Goal: Information Seeking & Learning: Learn about a topic

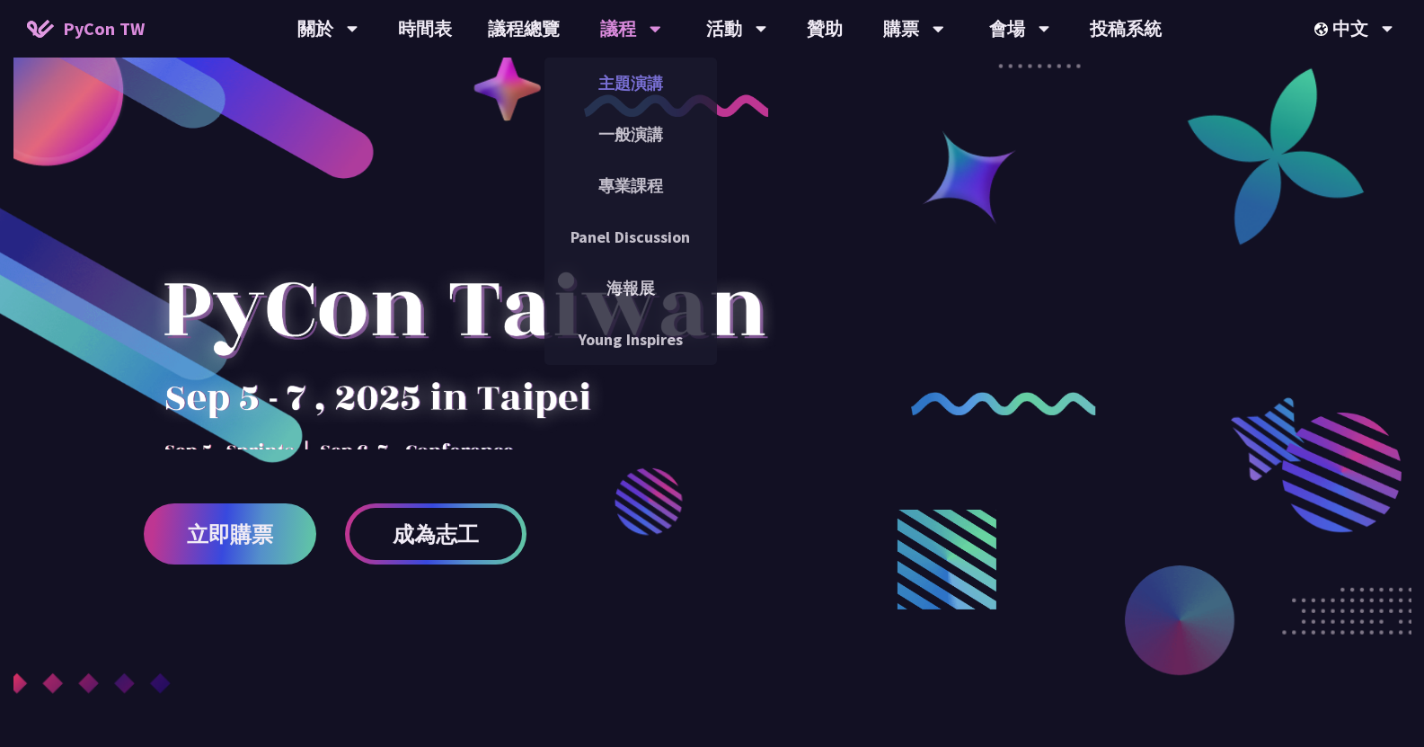
click at [652, 92] on link "主題演講" at bounding box center [631, 83] width 173 height 42
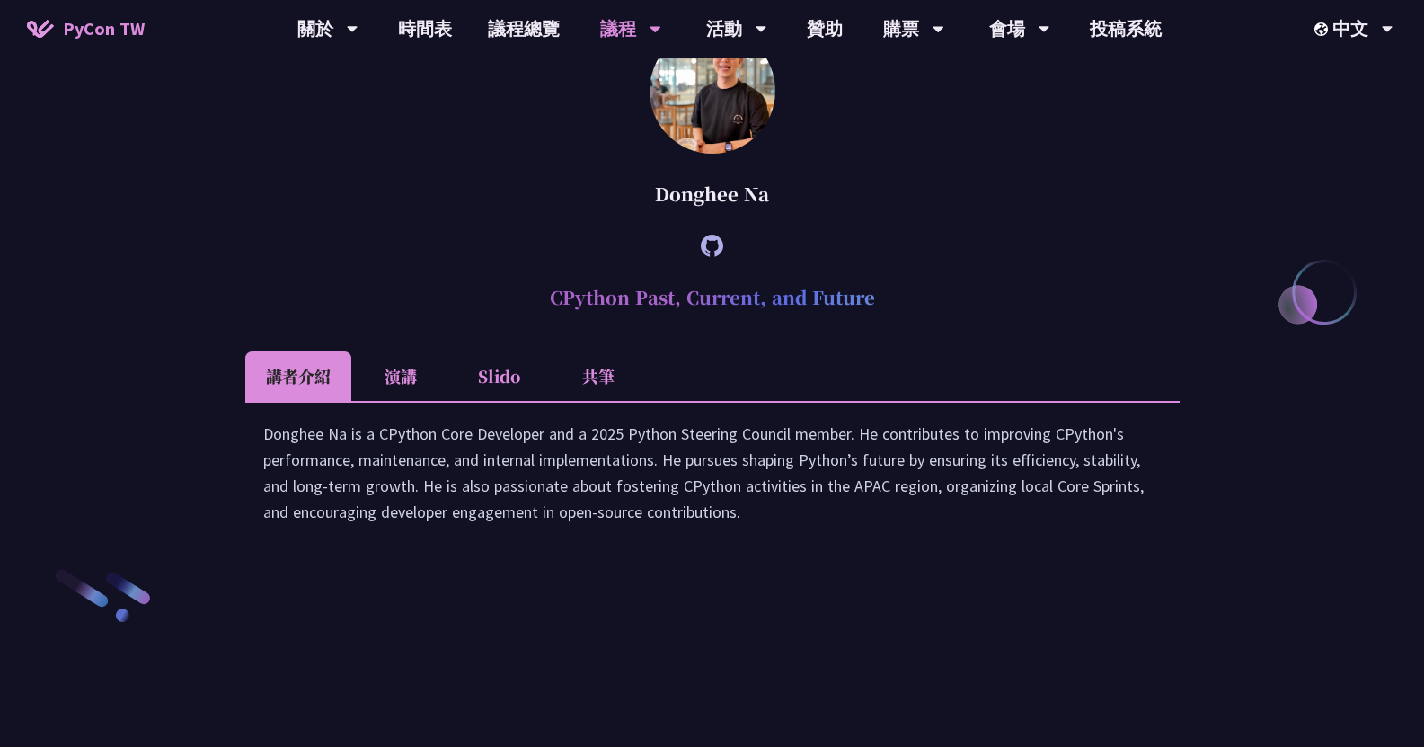
scroll to position [2336, 0]
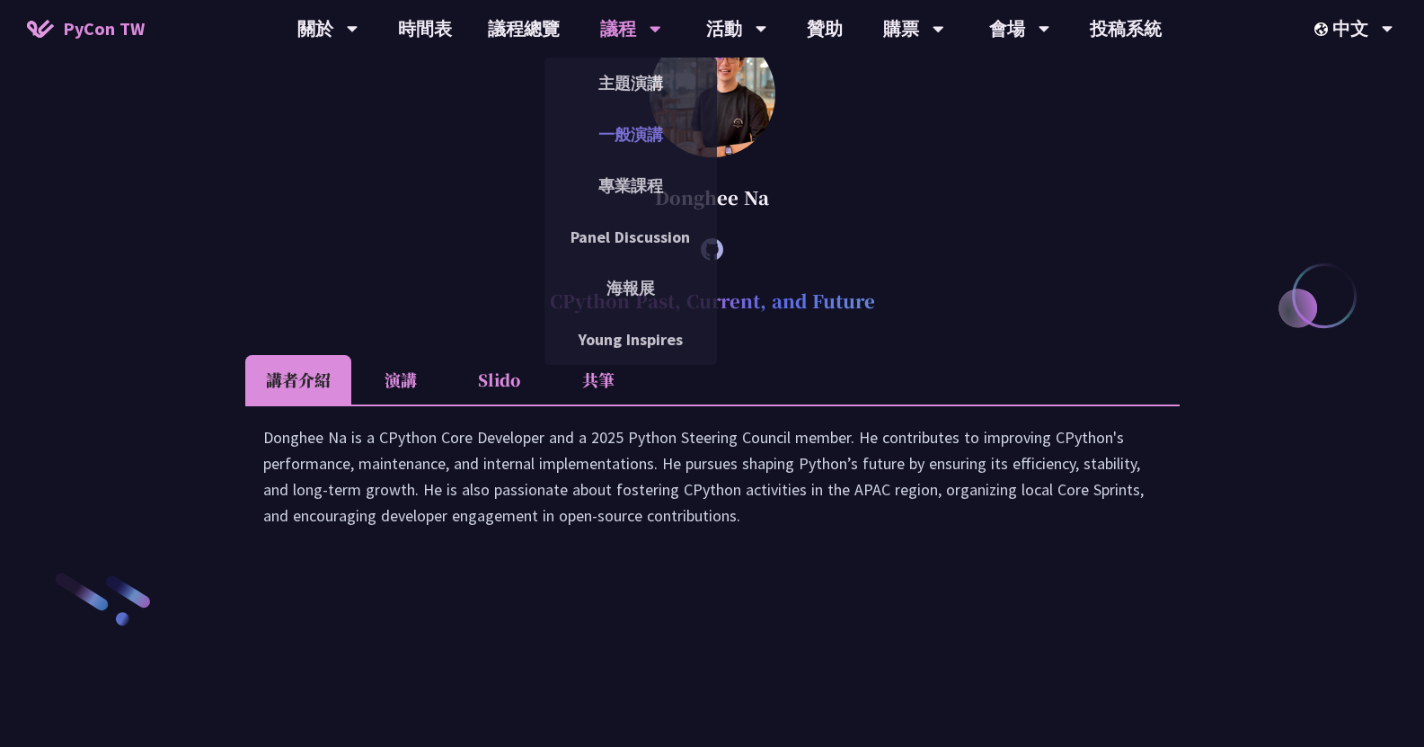
click at [633, 124] on link "一般演講" at bounding box center [631, 134] width 173 height 42
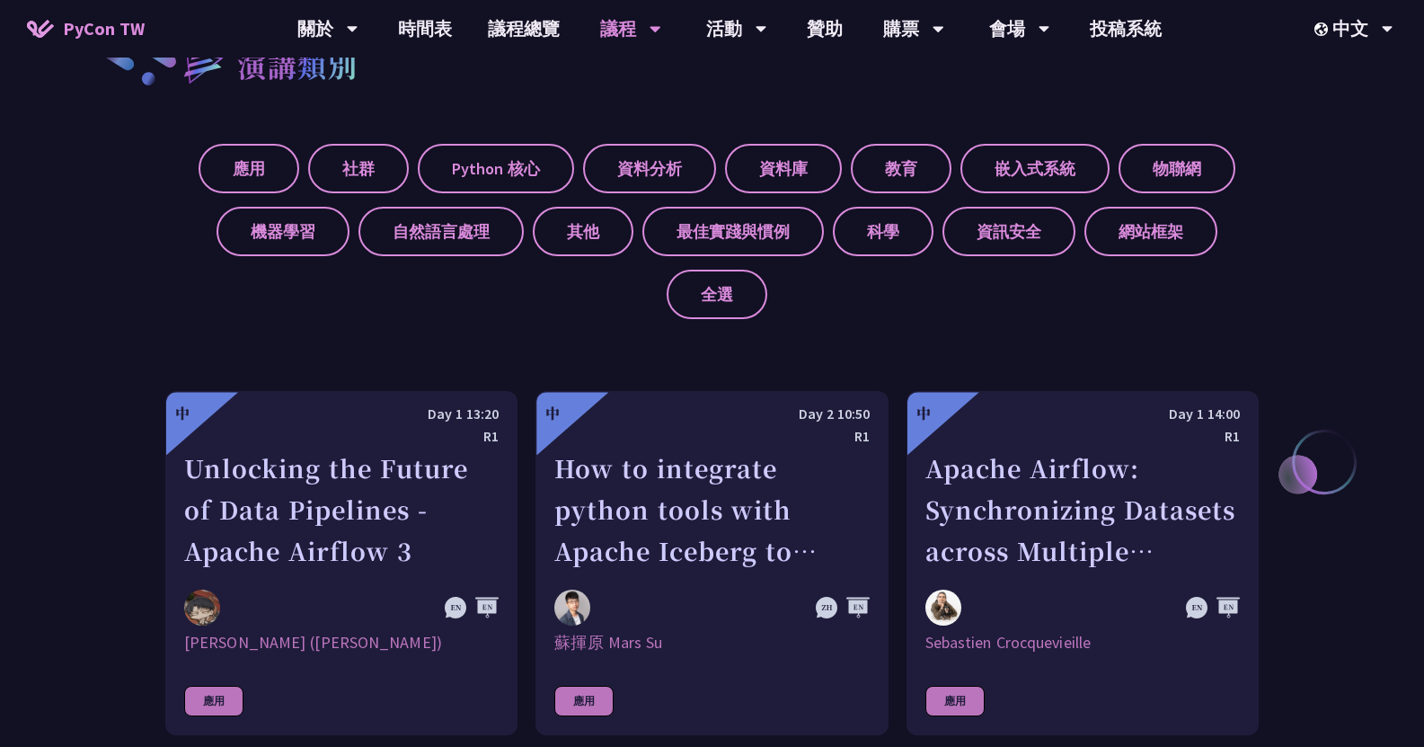
scroll to position [671, 0]
click at [612, 171] on label "資料分析" at bounding box center [649, 167] width 133 height 49
click at [0, 0] on input "資料分析" at bounding box center [0, 0] width 0 height 0
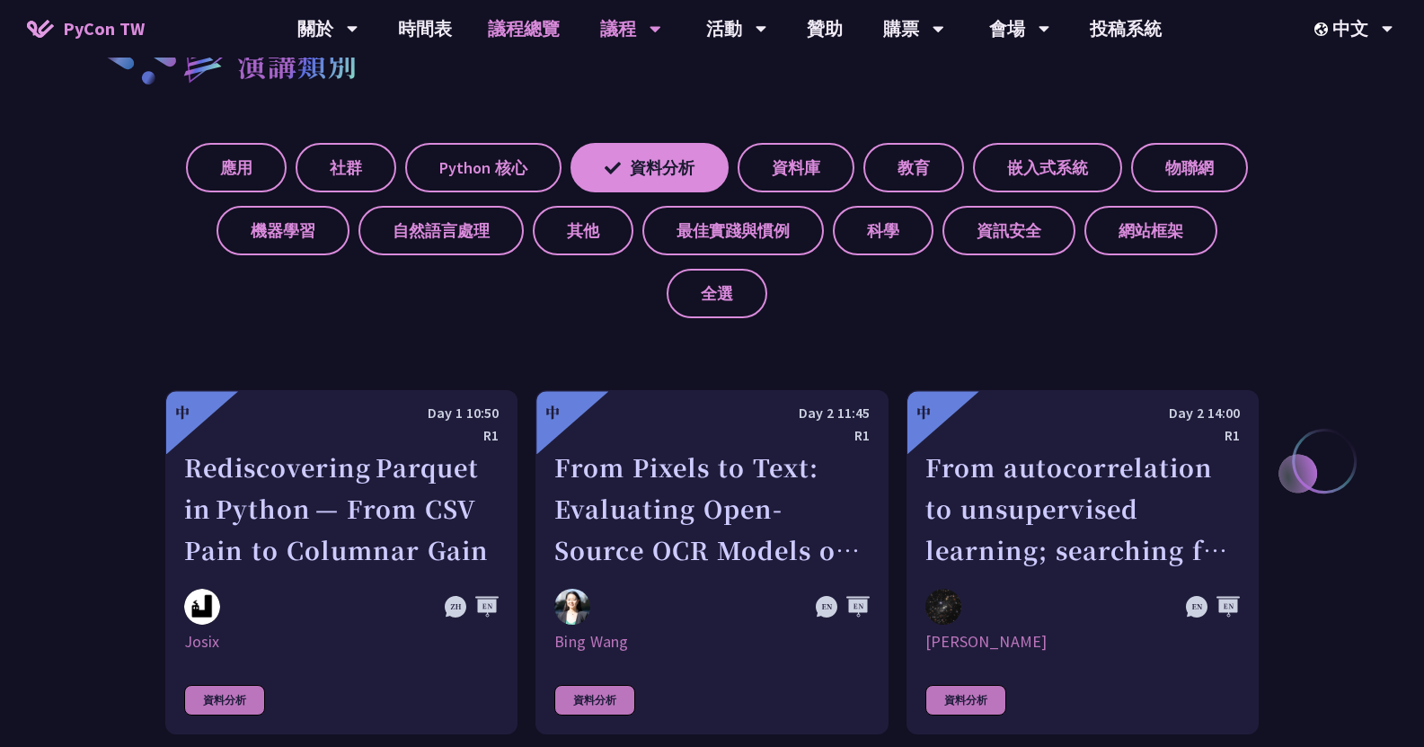
click at [523, 30] on link "議程總覽" at bounding box center [524, 29] width 108 height 58
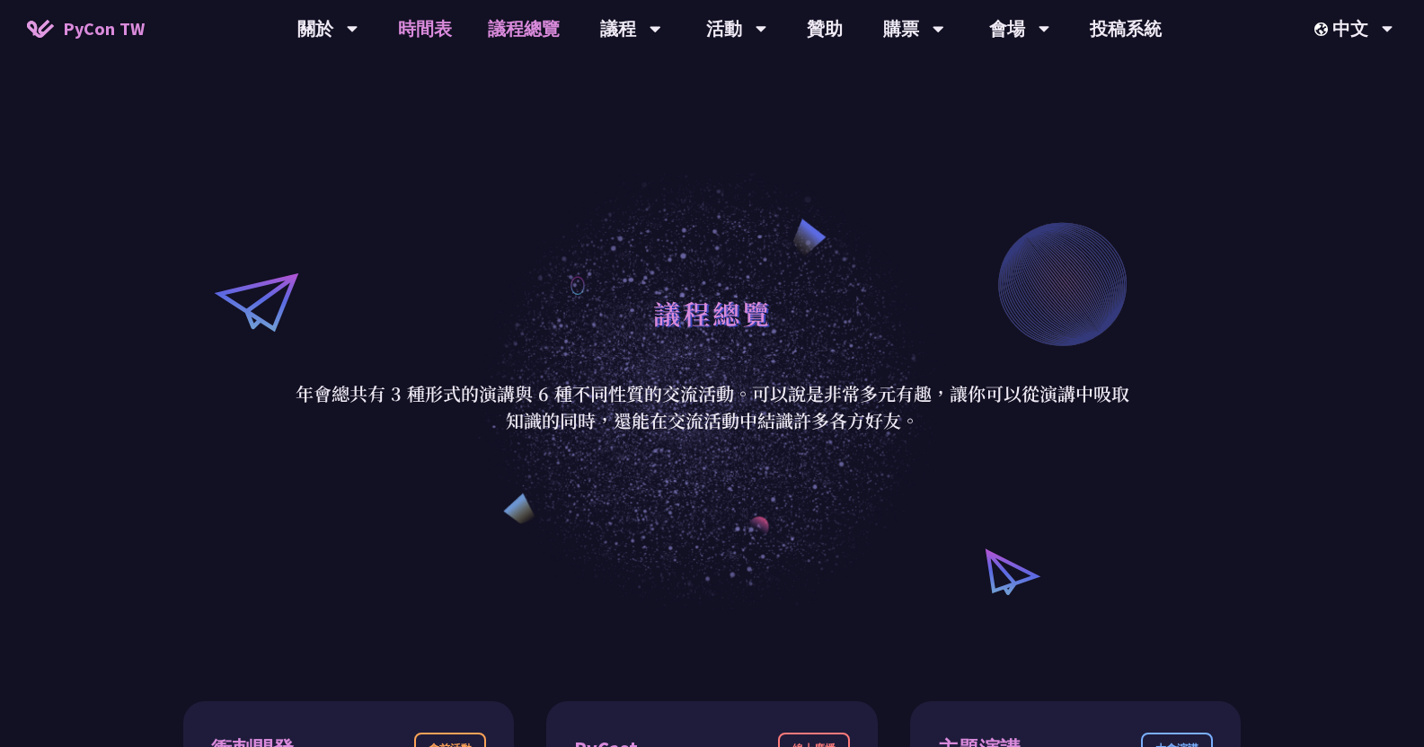
click at [422, 35] on link "時間表" at bounding box center [425, 29] width 90 height 58
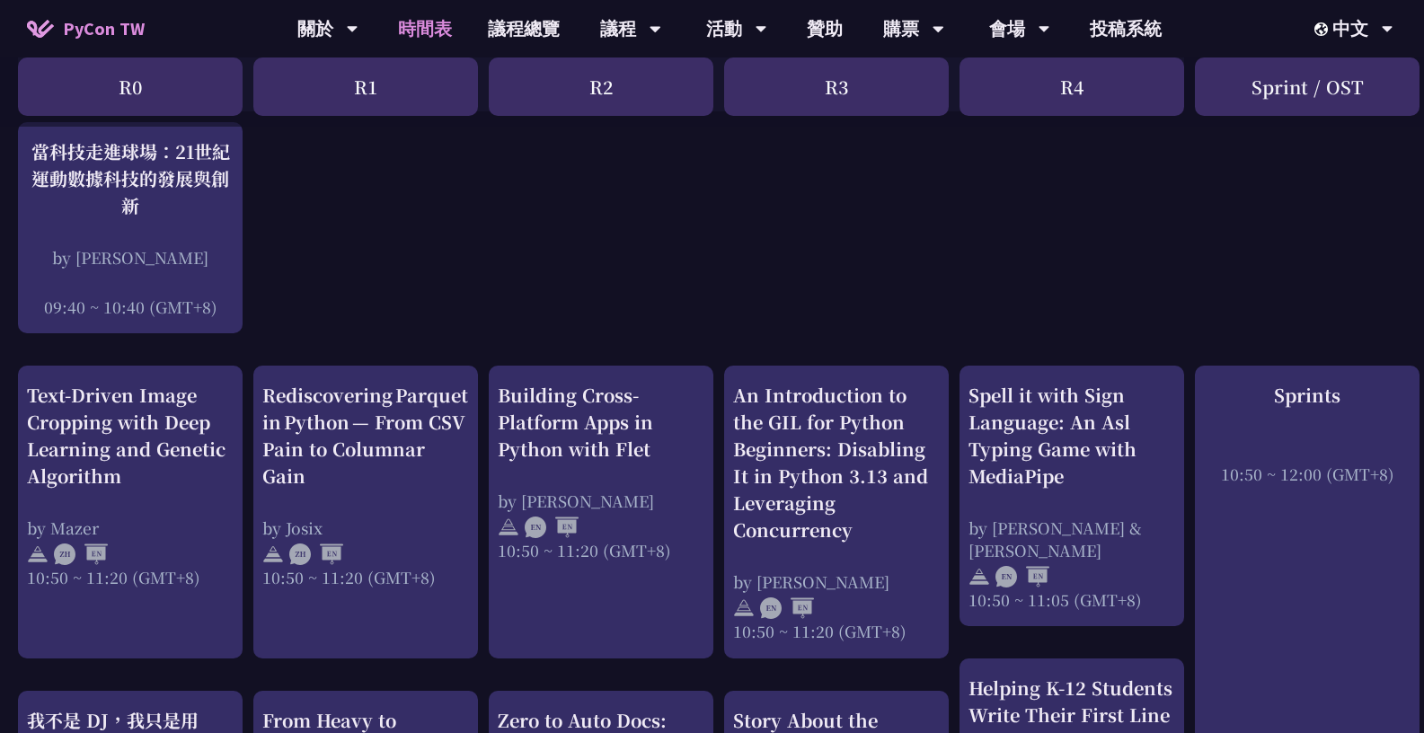
scroll to position [492, 0]
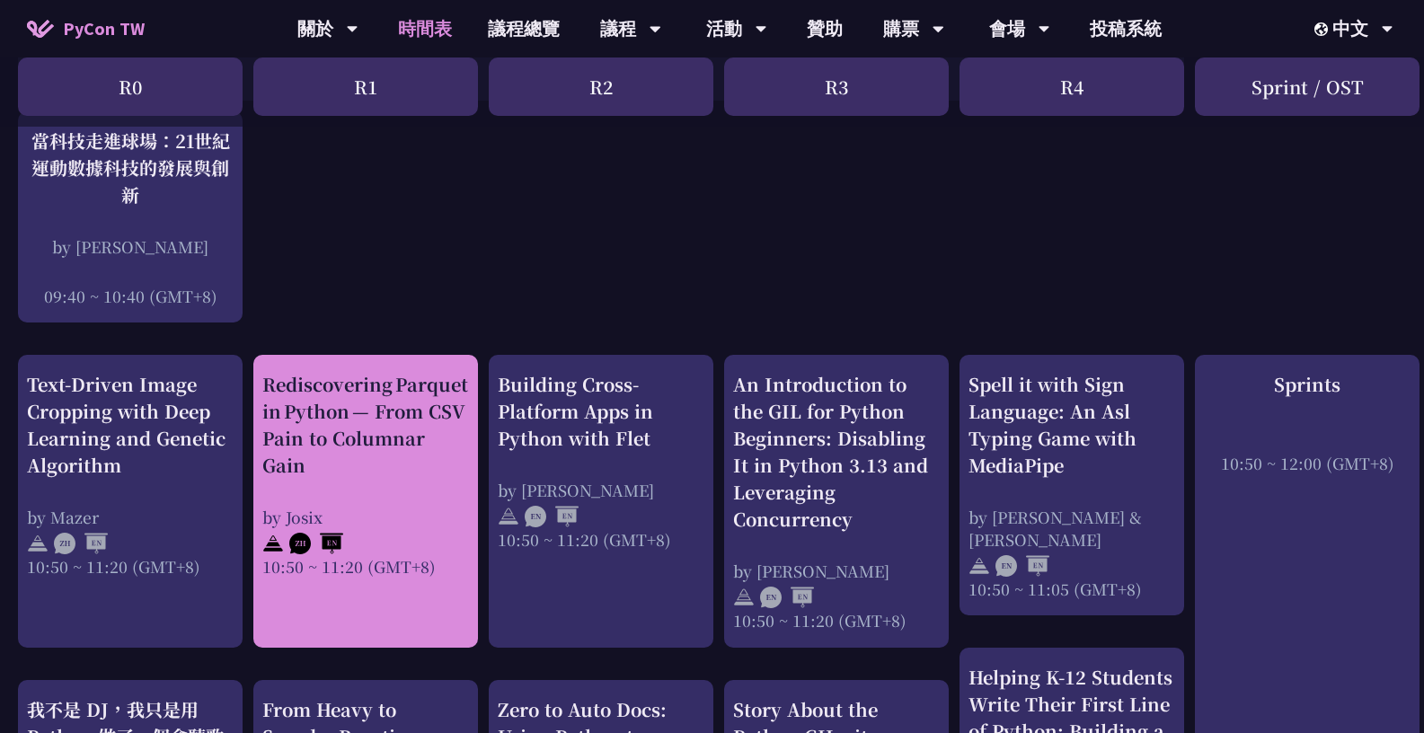
click at [382, 522] on div "by Josix" at bounding box center [365, 517] width 207 height 22
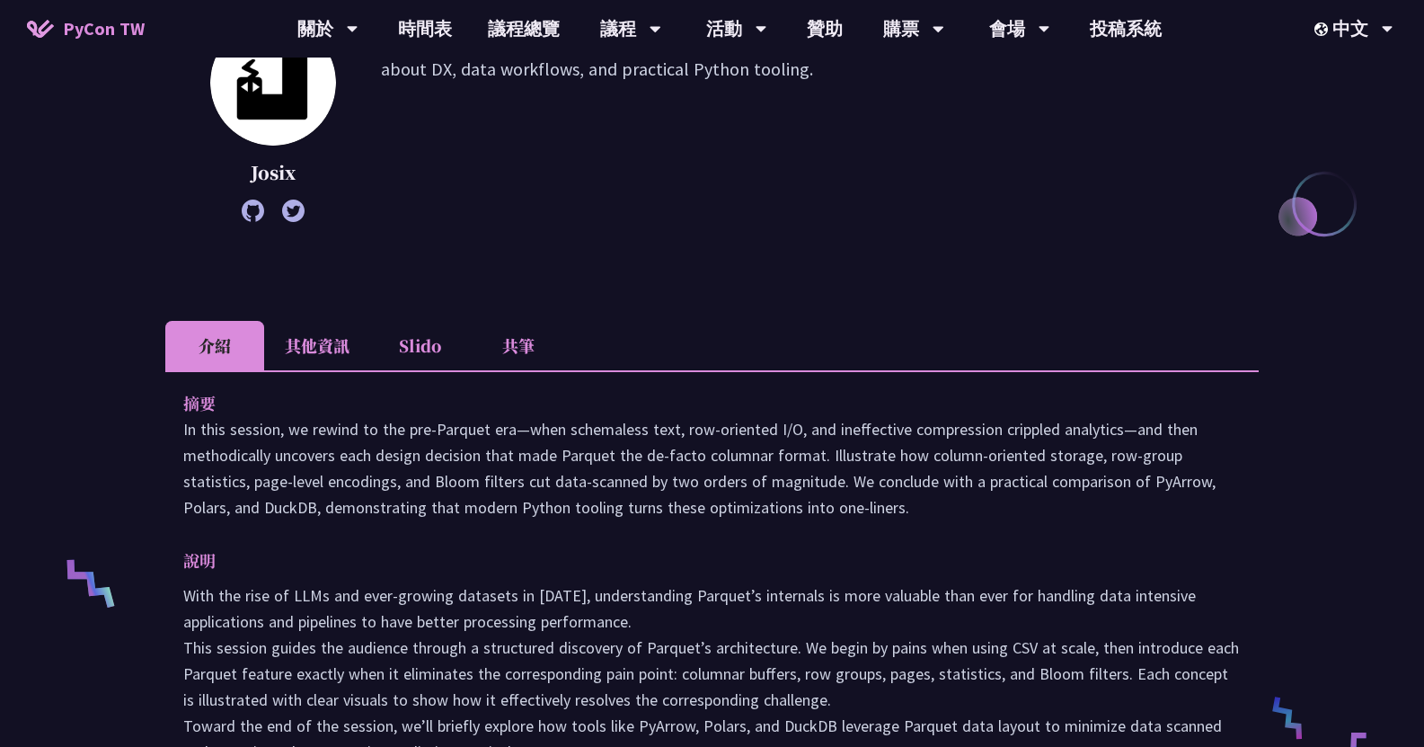
scroll to position [318, 0]
click at [511, 354] on li "共筆" at bounding box center [518, 344] width 99 height 49
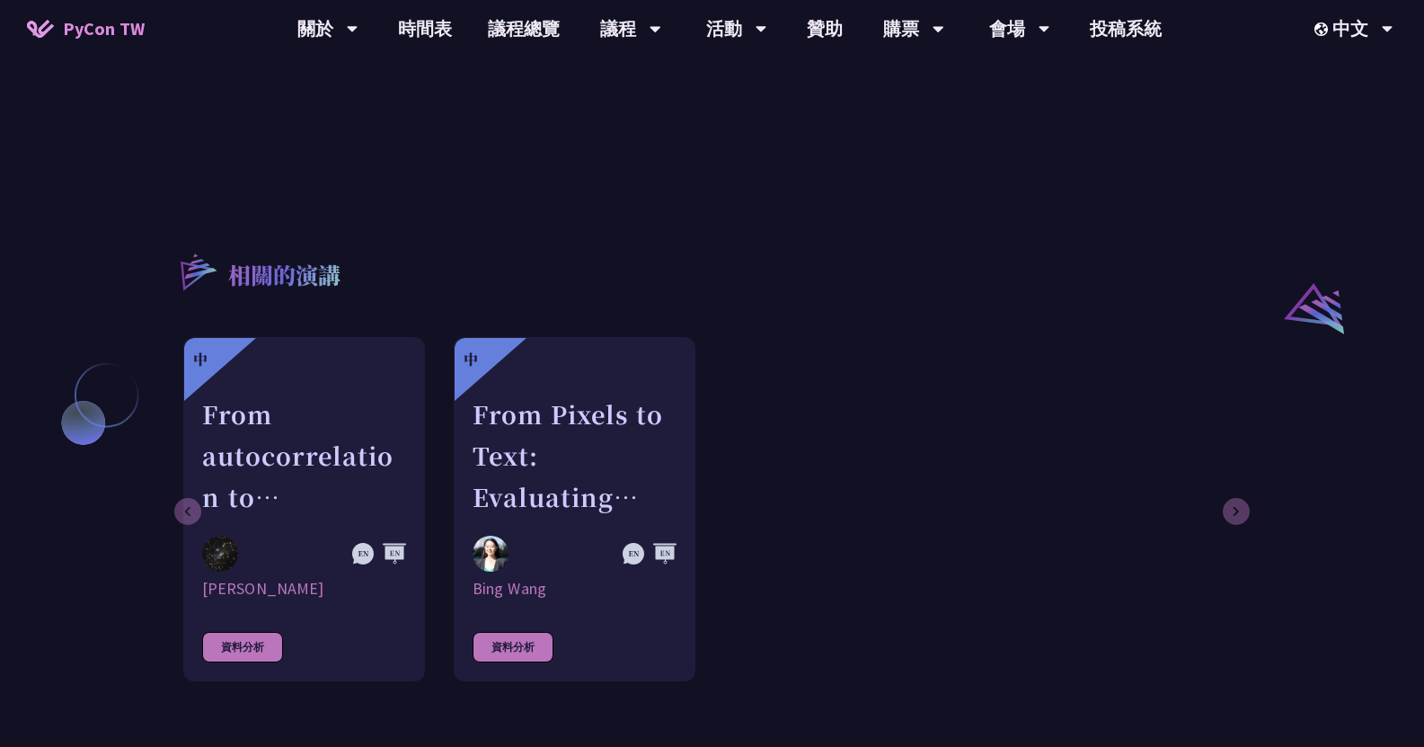
scroll to position [1287, 0]
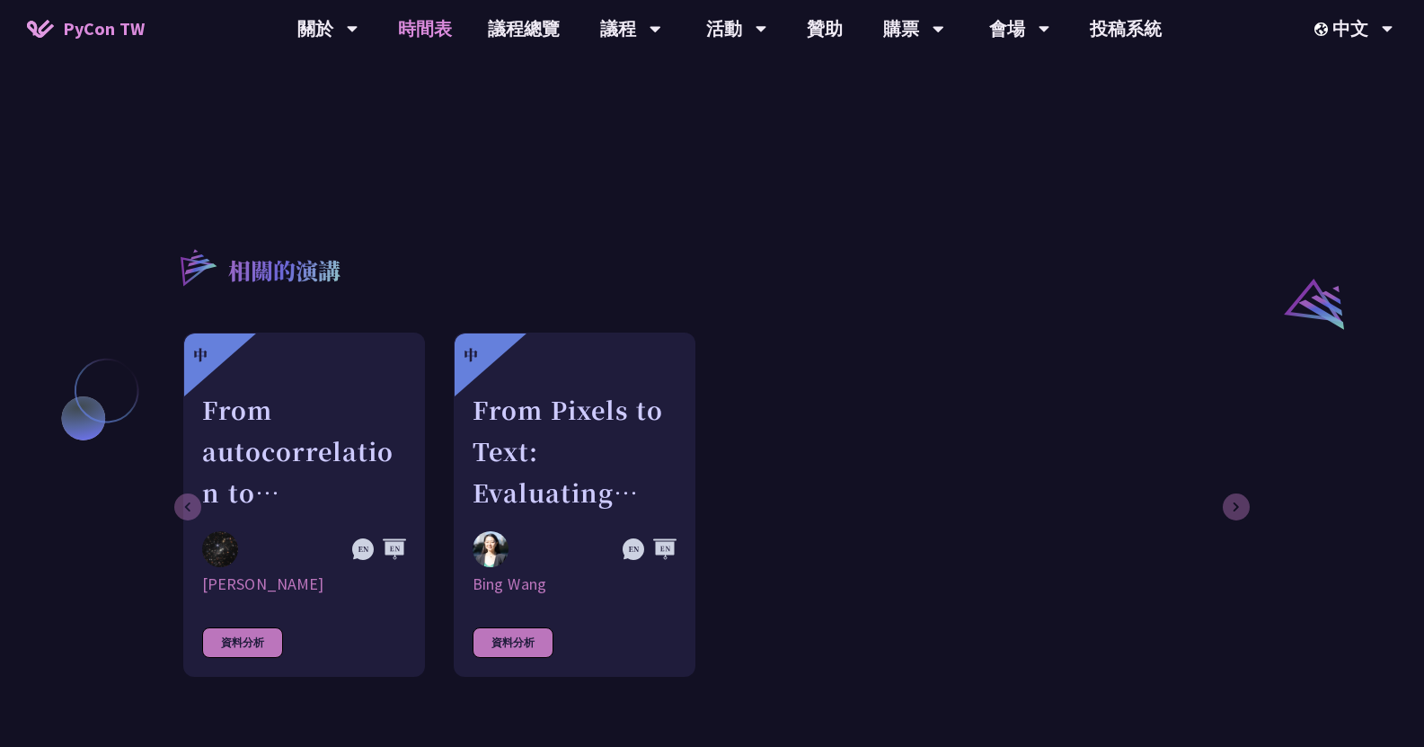
click at [443, 21] on link "時間表" at bounding box center [425, 29] width 90 height 58
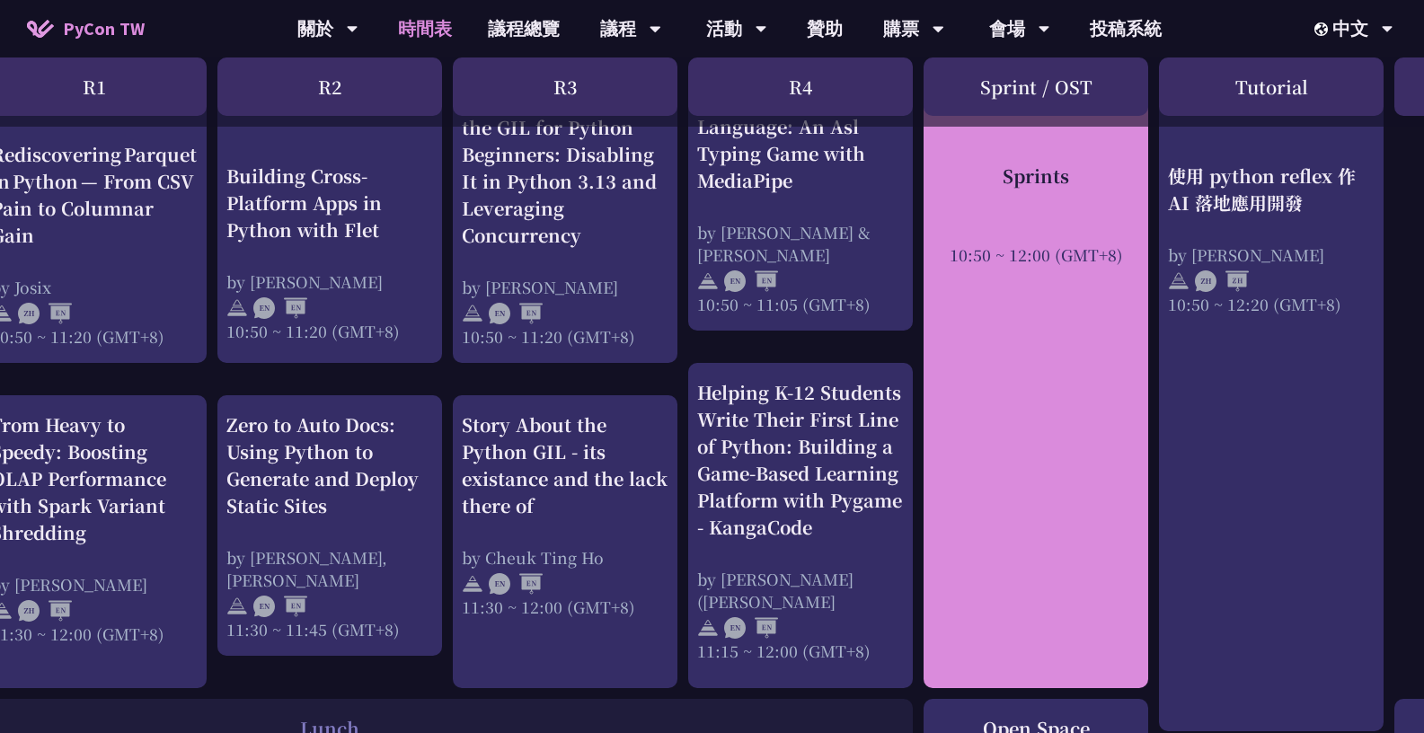
scroll to position [780, 271]
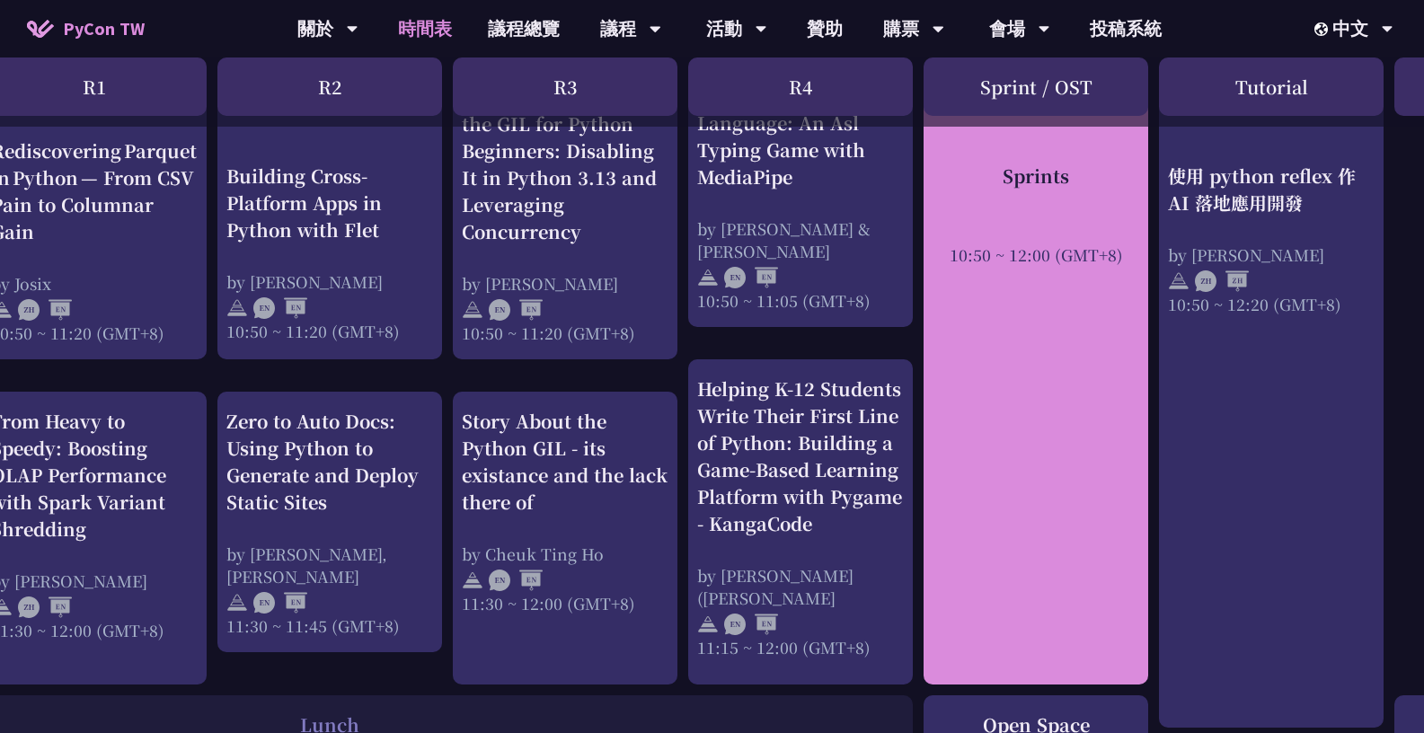
drag, startPoint x: 1059, startPoint y: 281, endPoint x: 1008, endPoint y: 166, distance: 125.6
click at [1008, 166] on div "Sprints" at bounding box center [1036, 175] width 207 height 27
click at [1098, 323] on div "Sprints 10:50 ~ 12:00 (GMT+8)" at bounding box center [1036, 376] width 225 height 618
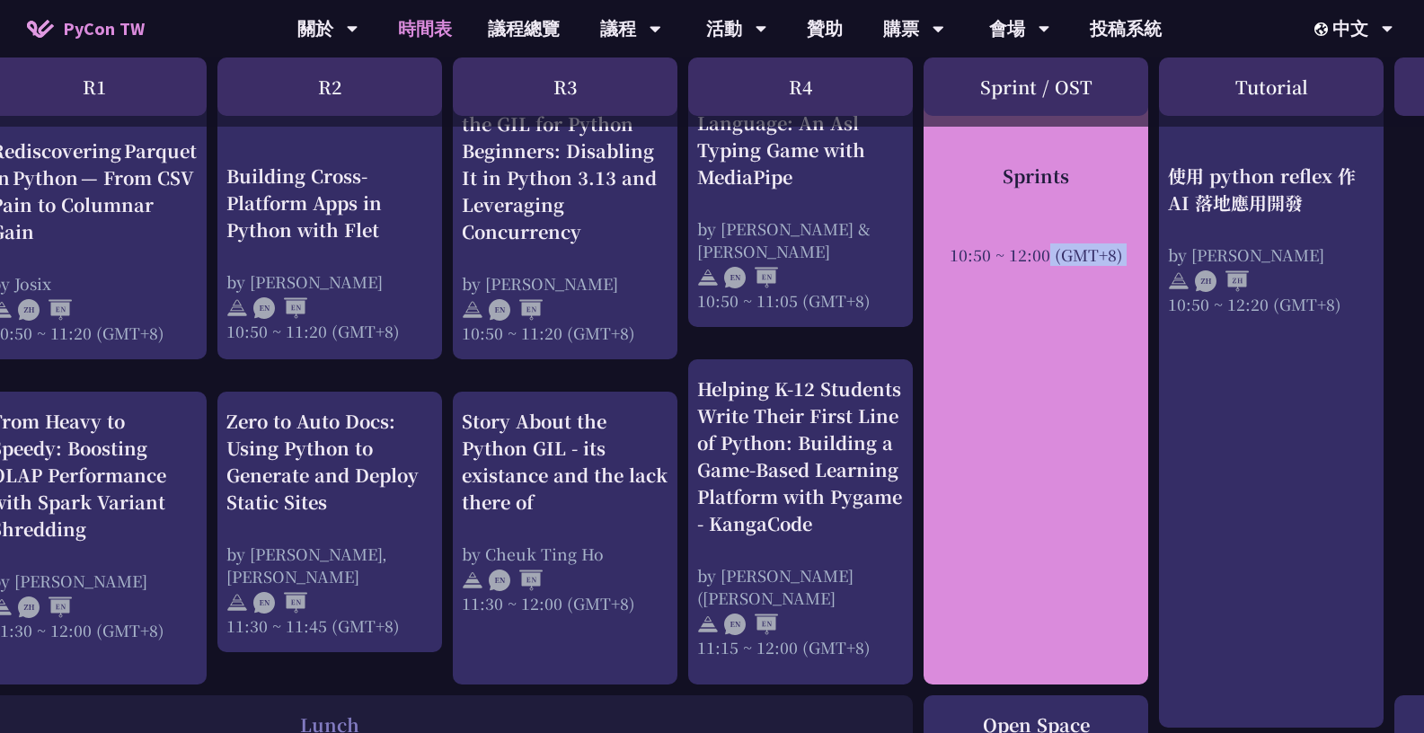
click at [1098, 323] on div "Sprints 10:50 ~ 12:00 (GMT+8)" at bounding box center [1036, 376] width 225 height 618
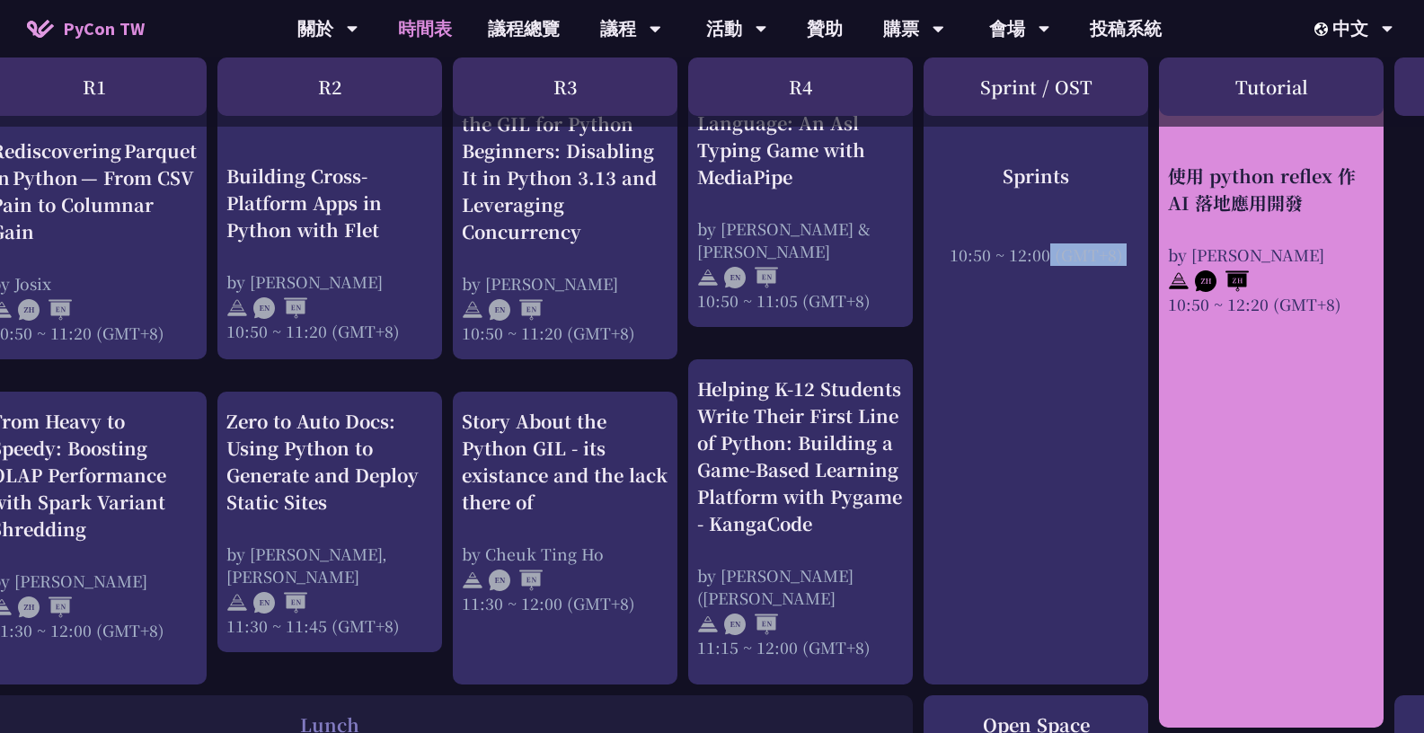
scroll to position [780, 484]
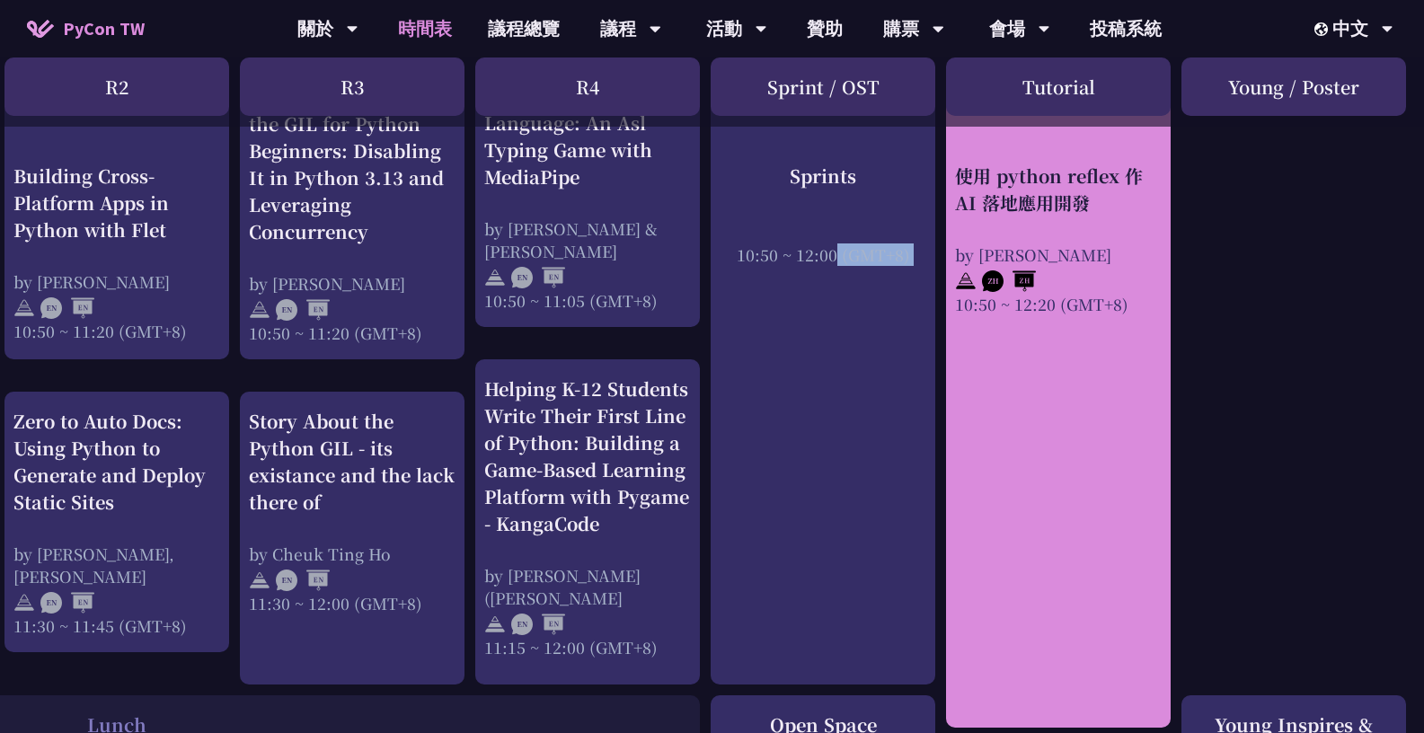
click at [1081, 423] on link "使用 python reflex 作 AI 落地應用開發 by [PERSON_NAME] 10:50 ~ 12:20 (GMT+8)" at bounding box center [1058, 398] width 207 height 630
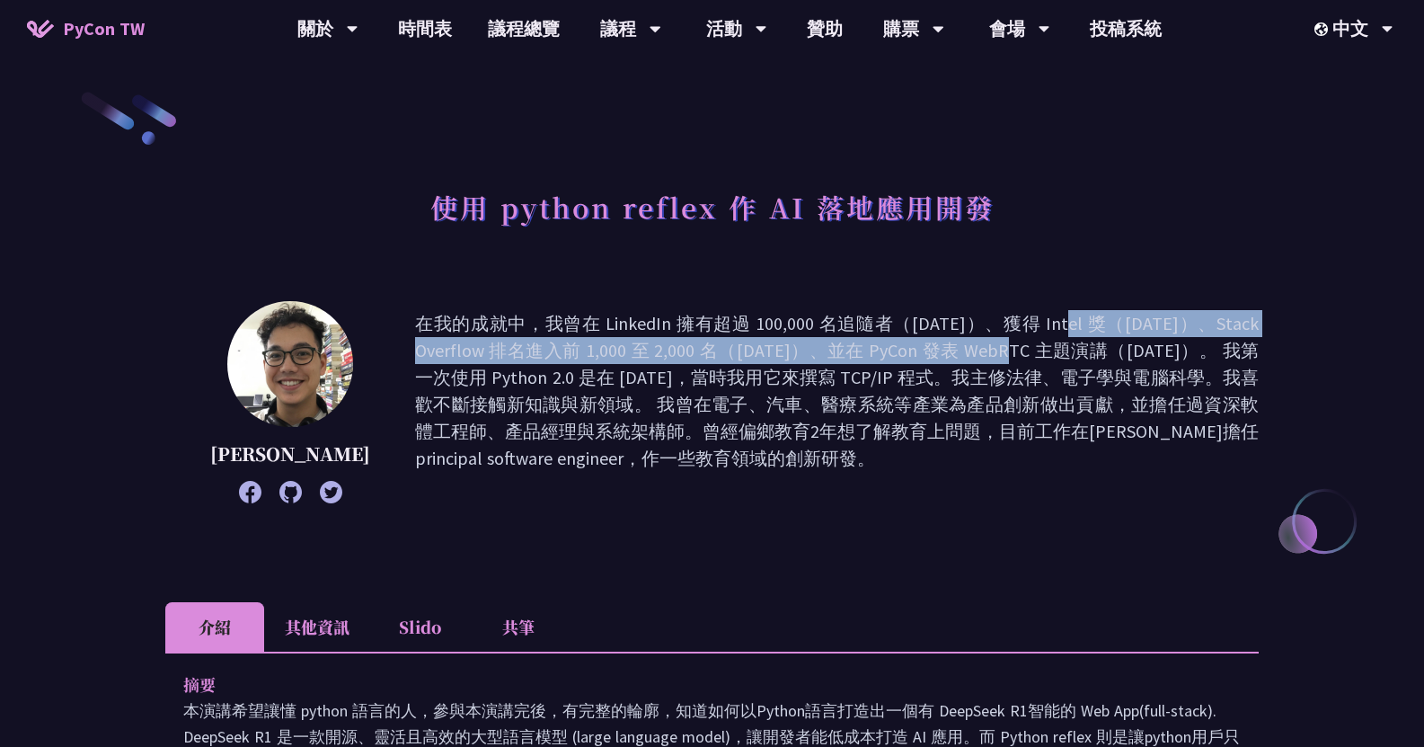
drag, startPoint x: 768, startPoint y: 338, endPoint x: 838, endPoint y: 327, distance: 70.0
click at [838, 327] on p "在我的成就中，我曾在 LinkedIn 擁有超過 100,000 名追隨者（[DATE]）、獲得 Intel 獎（[DATE]）、Stack Overflow…" at bounding box center [837, 402] width 844 height 184
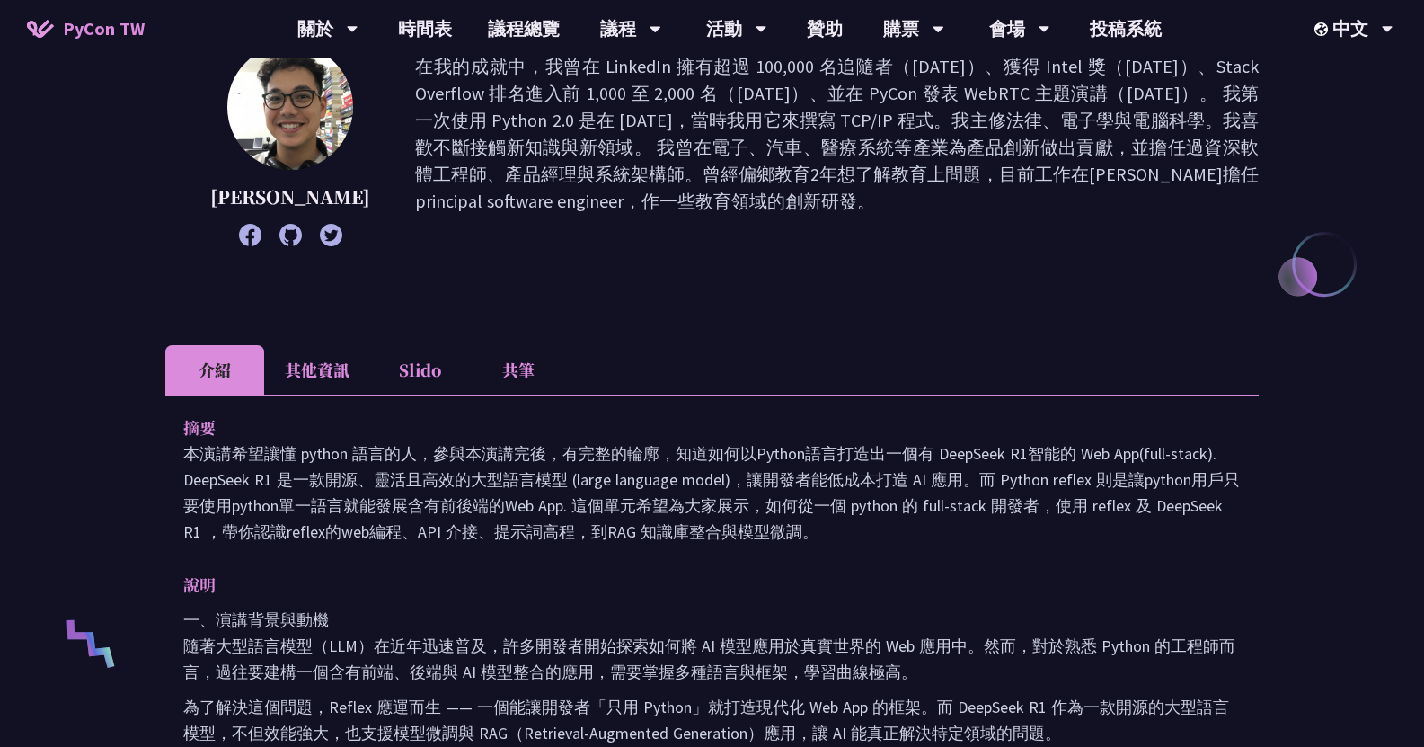
scroll to position [259, 0]
click at [714, 452] on p "本演講希望讓懂 python 語言的人，參與本演講完後，有完整的輪廓，知道如何以Python語言打造出一個有 DeepSeek R1智能的 Web App(f…" at bounding box center [712, 491] width 1058 height 104
click at [787, 460] on p "本演講希望讓懂 python 語言的人，參與本演講完後，有完整的輪廓，知道如何以Python語言打造出一個有 DeepSeek R1智能的 Web App(f…" at bounding box center [712, 491] width 1058 height 104
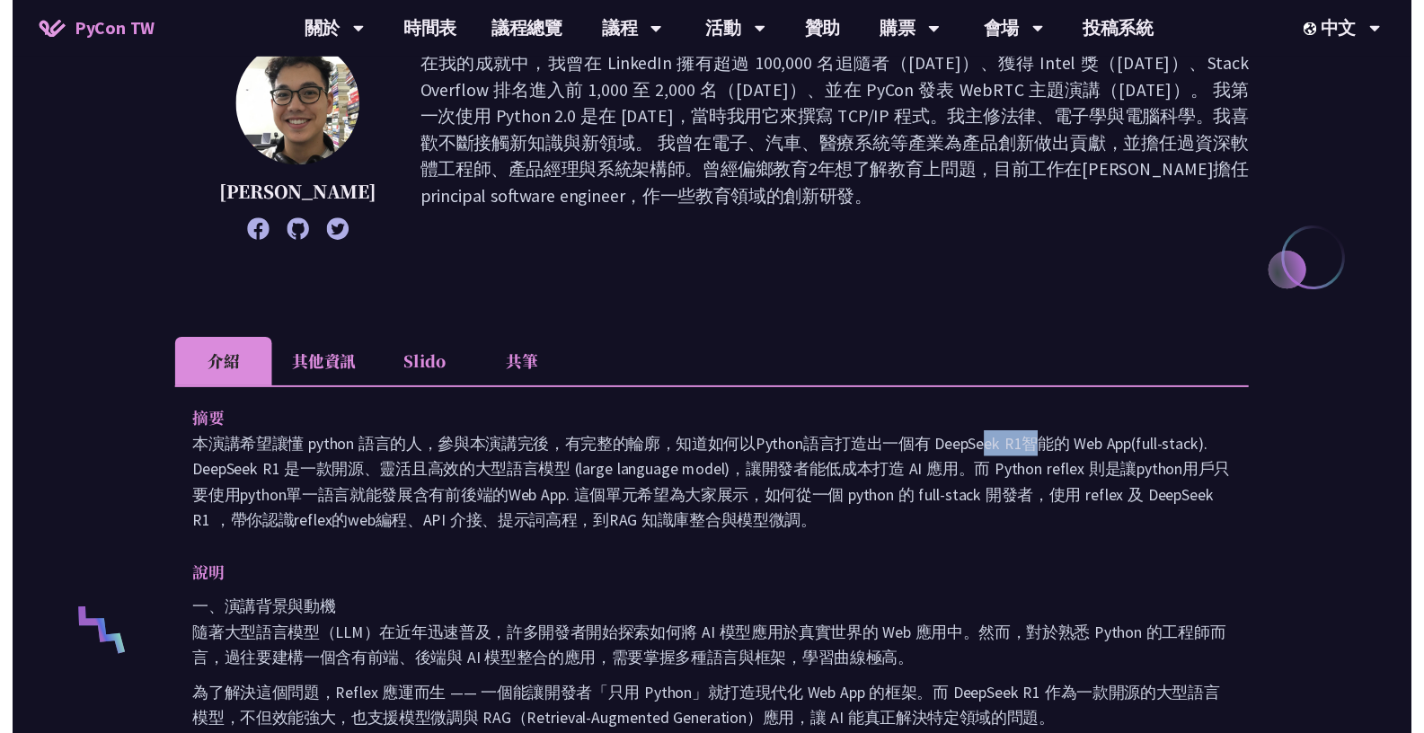
scroll to position [780, 0]
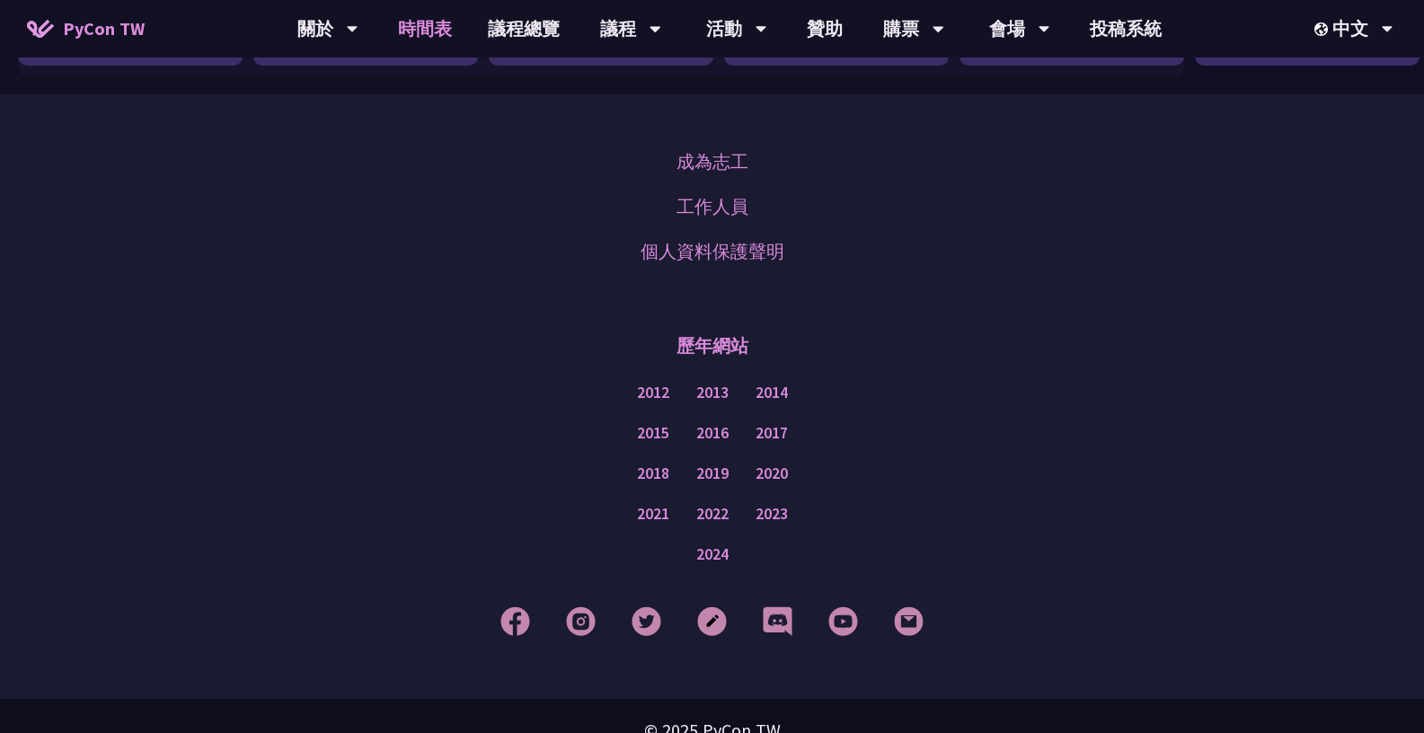
scroll to position [3221, 0]
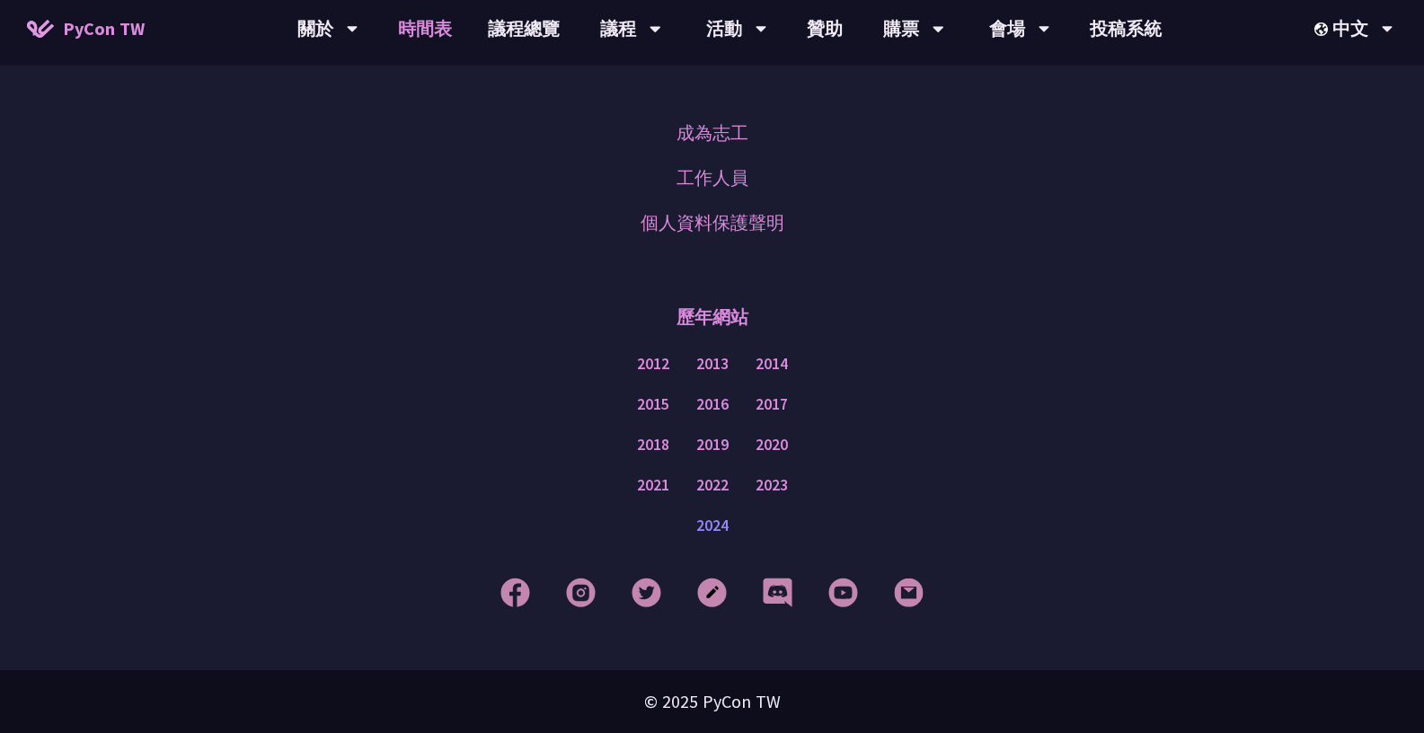
click at [717, 528] on link "2024" at bounding box center [712, 526] width 32 height 22
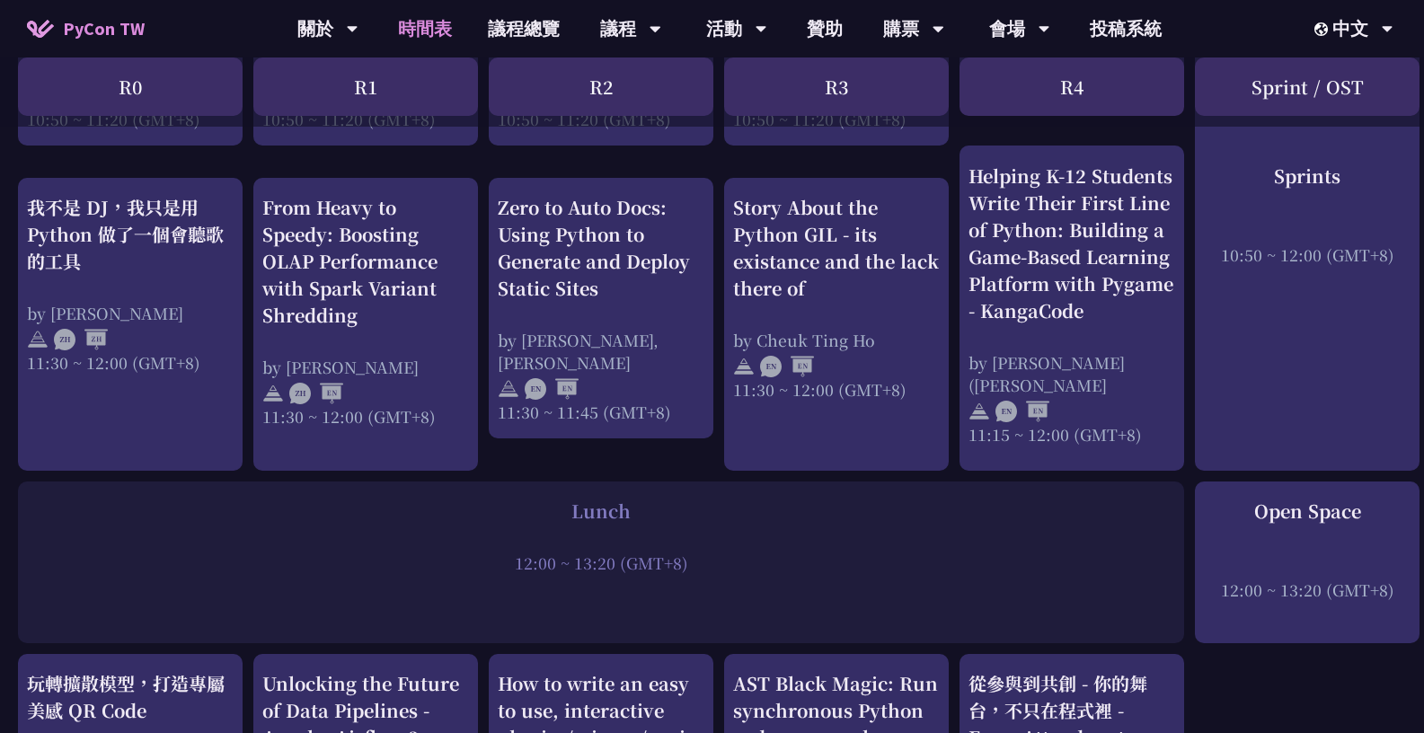
scroll to position [995, 0]
click at [766, 586] on div "Lunch 12:00 ~ 13:20 (GMT+8)" at bounding box center [601, 562] width 1166 height 162
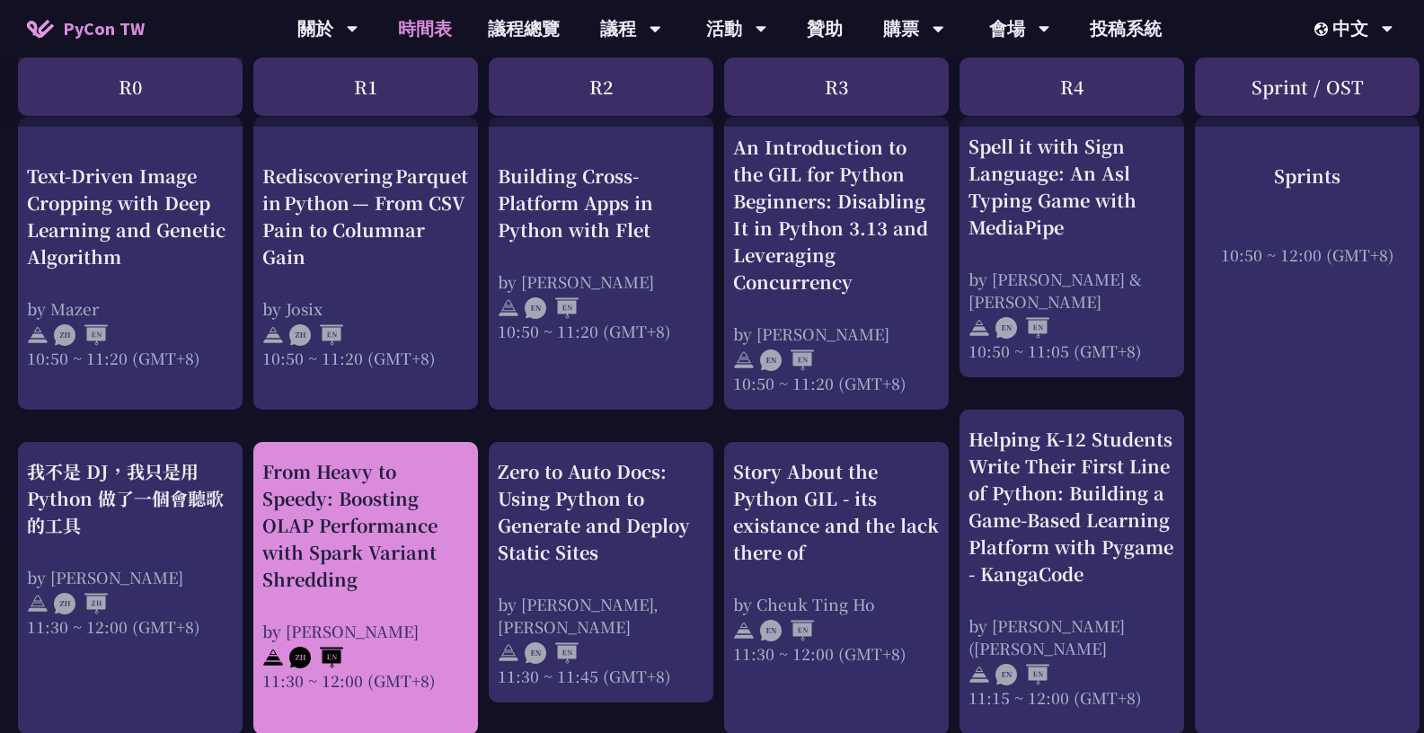
scroll to position [731, 0]
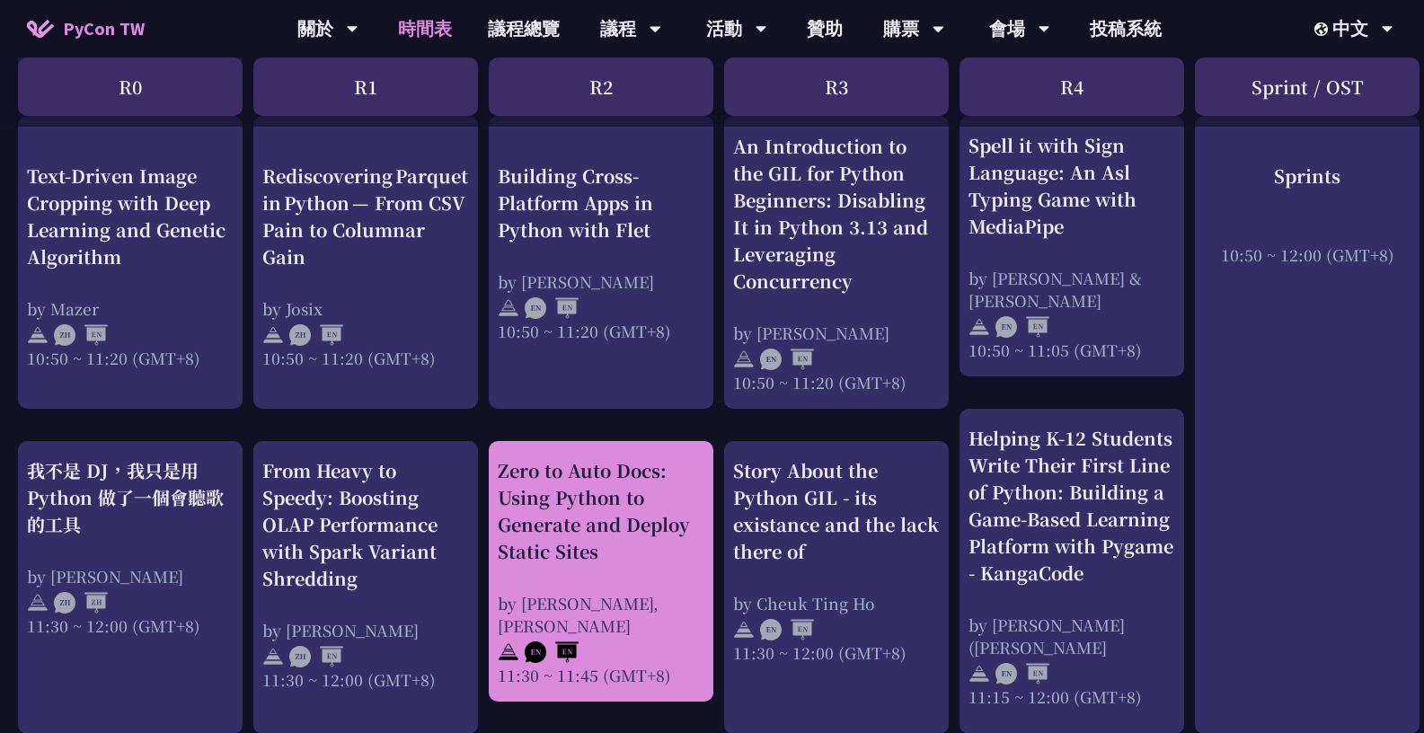
click at [687, 491] on div "Zero to Auto Docs: Using Python to Generate and Deploy Static Sites" at bounding box center [601, 511] width 207 height 108
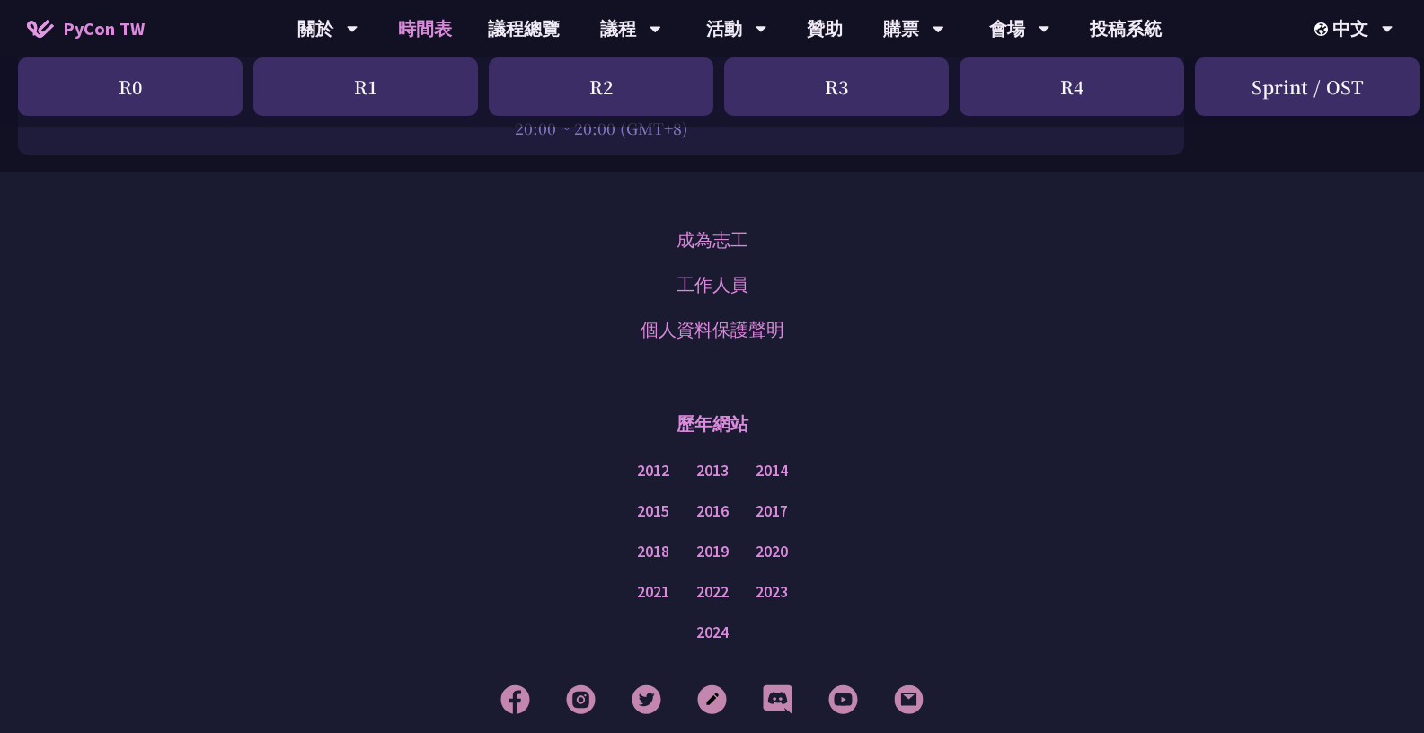
scroll to position [3221, 0]
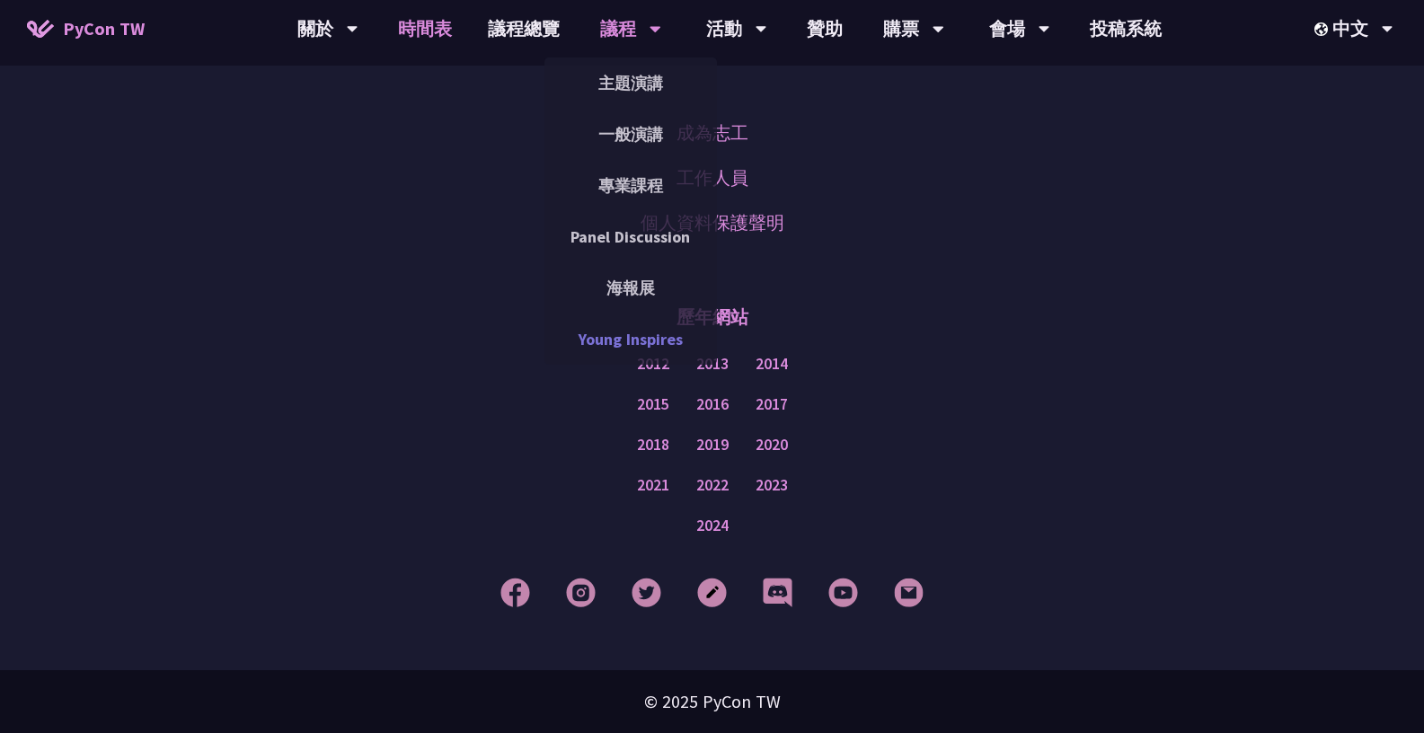
click at [618, 325] on link "Young Inspires" at bounding box center [631, 339] width 173 height 42
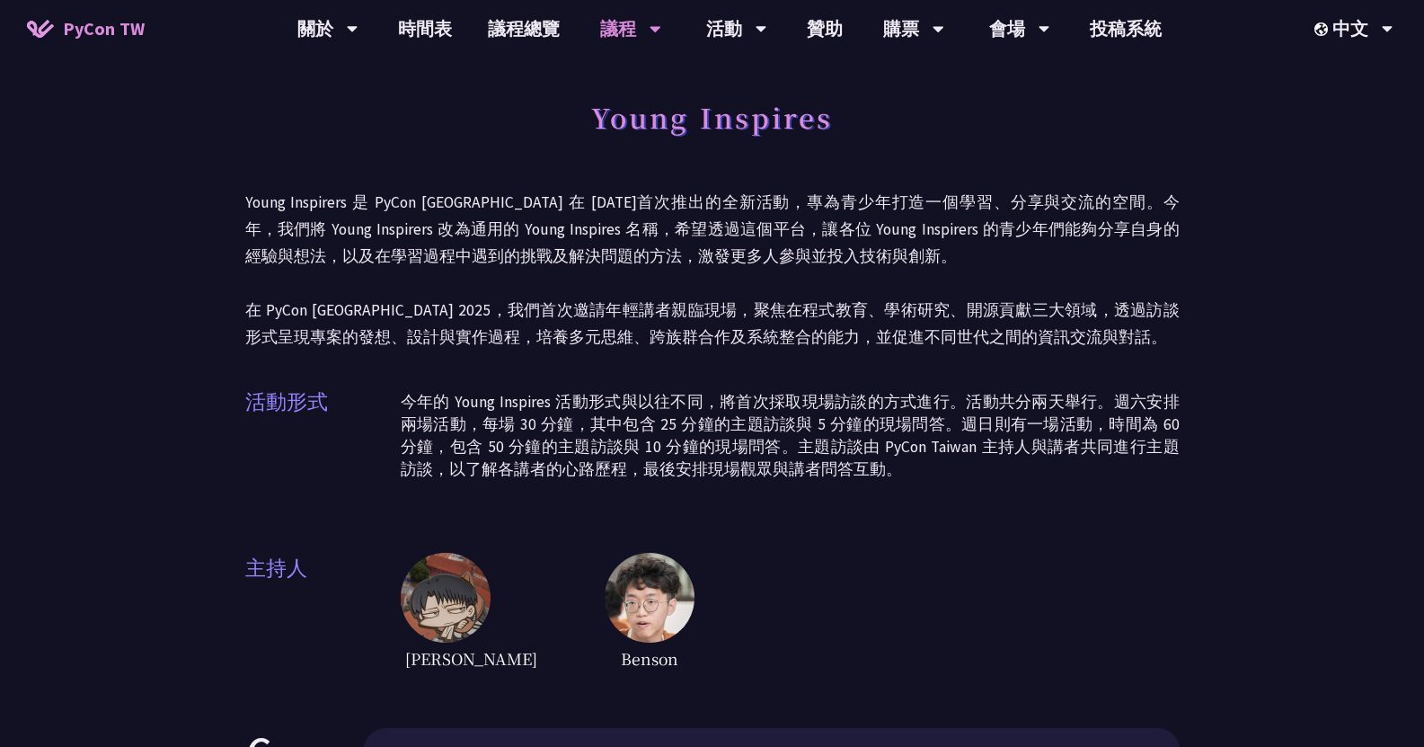
click at [605, 625] on img at bounding box center [650, 598] width 90 height 90
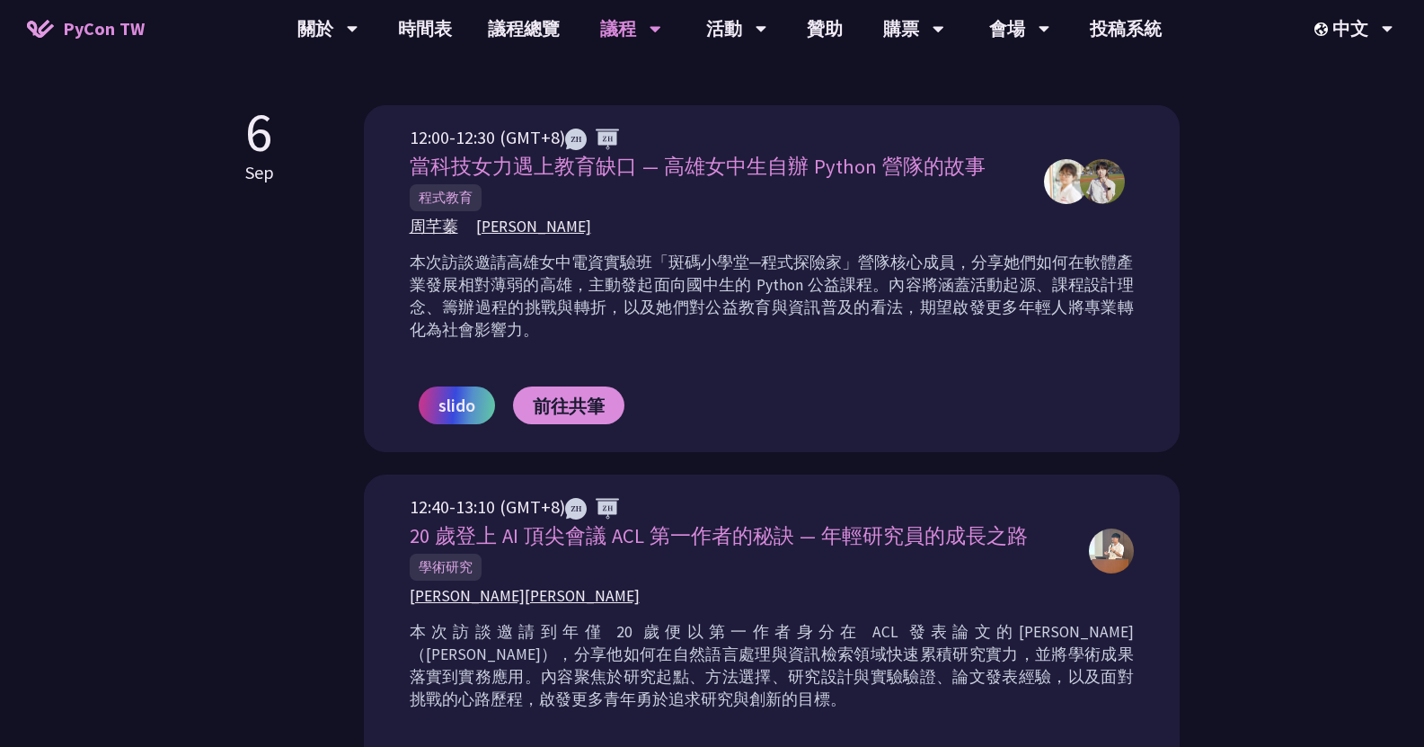
scroll to position [622, 0]
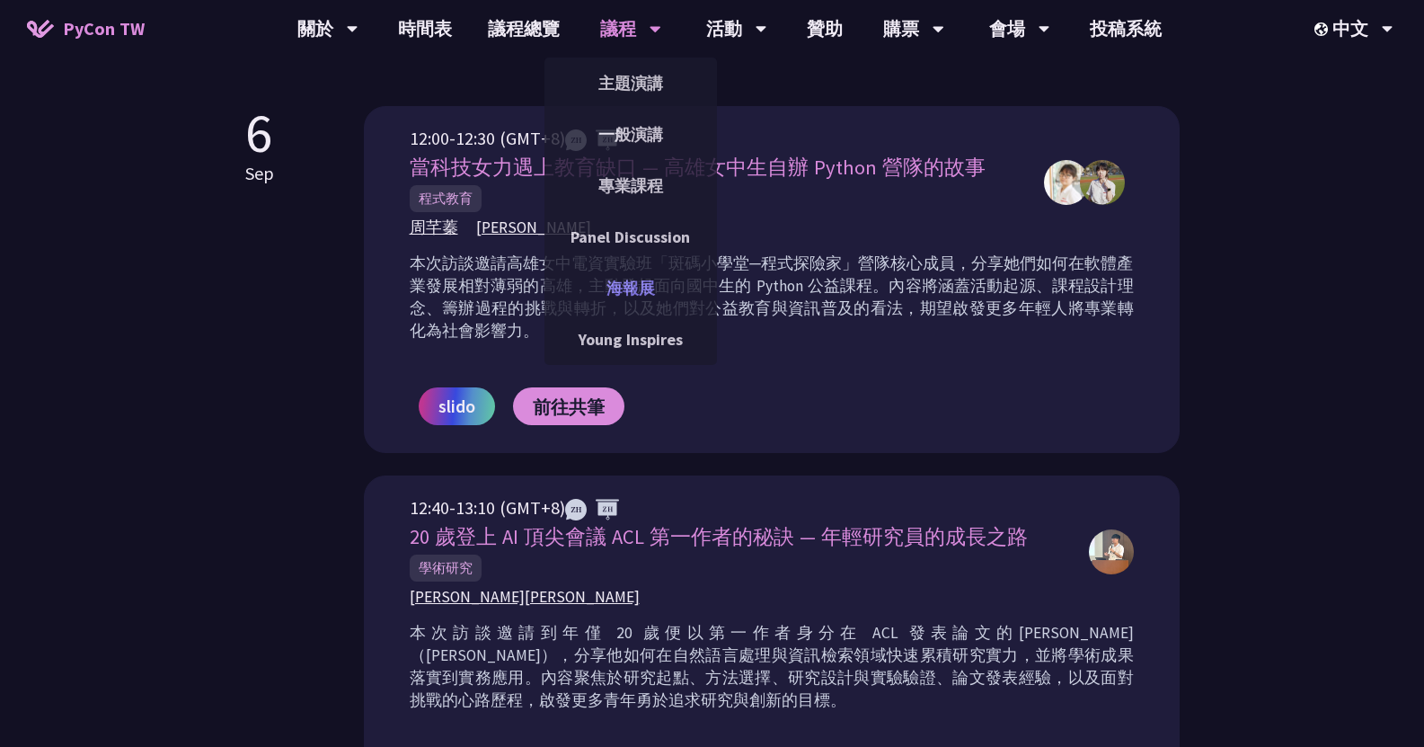
click at [632, 296] on link "海報展" at bounding box center [631, 288] width 173 height 42
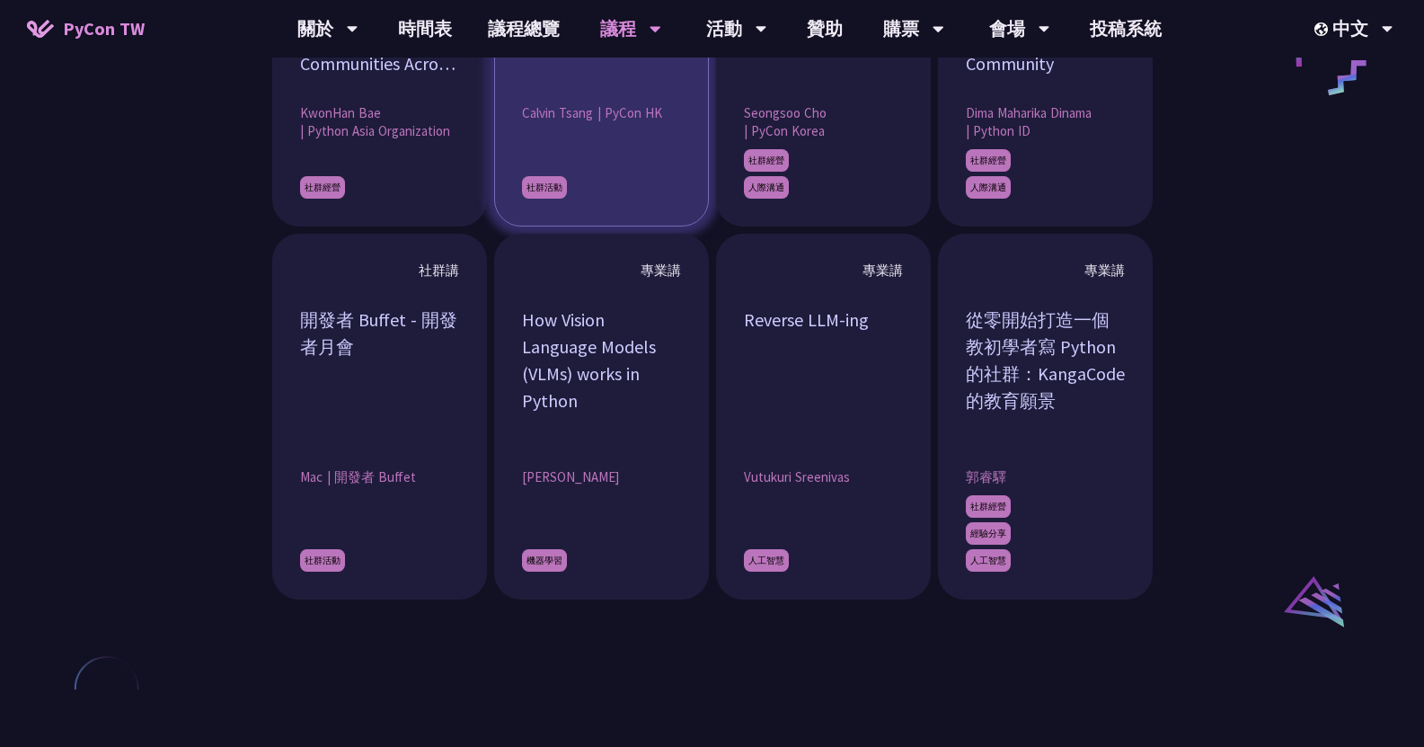
scroll to position [1601, 0]
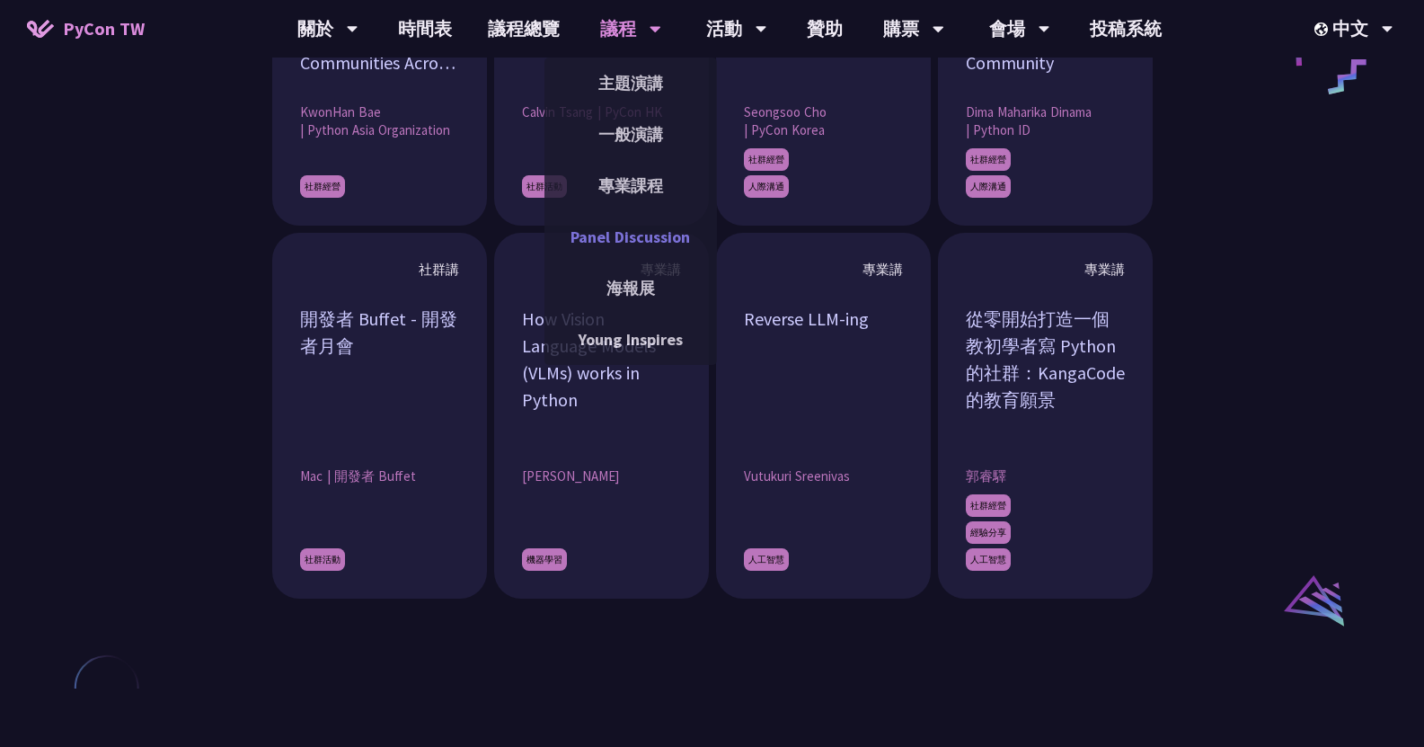
click at [661, 228] on link "Panel Discussion" at bounding box center [631, 237] width 173 height 42
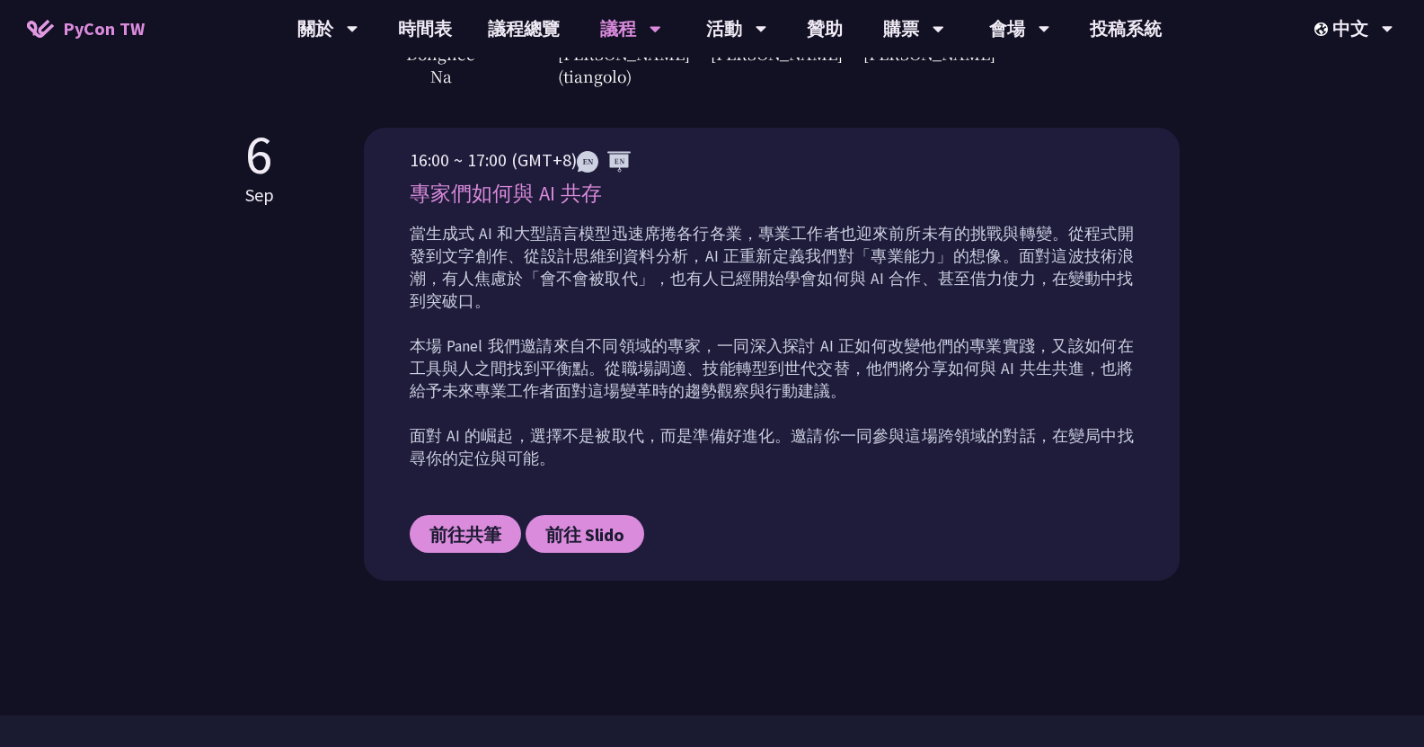
scroll to position [750, 0]
click at [419, 27] on link "時間表" at bounding box center [425, 29] width 90 height 58
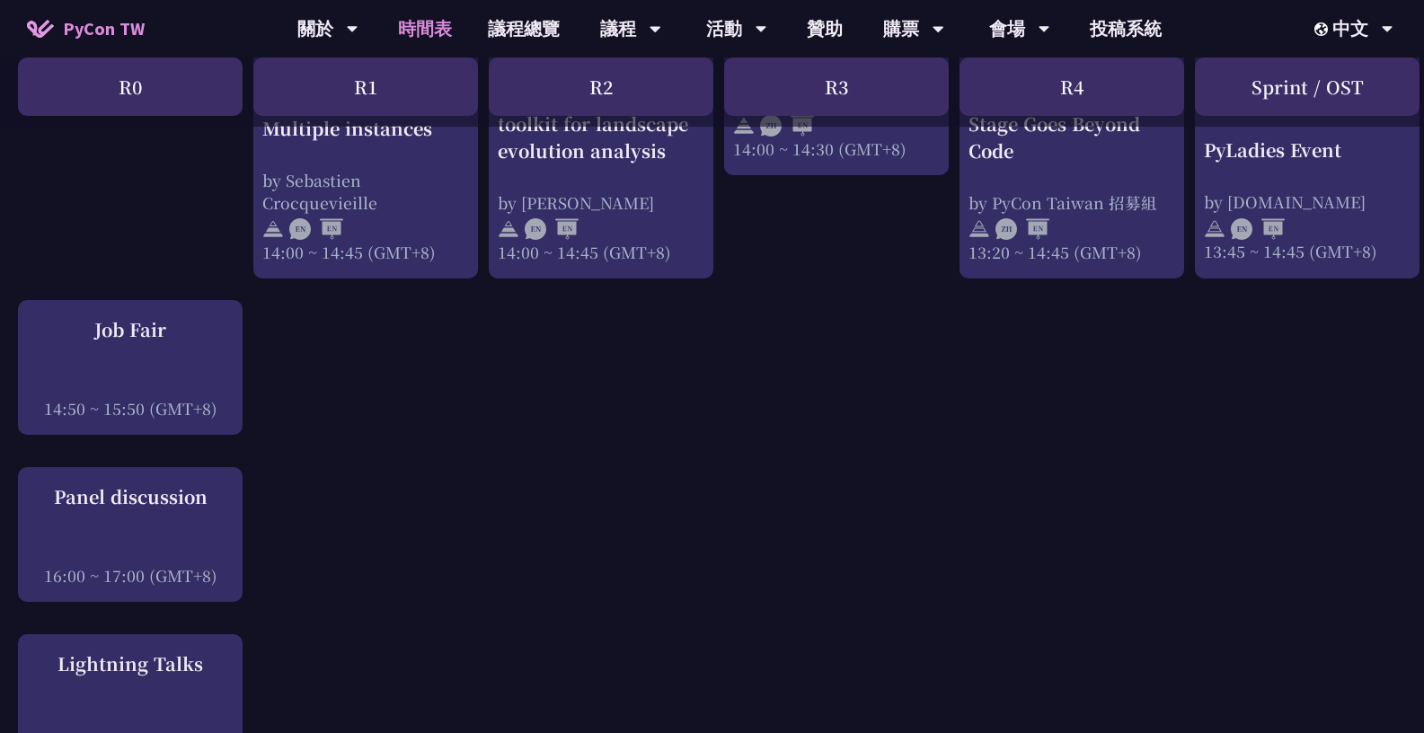
scroll to position [2081, 0]
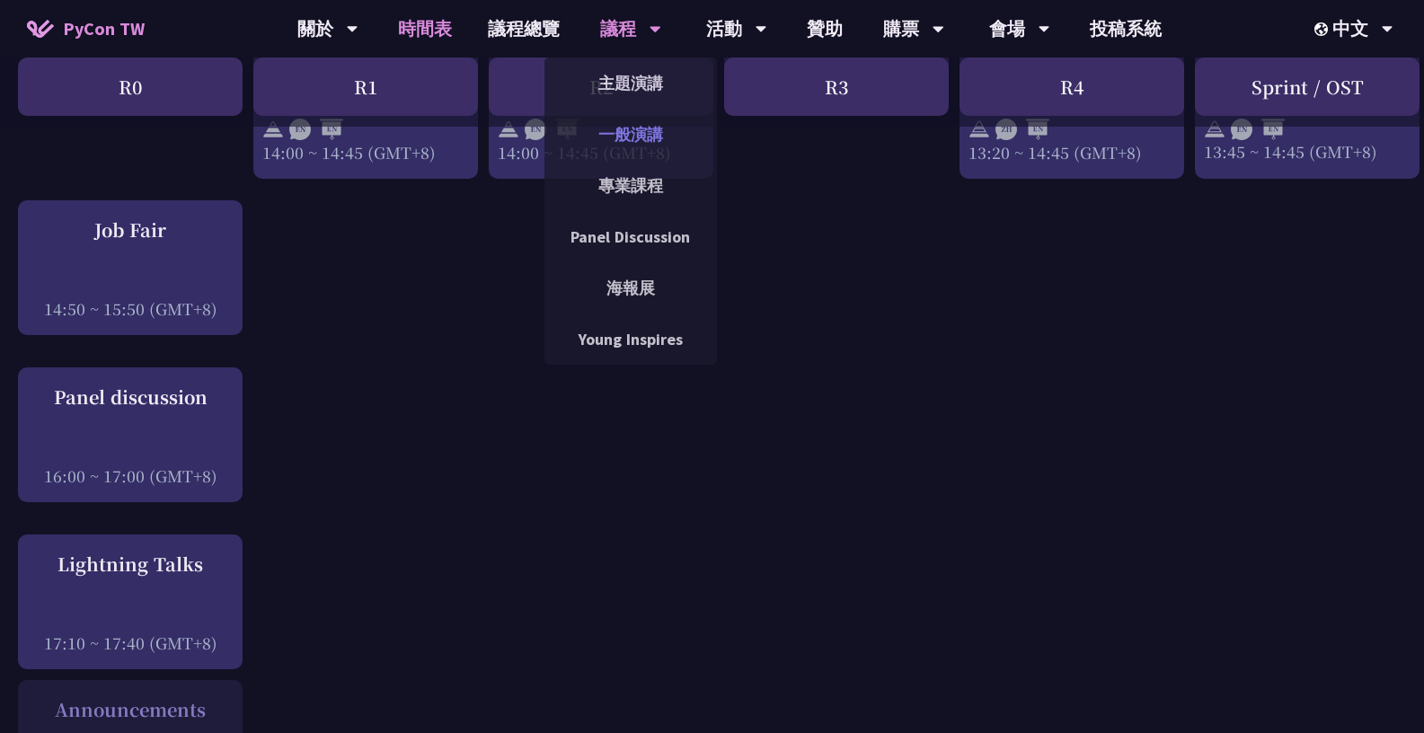
click at [634, 138] on link "一般演講" at bounding box center [631, 134] width 173 height 42
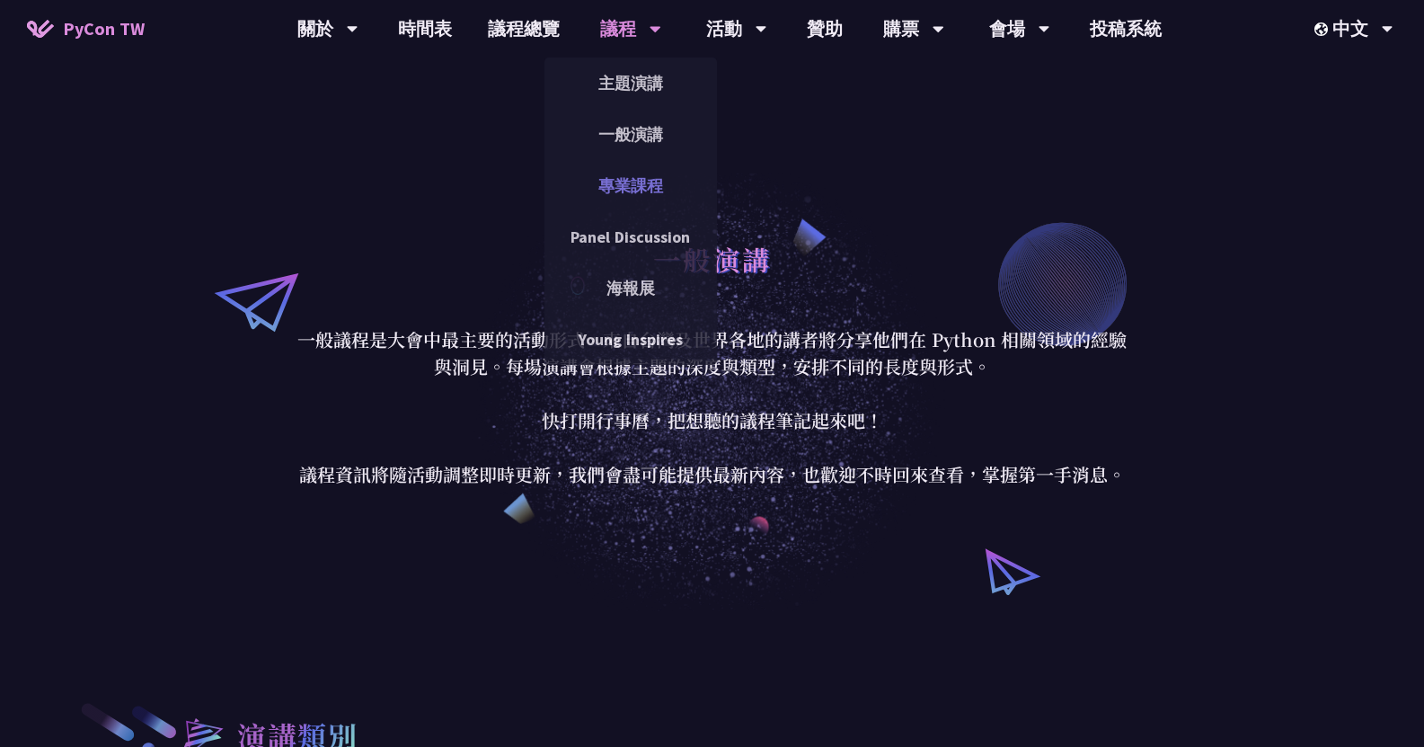
click at [644, 177] on link "專業課程" at bounding box center [631, 185] width 173 height 42
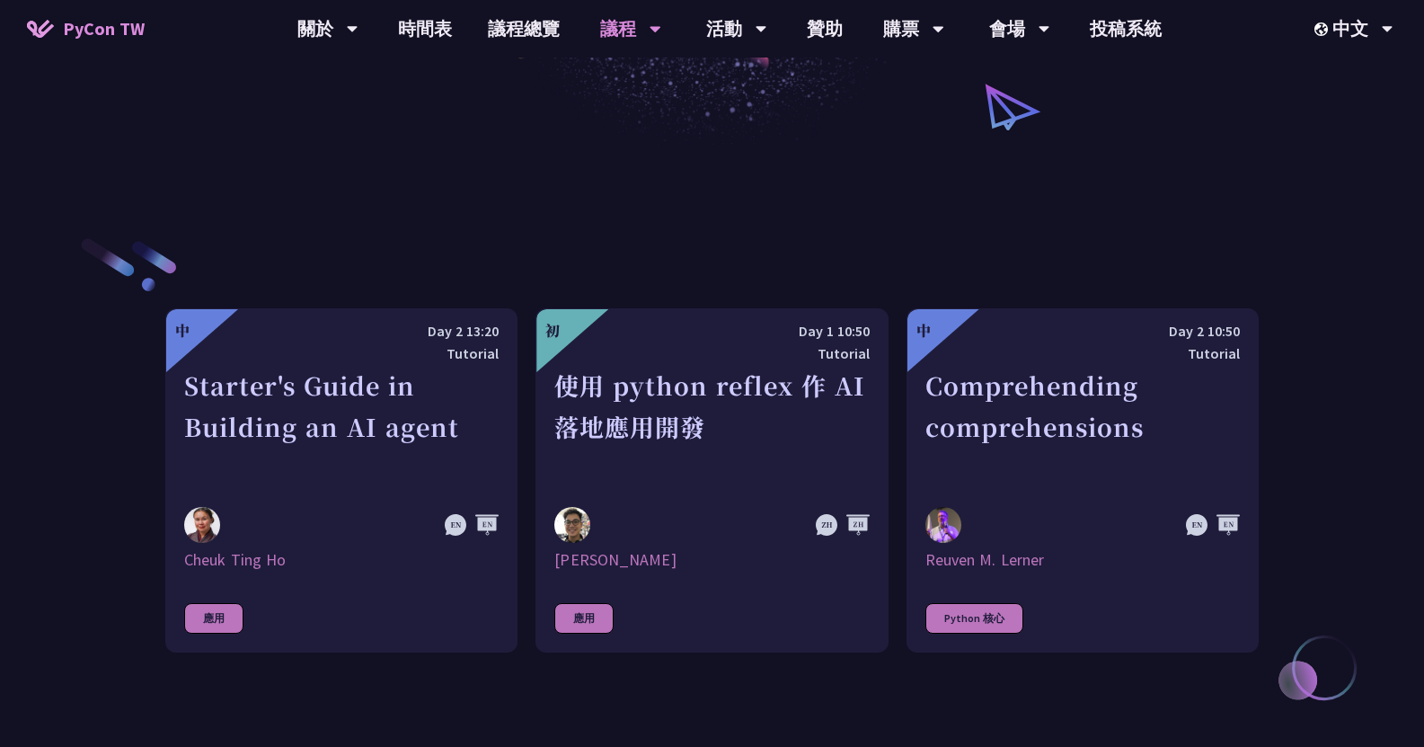
scroll to position [466, 0]
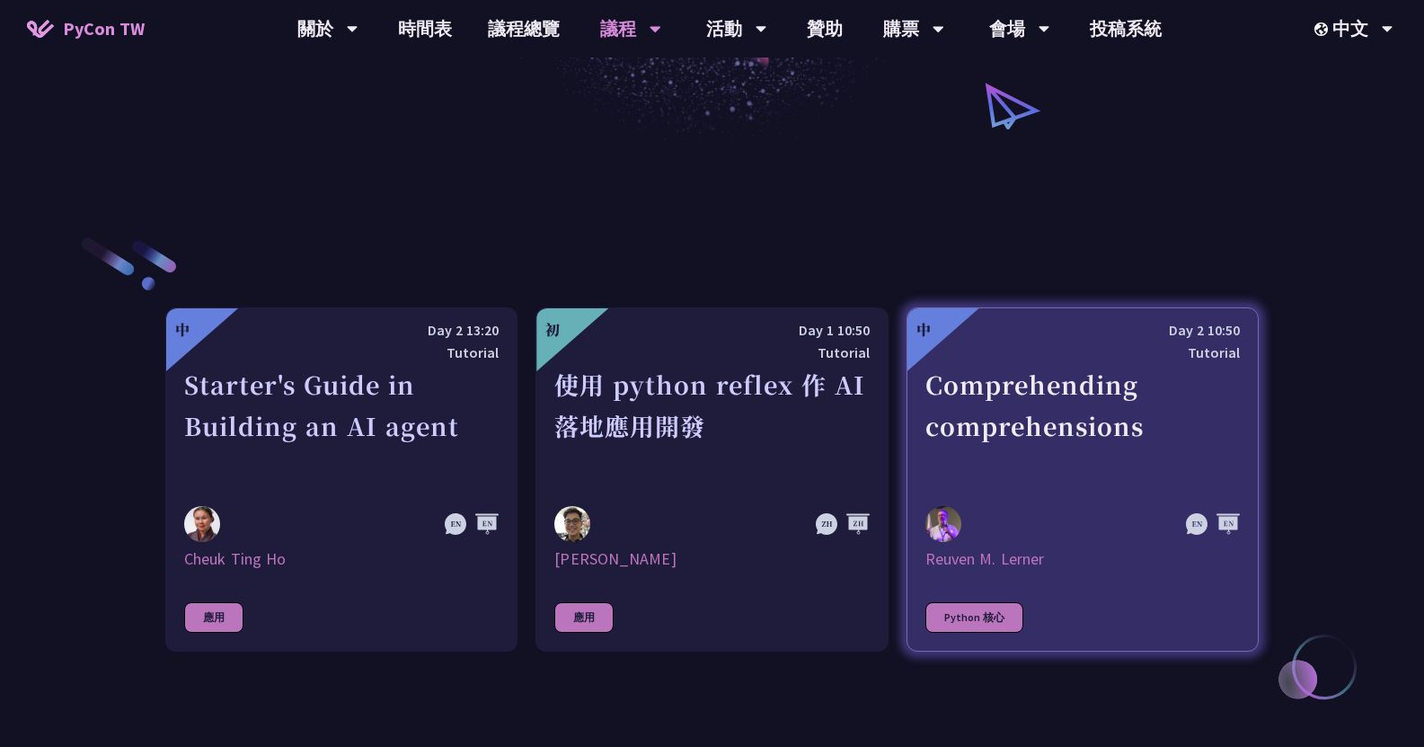
click at [1118, 409] on div "Comprehending comprehensions" at bounding box center [1083, 426] width 315 height 124
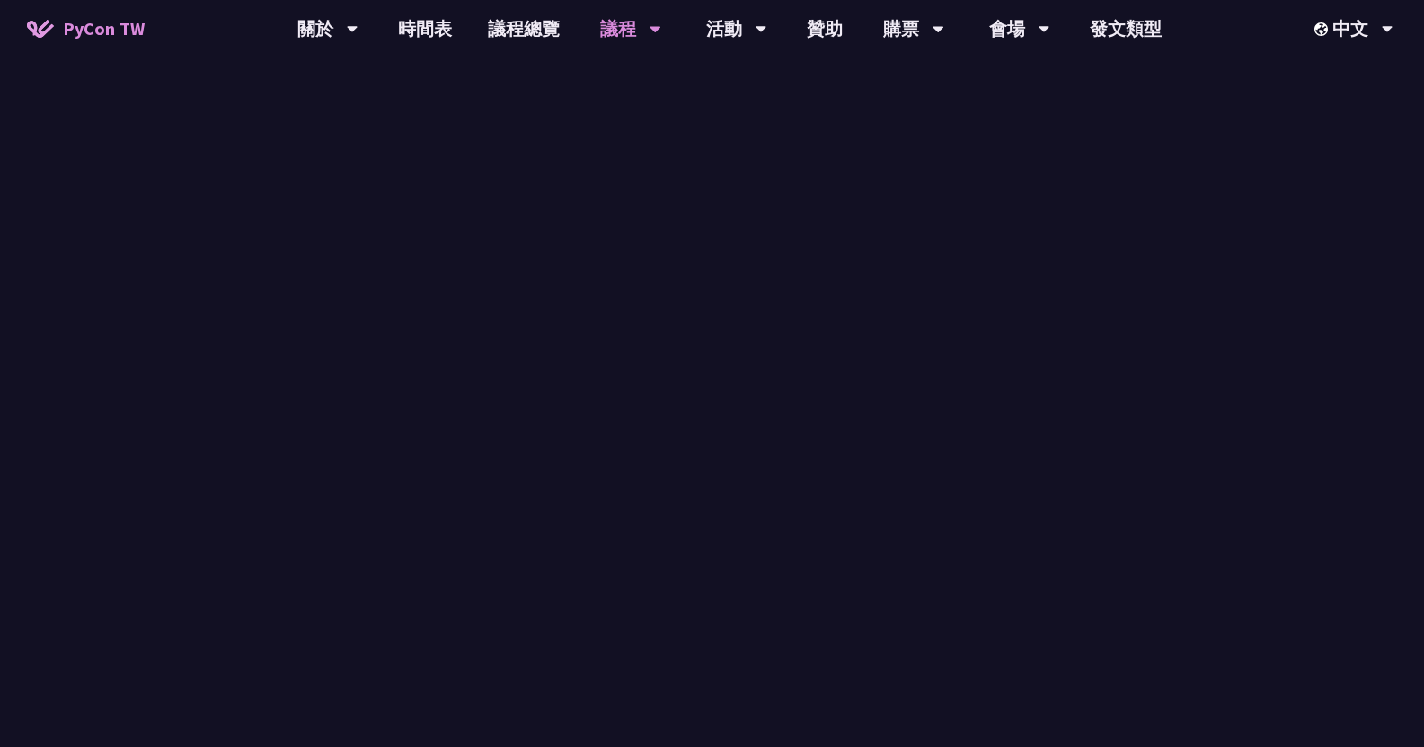
scroll to position [466, 0]
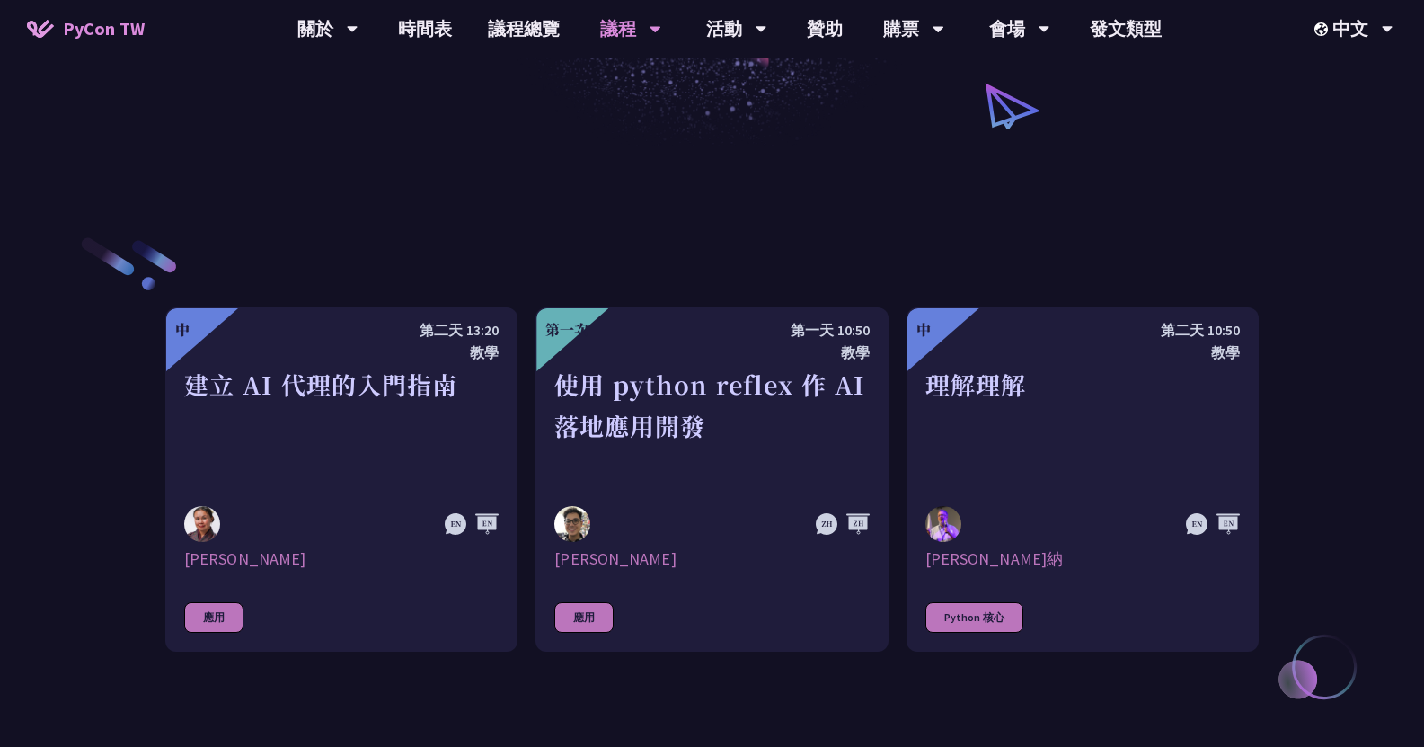
click at [757, 201] on div "中 [DEMOGRAPHIC_DATA] 13:20 教學 建立 AI 代理的入門指南 [PERSON_NAME] 應用 第一次 第一天 10:50 教學 使…" at bounding box center [712, 480] width 1094 height 668
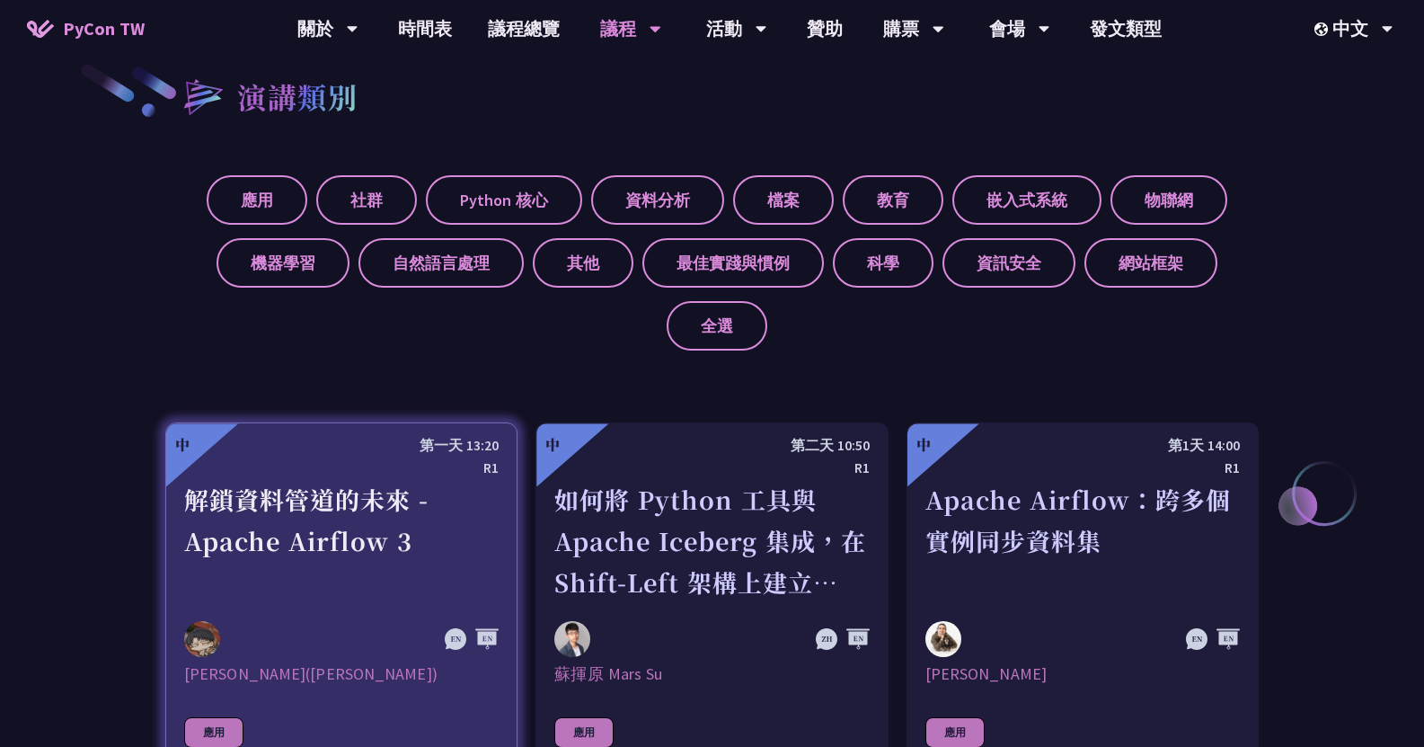
scroll to position [641, 0]
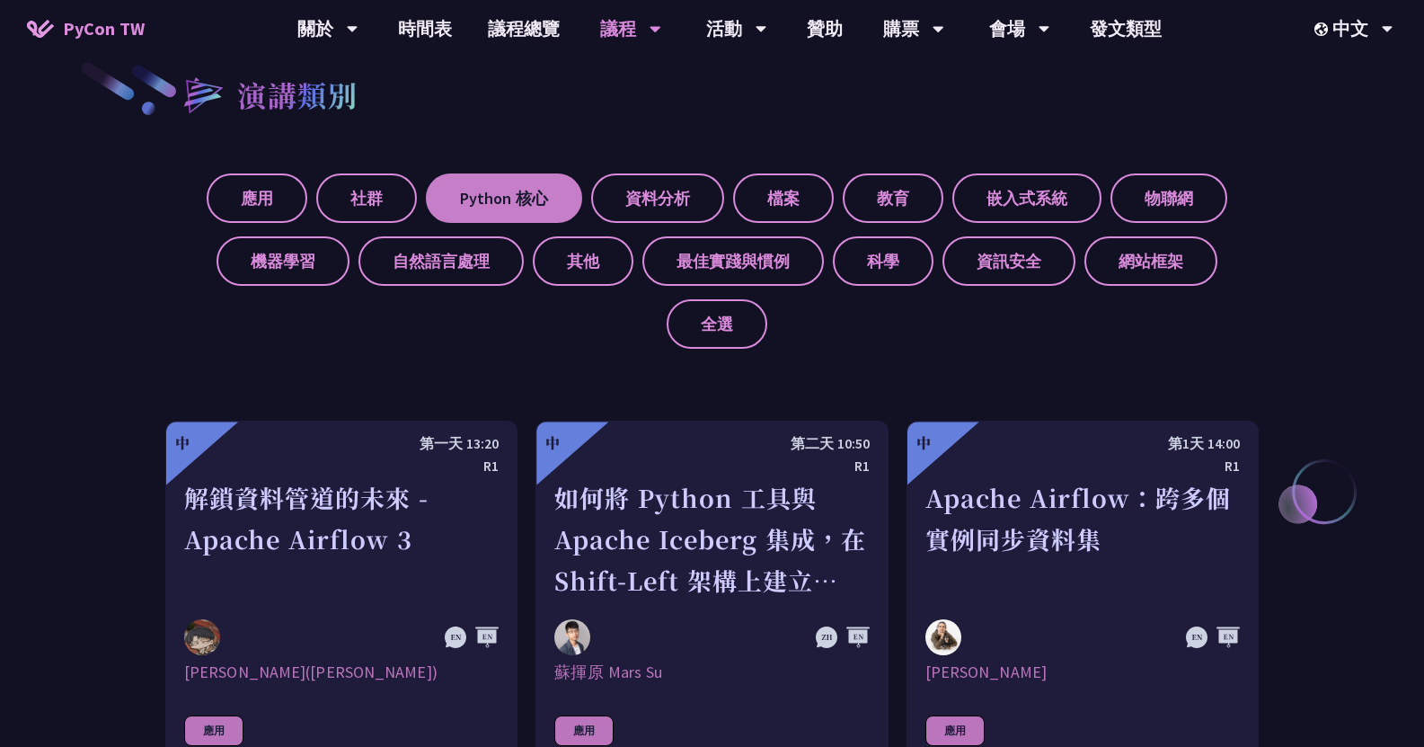
click at [484, 210] on label "Python 核心" at bounding box center [504, 197] width 156 height 49
click at [0, 0] on input "Python 核心" at bounding box center [0, 0] width 0 height 0
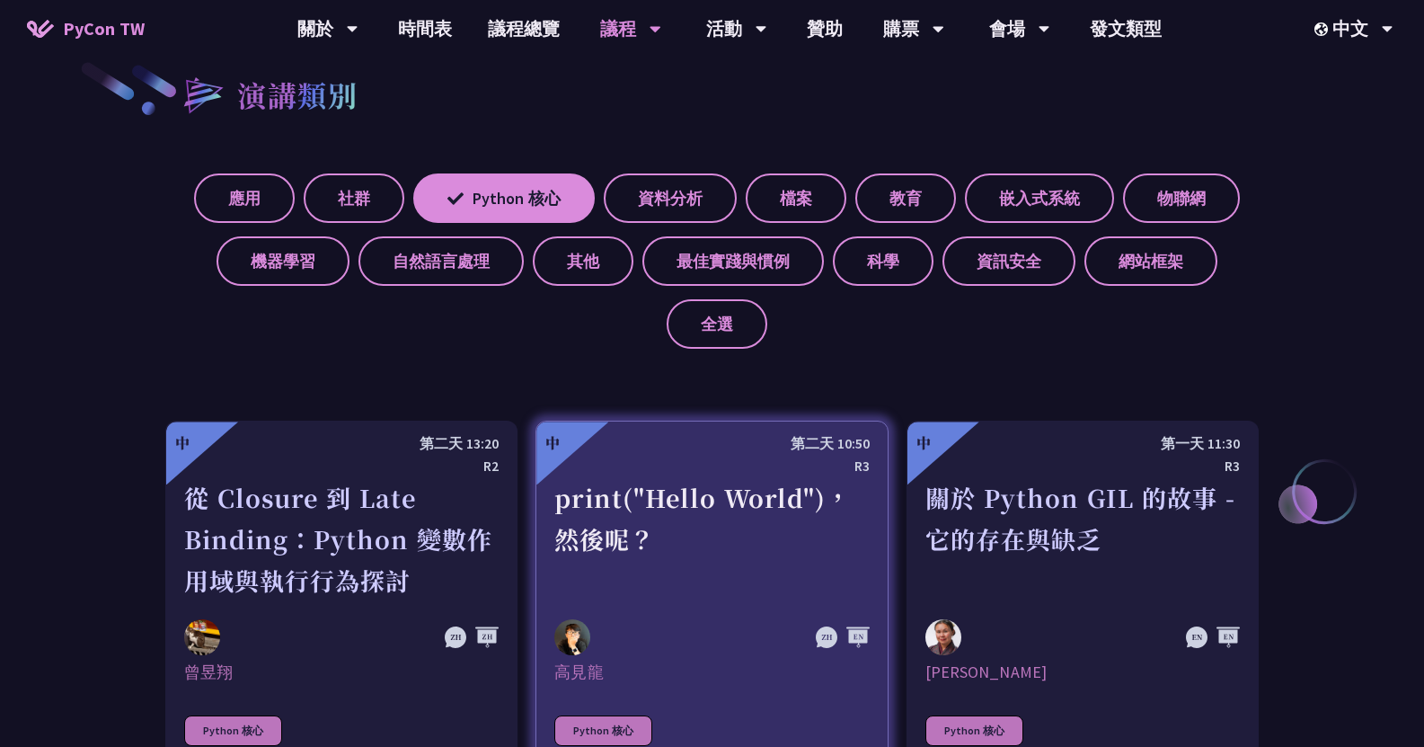
click at [807, 559] on div "print("Hello World")，然後呢？" at bounding box center [711, 539] width 315 height 124
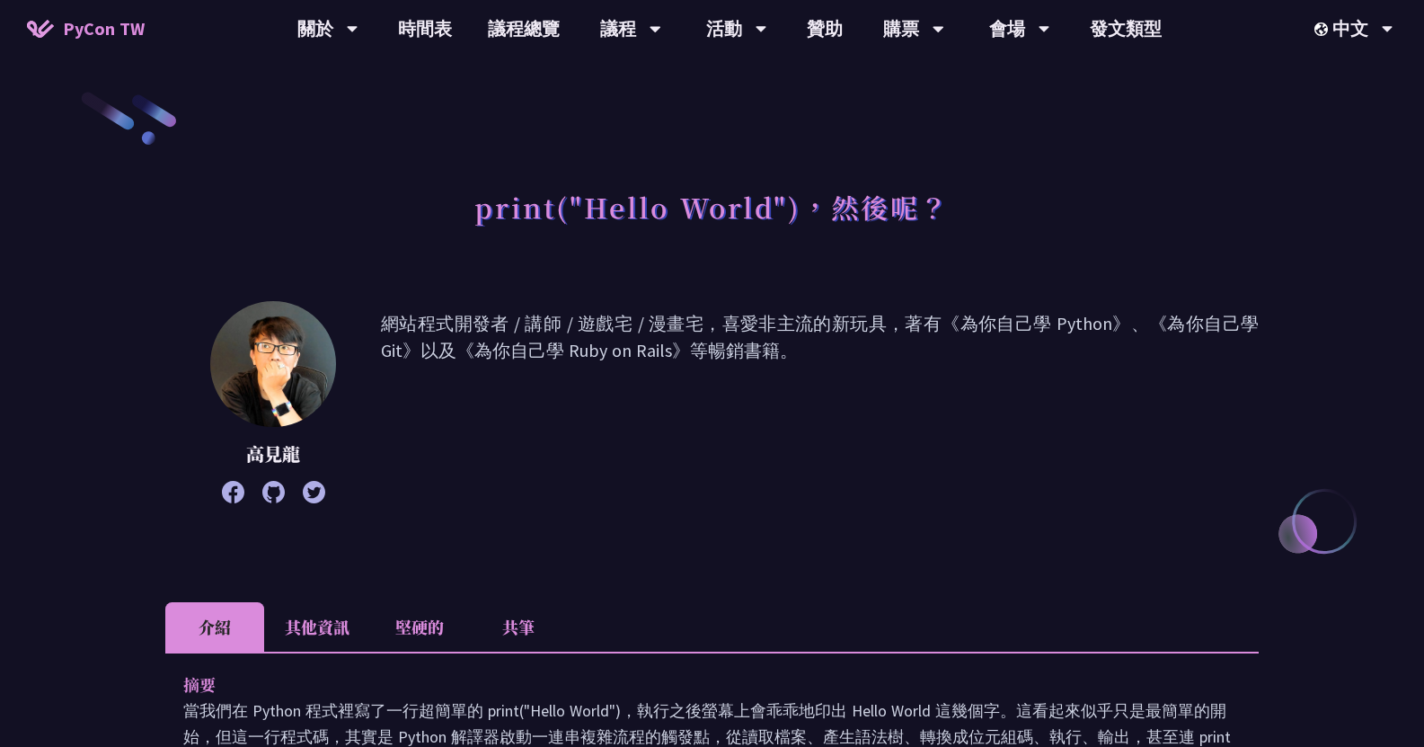
click at [424, 605] on li "堅硬的" at bounding box center [419, 626] width 99 height 49
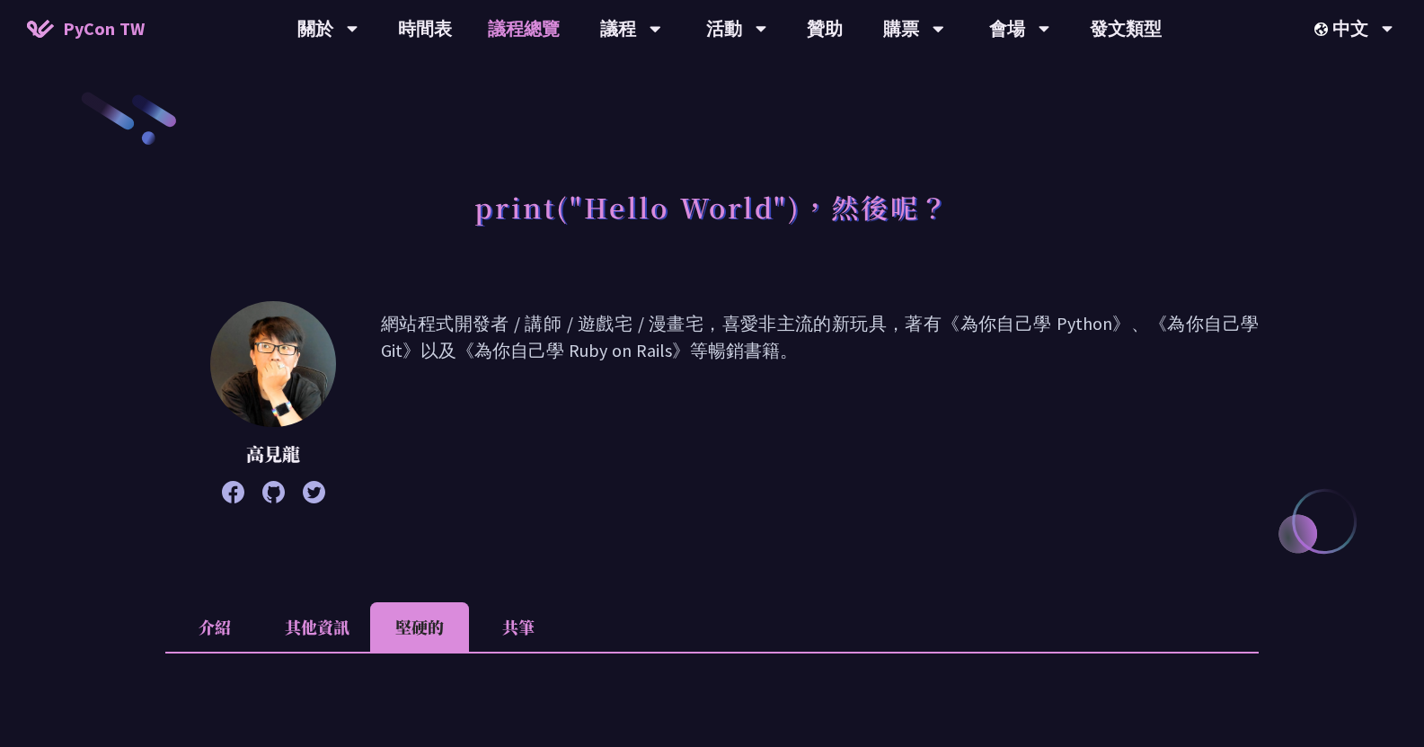
click at [537, 38] on link "議程總覽" at bounding box center [524, 29] width 108 height 58
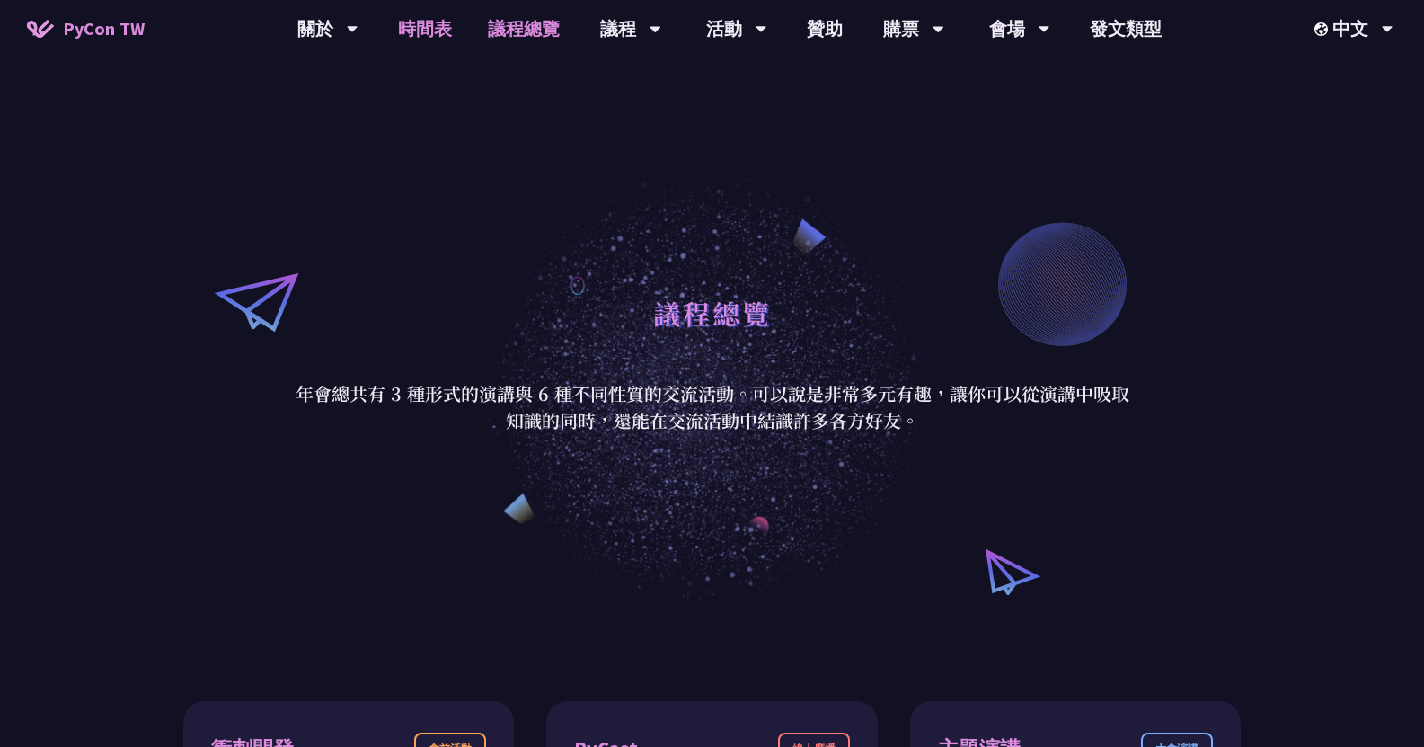
click at [411, 40] on font "時間表" at bounding box center [425, 28] width 54 height 27
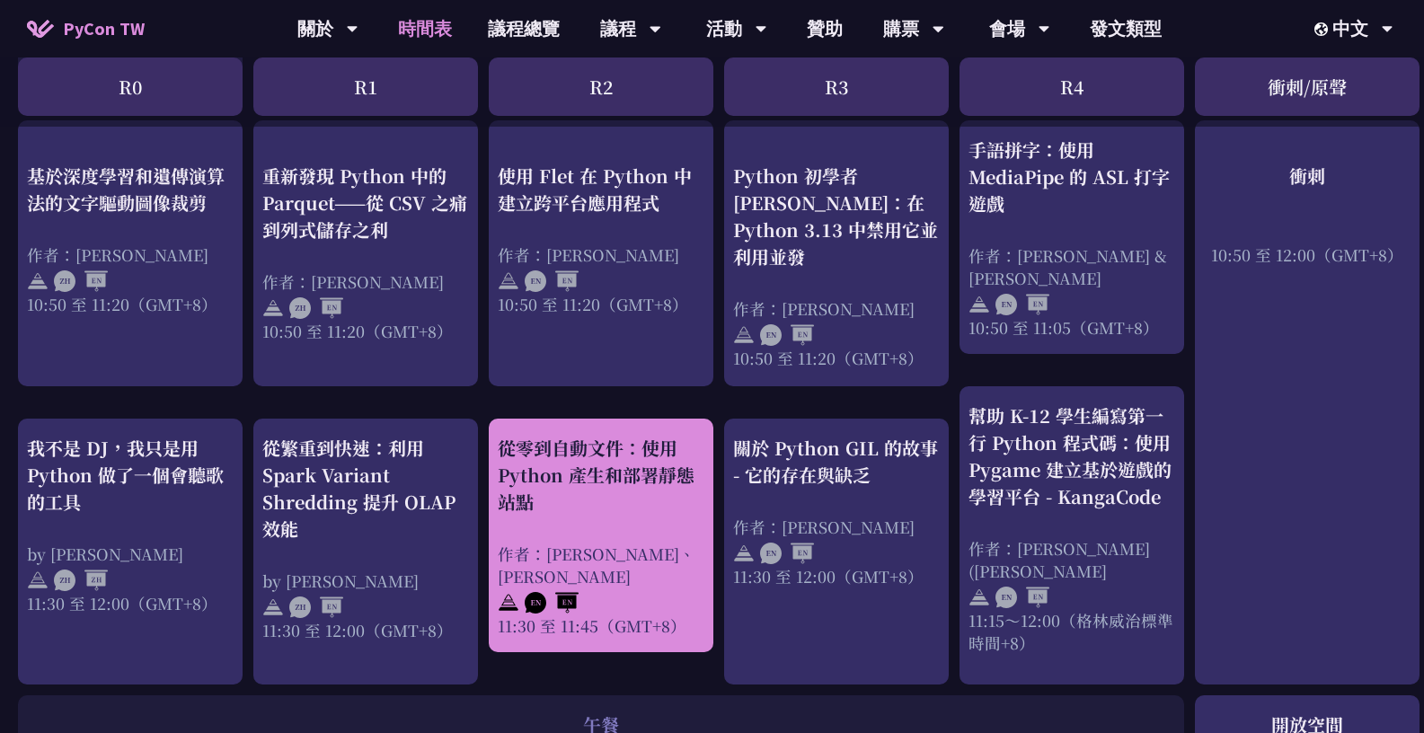
scroll to position [750, 0]
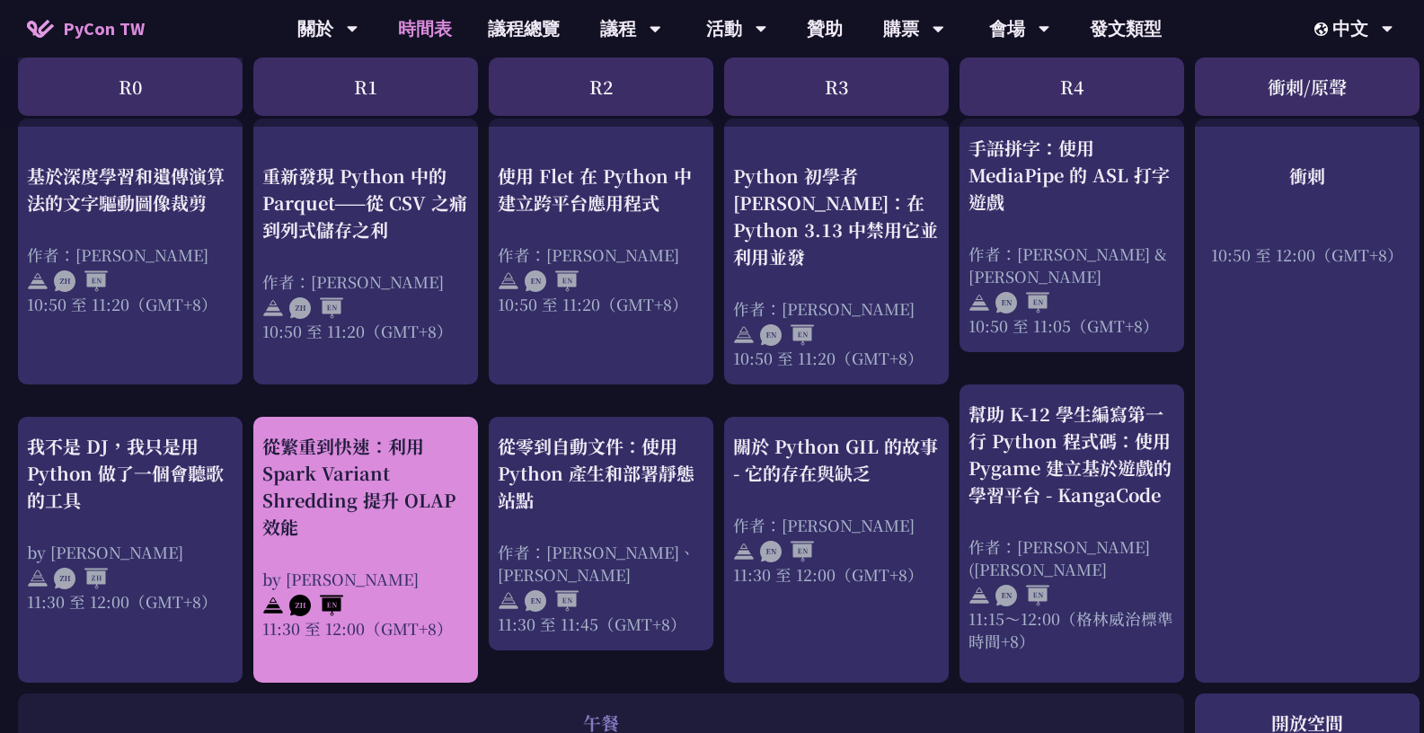
click at [424, 460] on div "從繁重到快速：利用 Spark Variant Shredding 提升 OLAP 效能" at bounding box center [365, 487] width 207 height 108
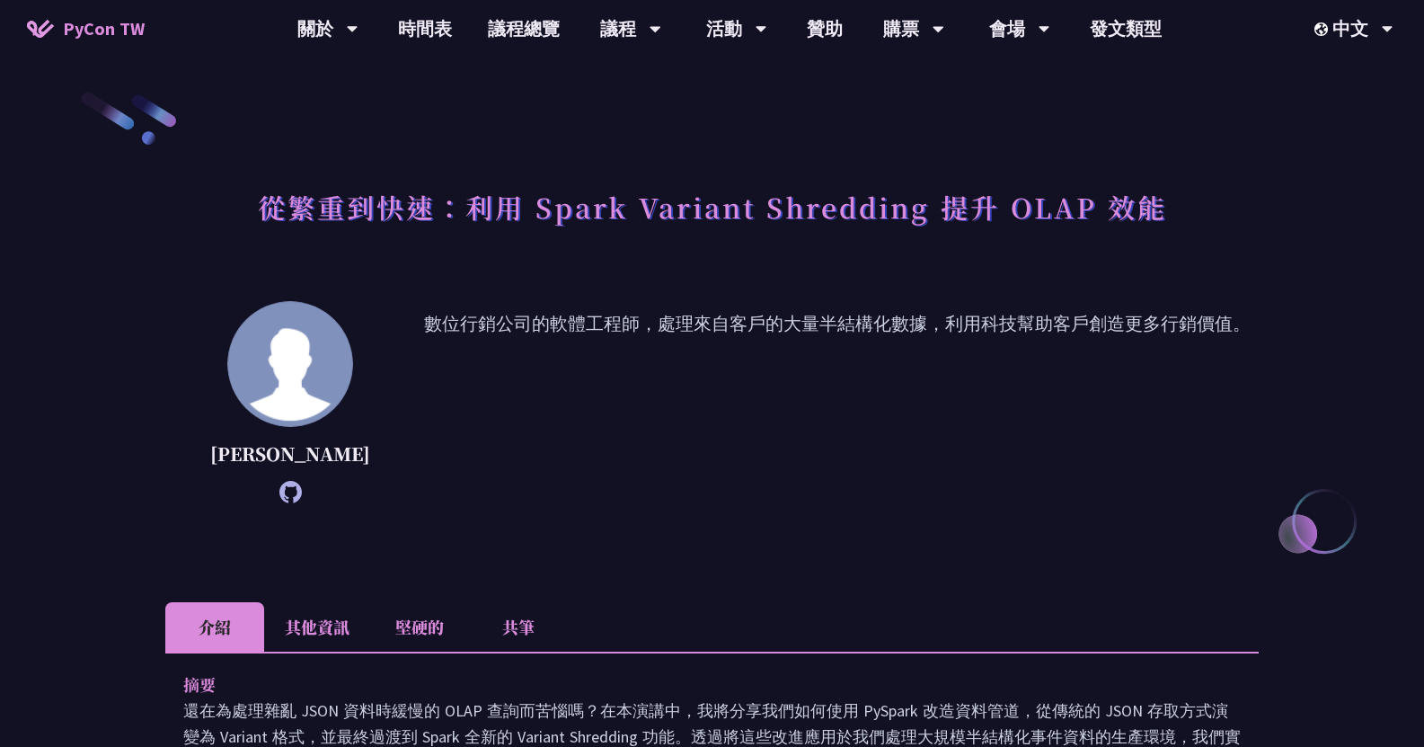
click at [537, 385] on font "數位行銷公司的軟體工程師，處理來自客戶的大量半結構化數據，利用科技幫助客戶創造更多行銷價值。" at bounding box center [837, 402] width 827 height 184
click at [279, 503] on icon at bounding box center [290, 492] width 22 height 22
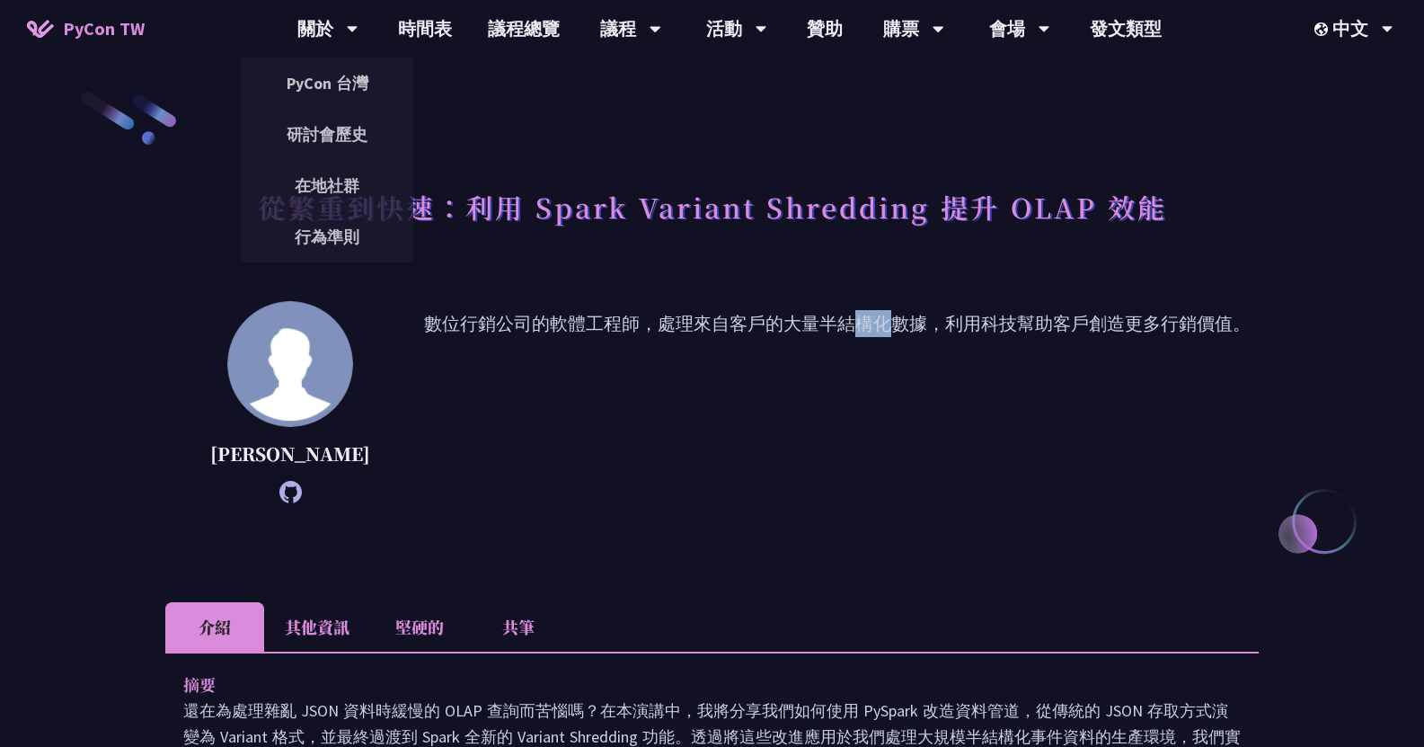
click at [539, 471] on font "數位行銷公司的軟體工程師，處理來自客戶的大量半結構化數據，利用科技幫助客戶創造更多行銷價值。" at bounding box center [837, 402] width 827 height 184
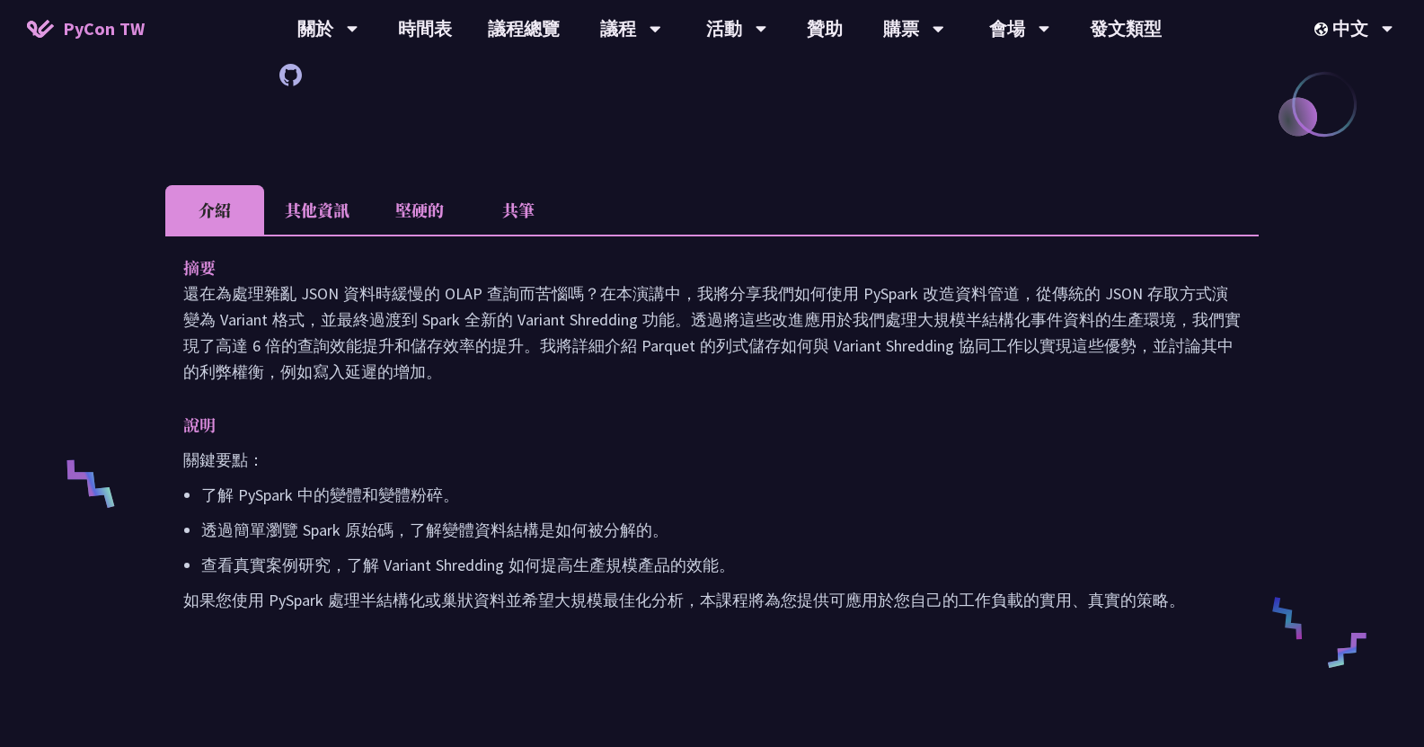
scroll to position [418, 0]
click at [622, 413] on div "摘要 還在為處理雜亂 JSON 資料時緩慢的 OLAP 查詢而苦惱嗎？在本演講中，我將分享我們如何使用 PySpark 改造資料管道，從傳統的 JSON 存取…" at bounding box center [712, 445] width 1094 height 423
click at [643, 384] on p "還在為處理雜亂 JSON 資料時緩慢的 OLAP 查詢而苦惱嗎？在本演講中，我將分享我們如何使用 PySpark 改造資料管道，從傳統的 JSON 存取方式演…" at bounding box center [712, 331] width 1058 height 104
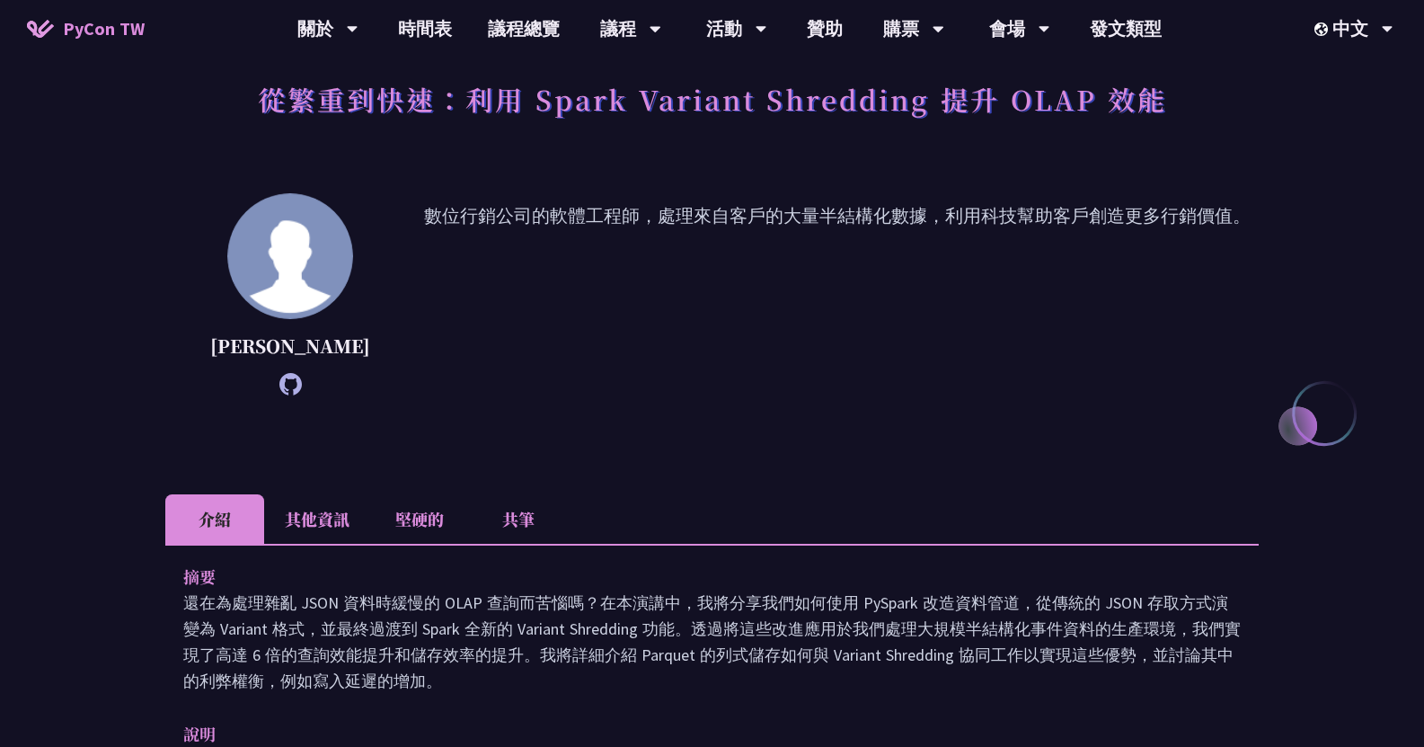
scroll to position [0, 0]
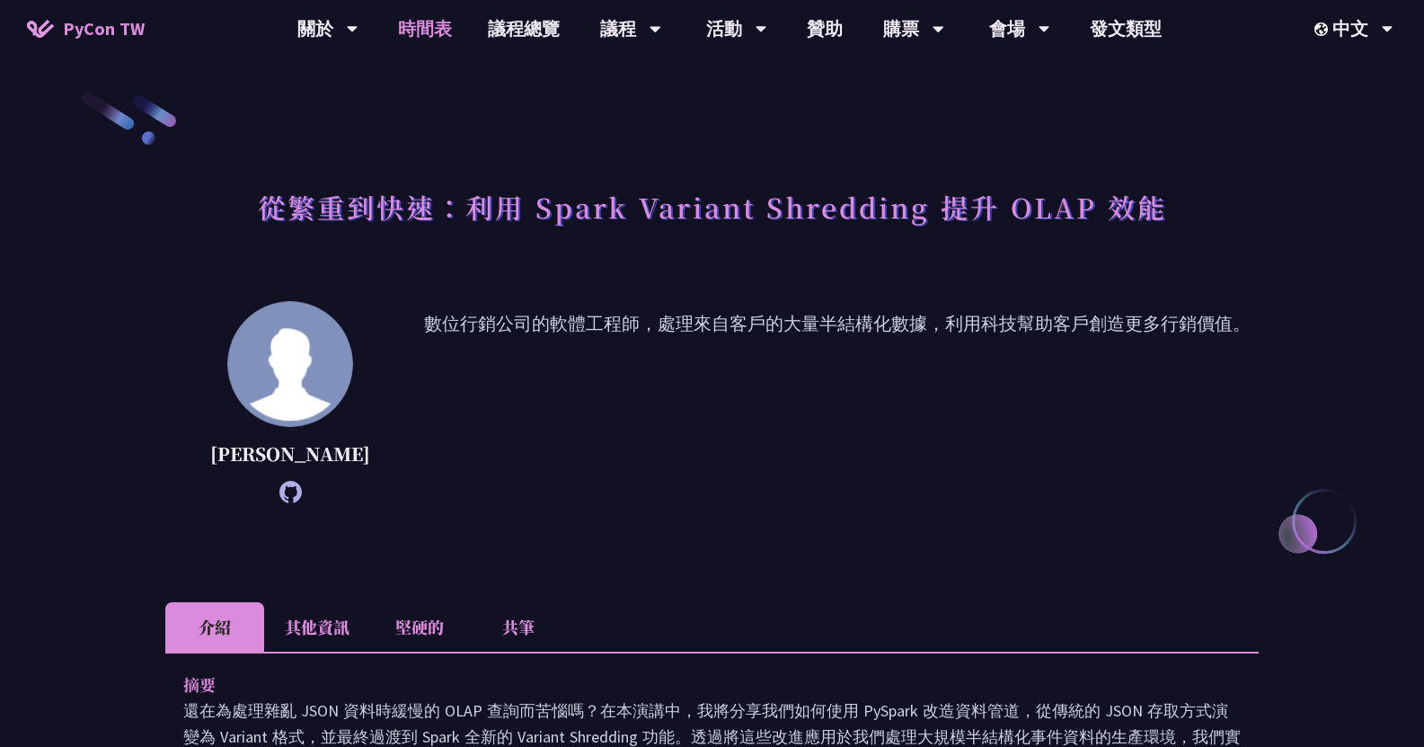
click at [417, 57] on link "時間表" at bounding box center [425, 29] width 90 height 58
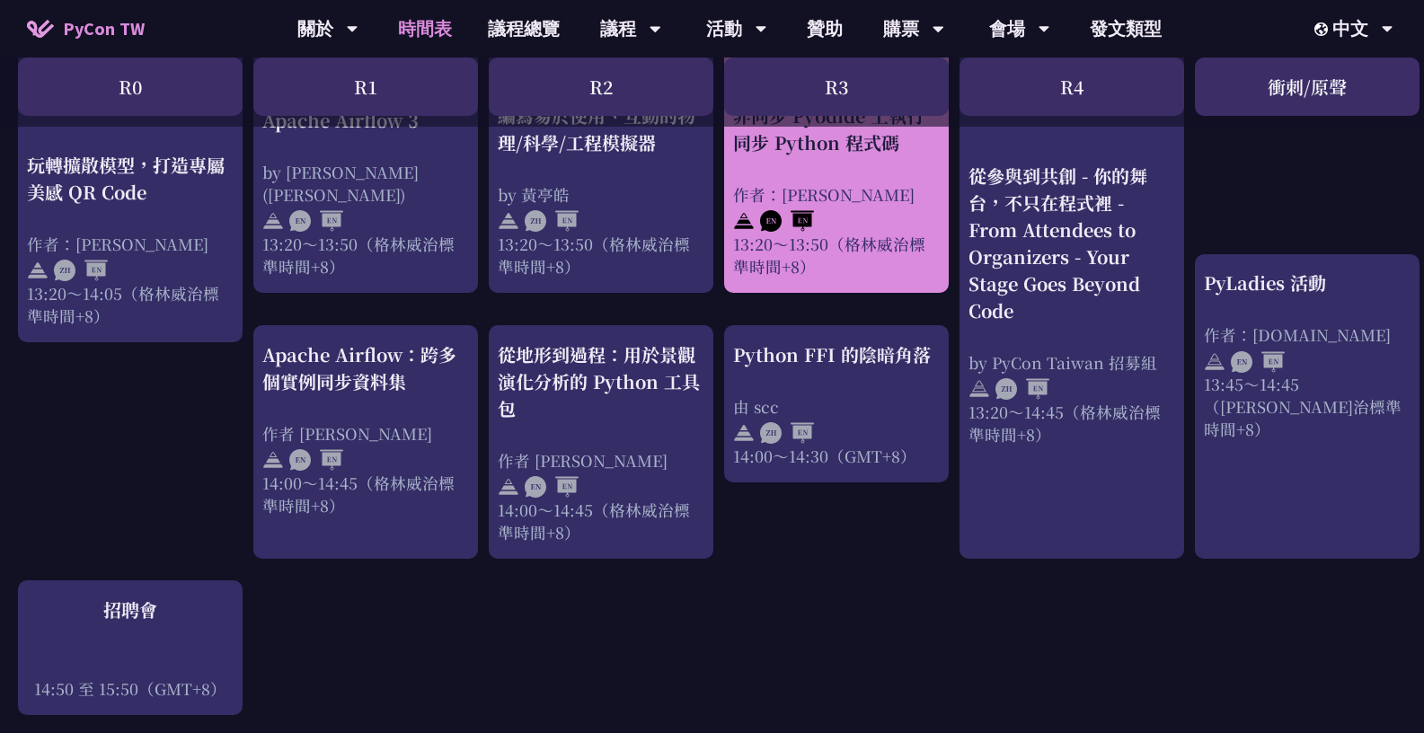
scroll to position [1612, 0]
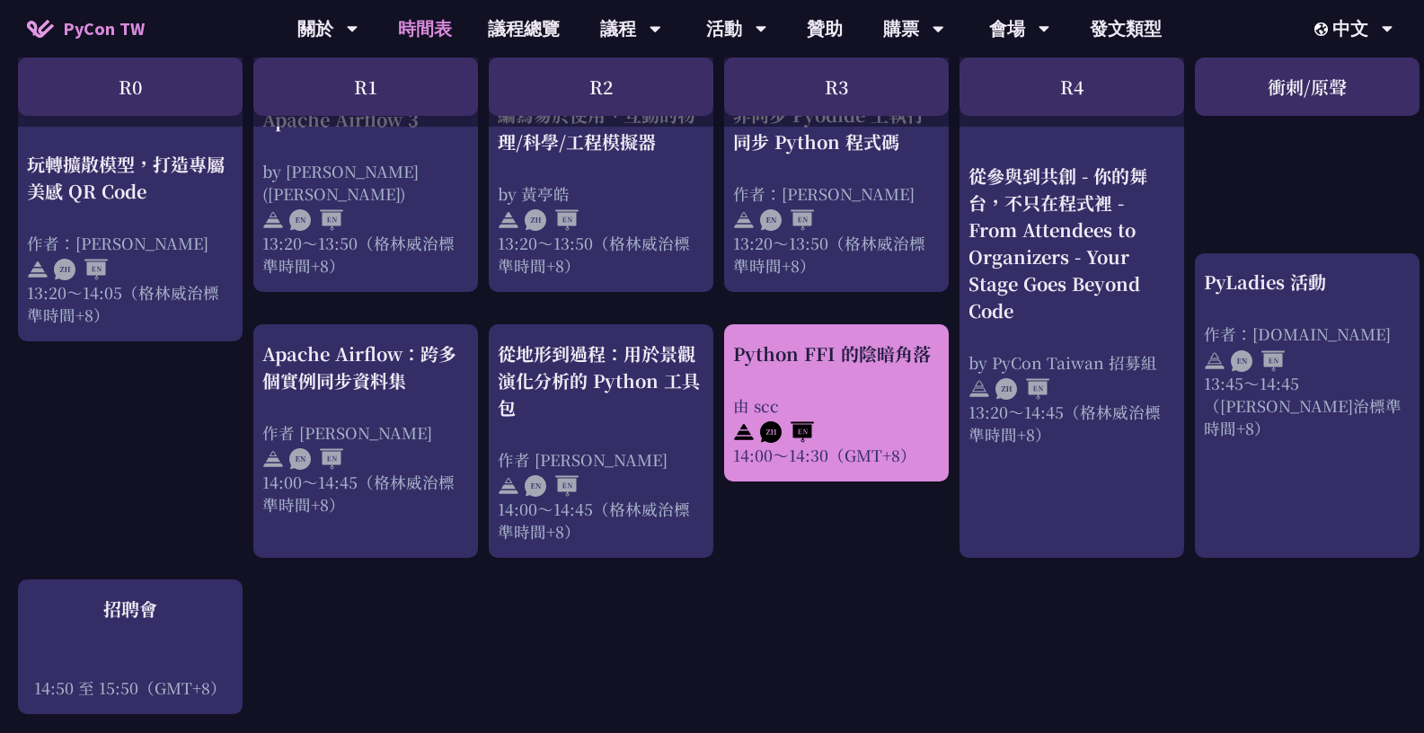
drag, startPoint x: 875, startPoint y: 445, endPoint x: 817, endPoint y: 352, distance: 109.5
click at [817, 352] on div "Python FFI 的陰暗角落 由 scc 14:00～14:30（GMT+8）" at bounding box center [836, 404] width 207 height 126
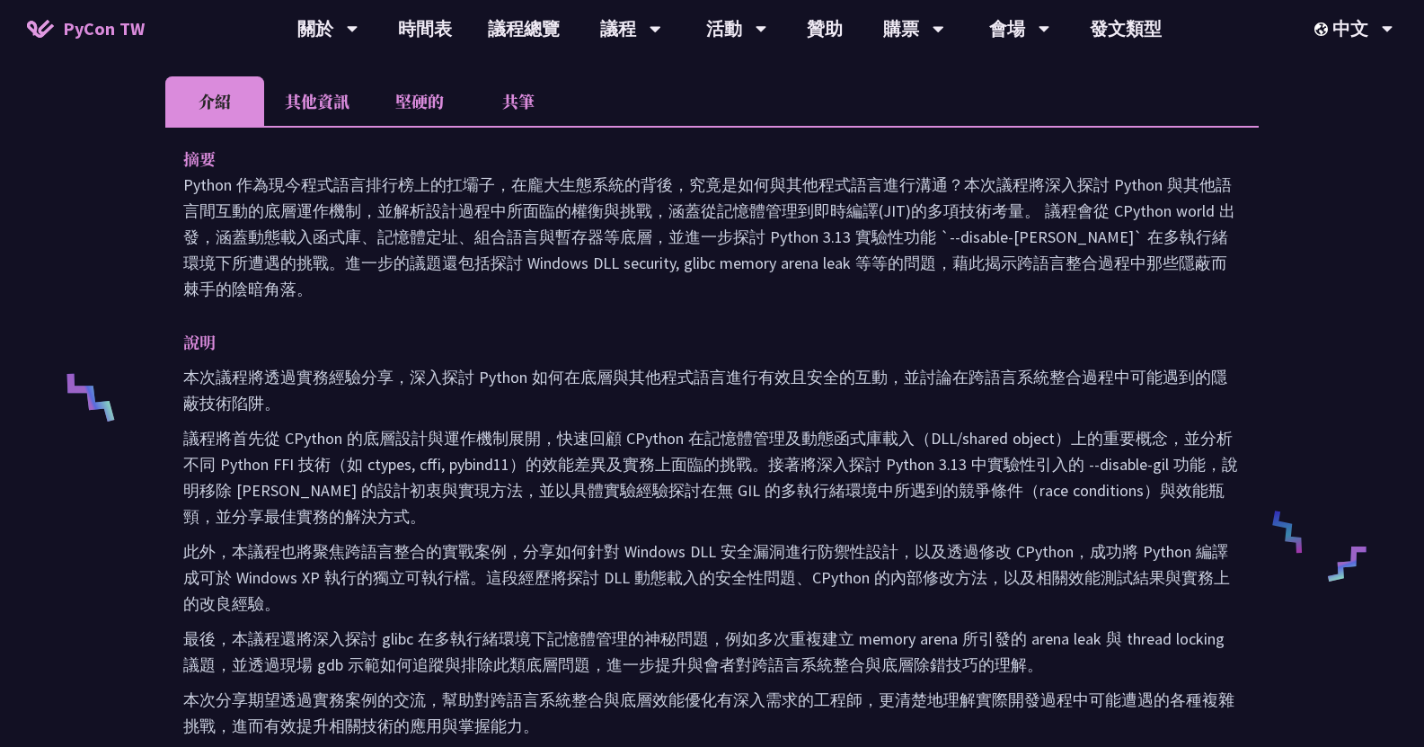
scroll to position [502, 0]
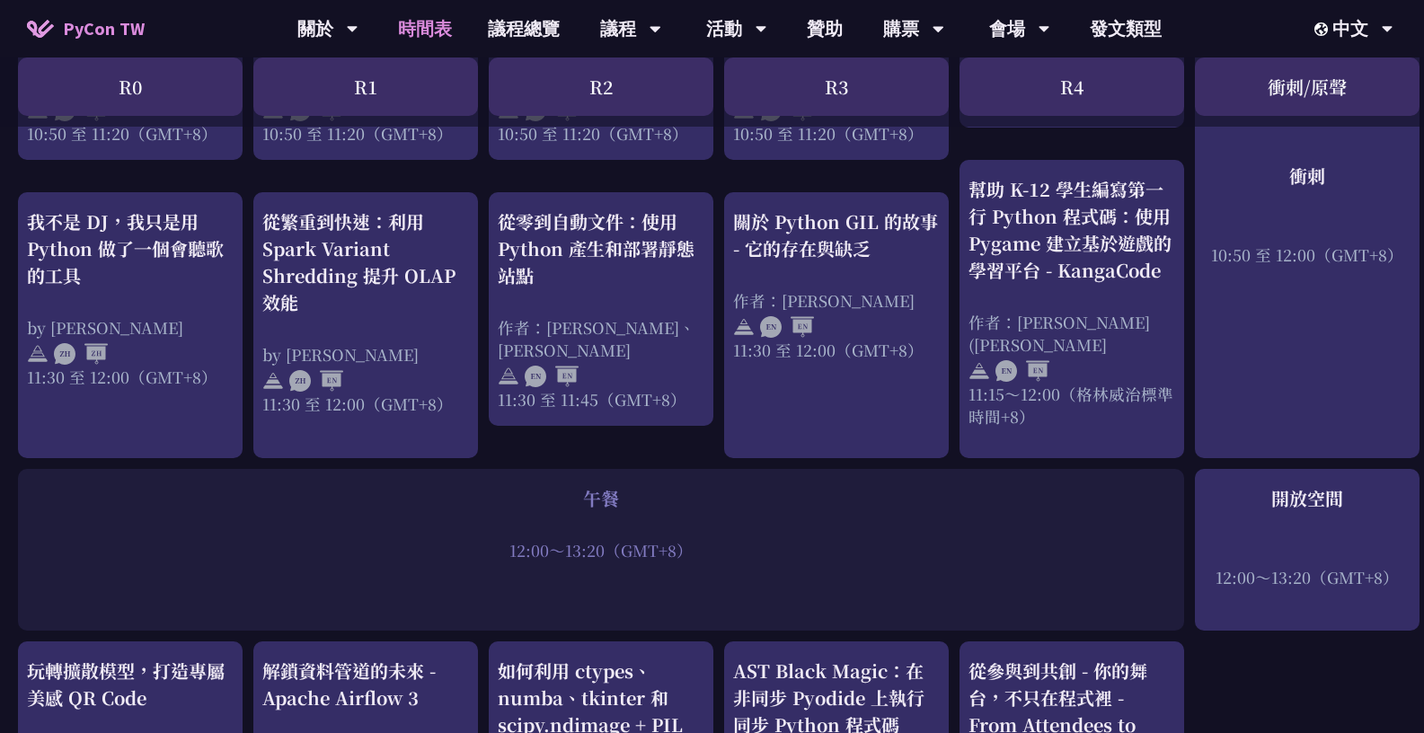
scroll to position [953, 0]
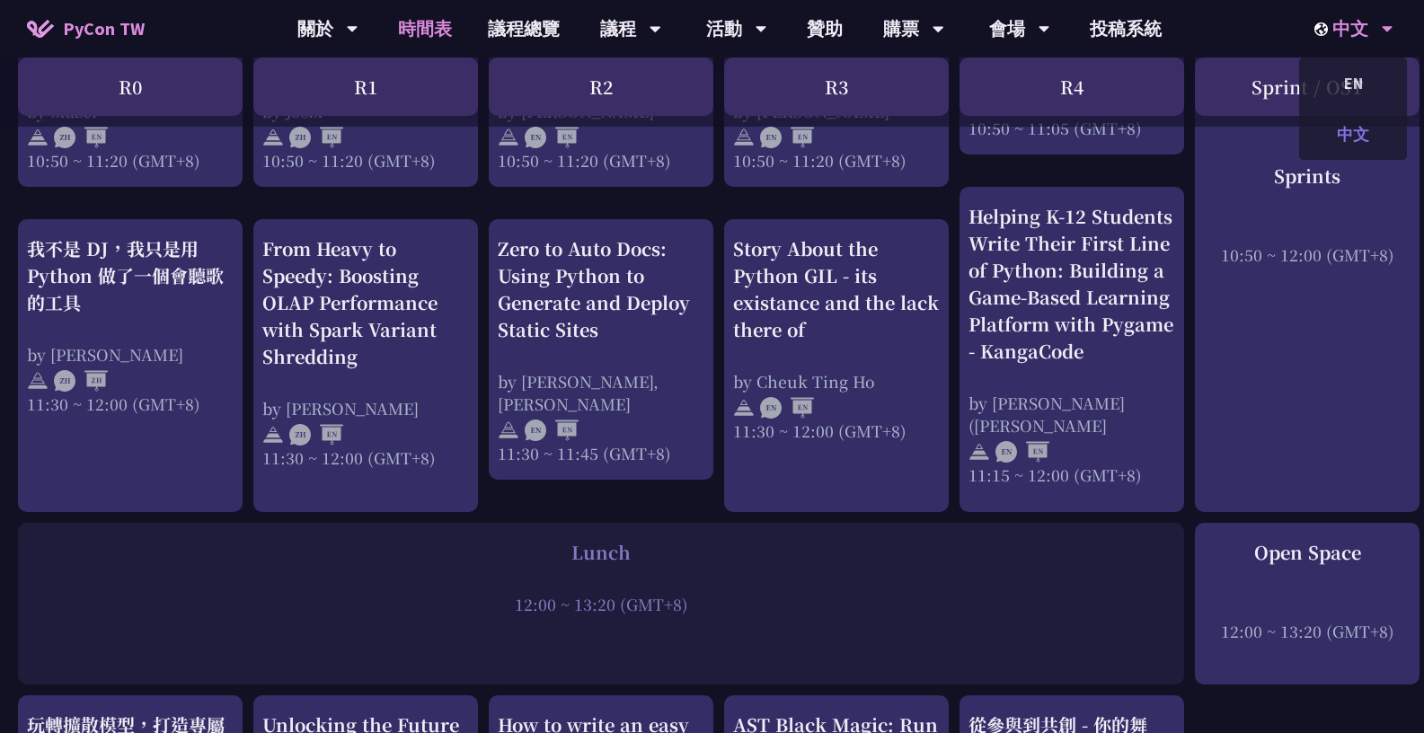
click at [1364, 124] on div "中文" at bounding box center [1353, 134] width 108 height 42
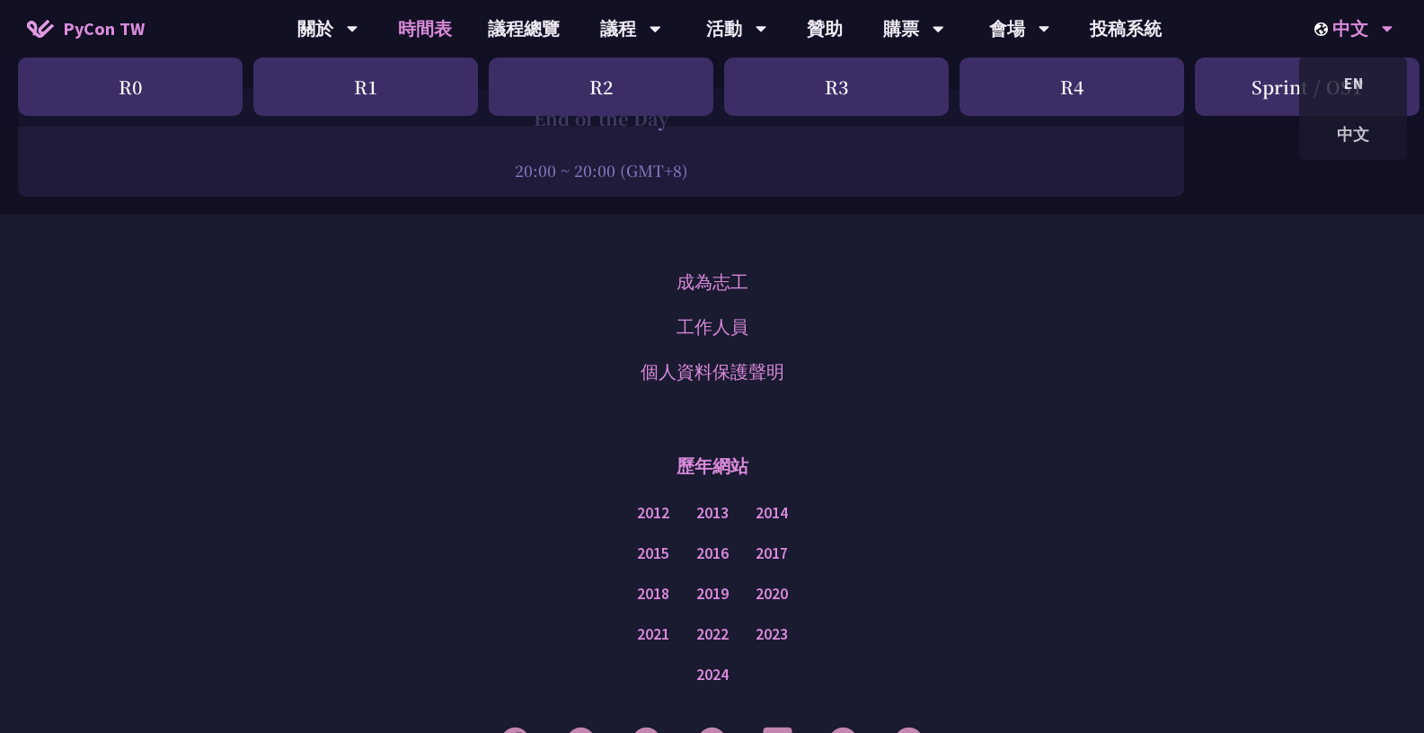
click at [1387, 39] on div "中文" at bounding box center [1354, 29] width 79 height 58
click at [1366, 85] on div "EN" at bounding box center [1353, 83] width 108 height 42
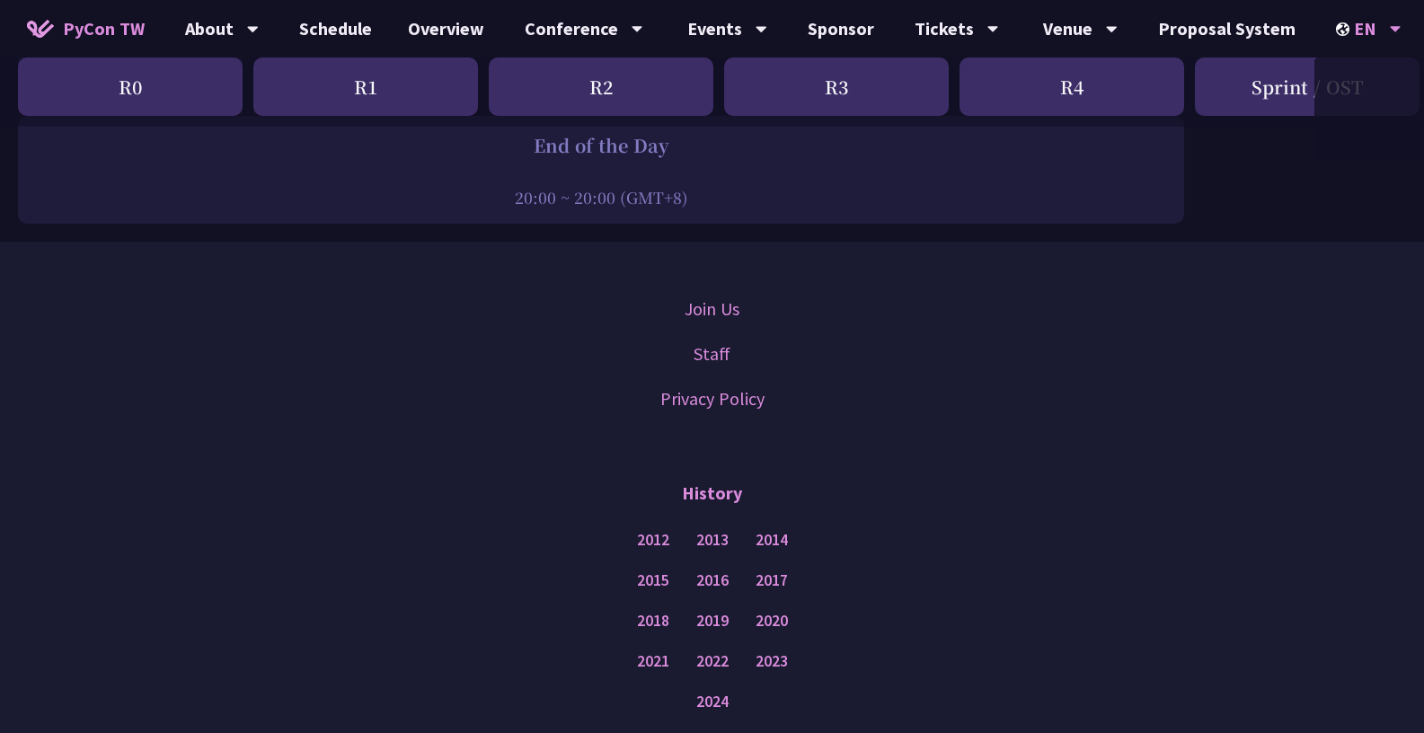
scroll to position [3099, 0]
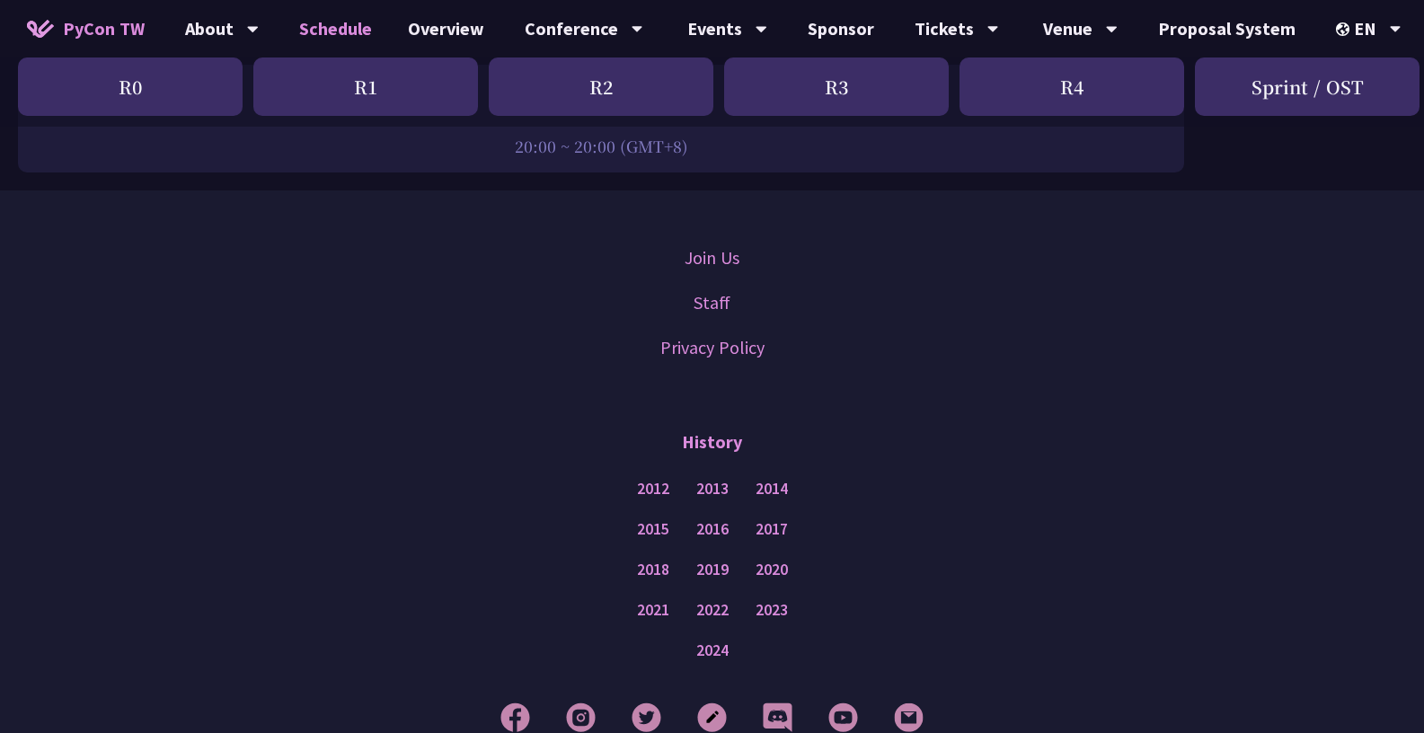
scroll to position [3121, 0]
click at [1362, 143] on div "中文" at bounding box center [1369, 134] width 108 height 42
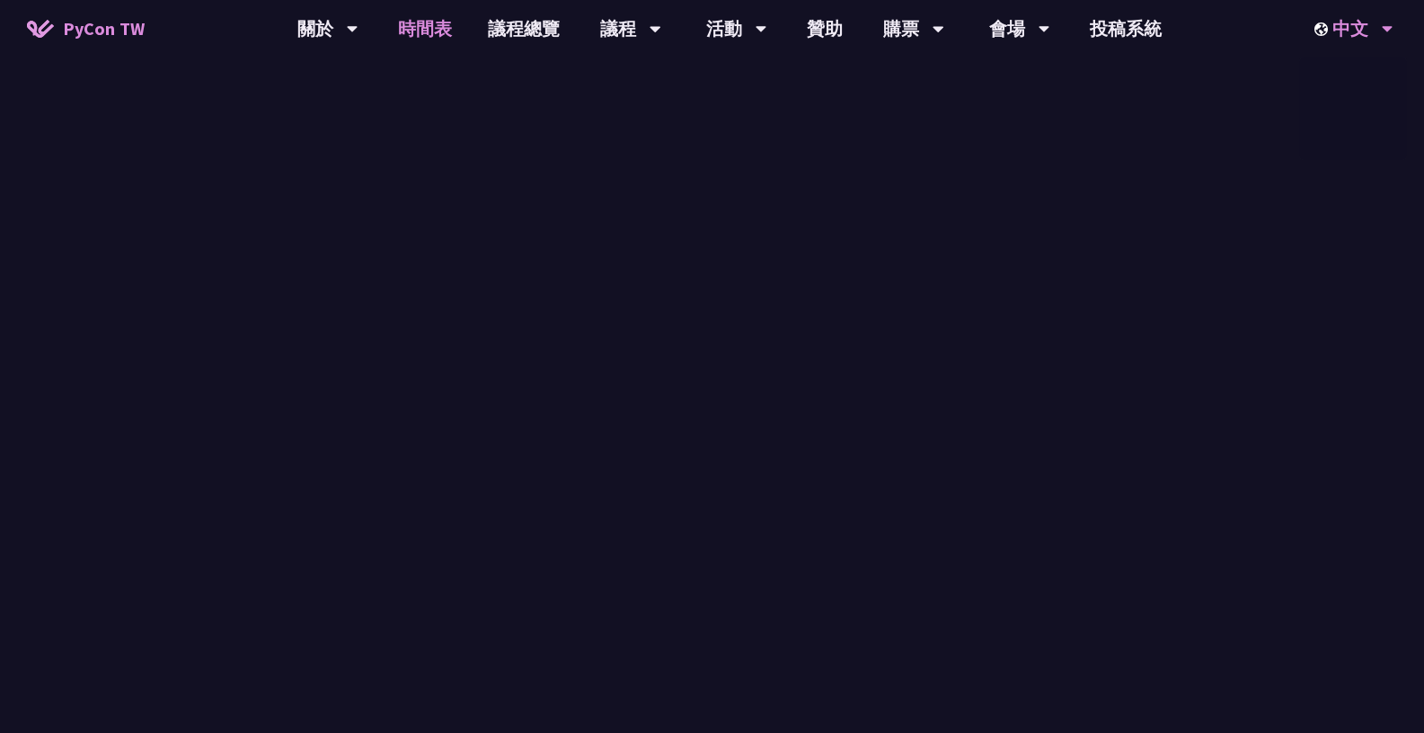
scroll to position [3099, 0]
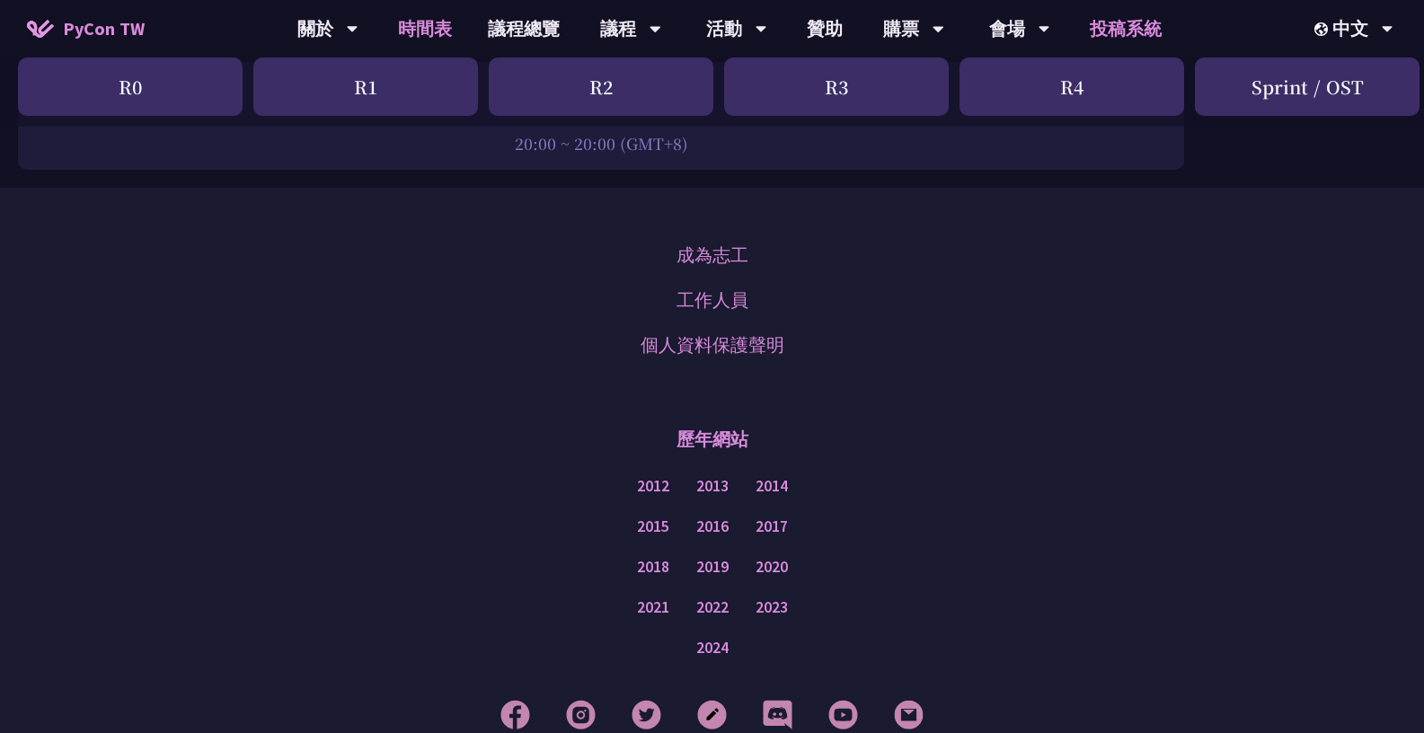
click at [1123, 40] on link "投稿系統" at bounding box center [1126, 29] width 108 height 58
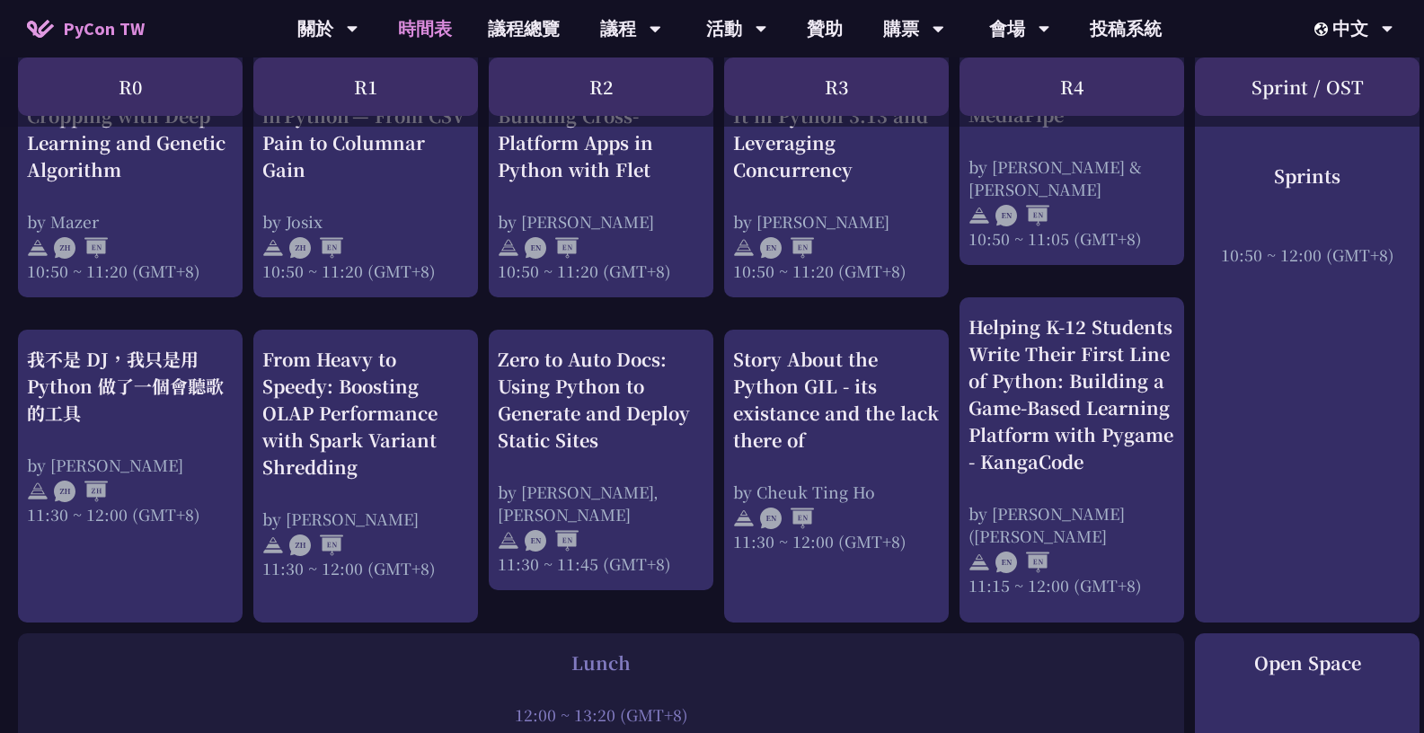
scroll to position [843, 0]
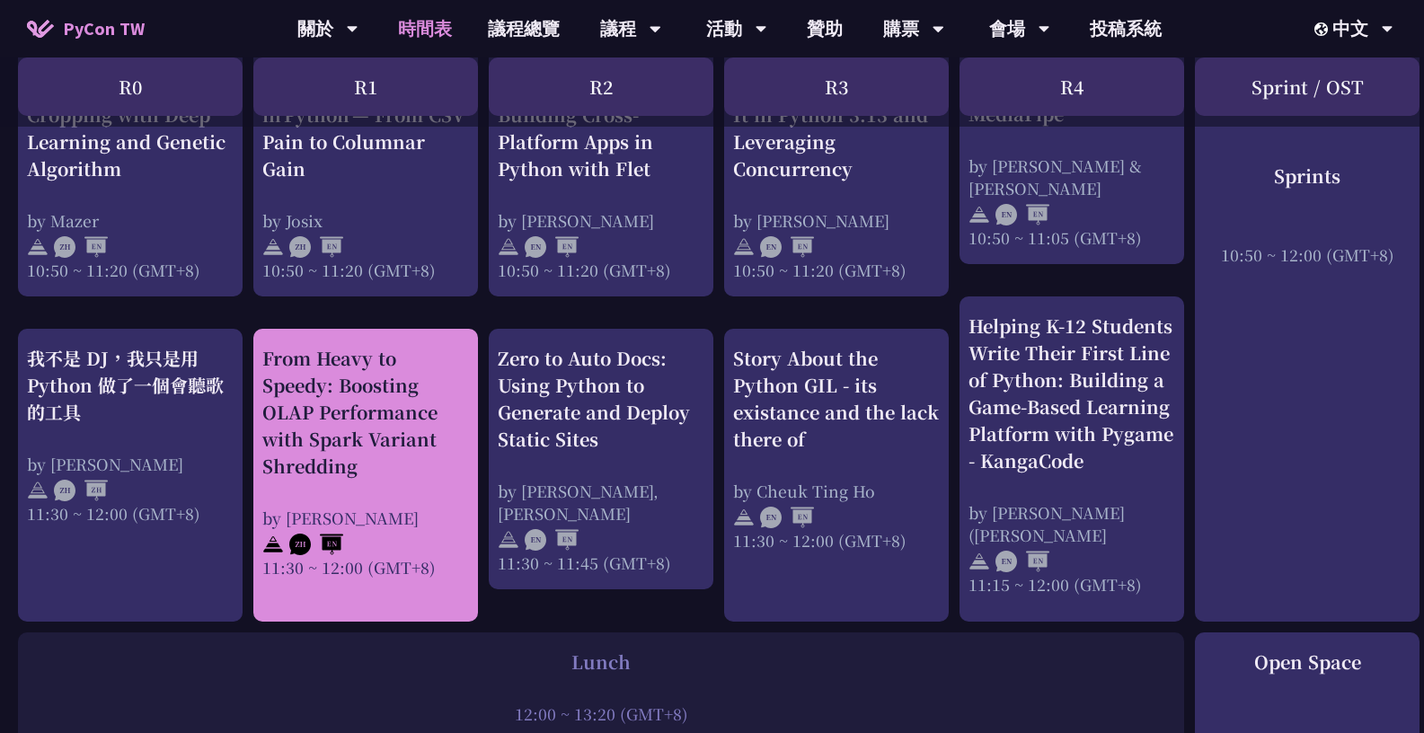
click at [416, 427] on div "From Heavy to Speedy: Boosting OLAP Performance with Spark Variant Shredding" at bounding box center [365, 412] width 207 height 135
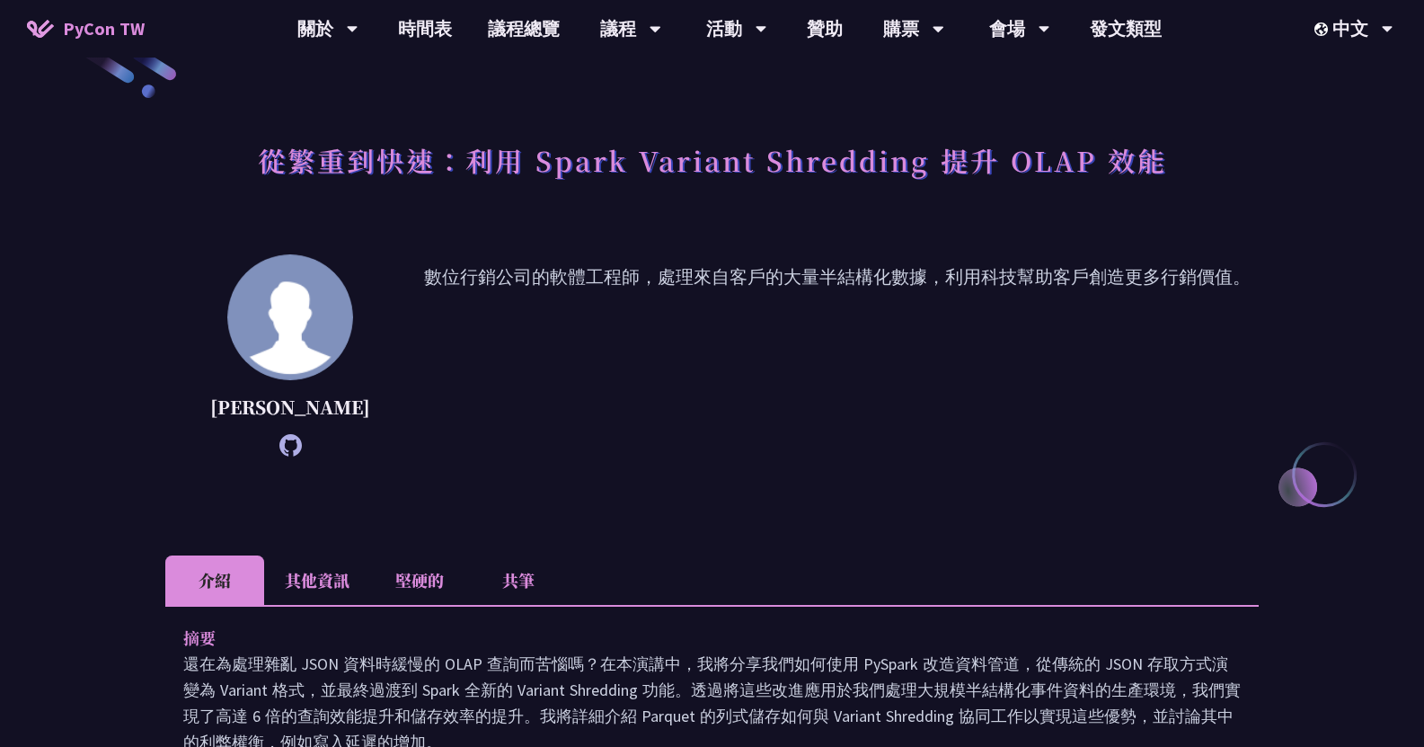
scroll to position [46, 0]
click at [372, 307] on div "[PERSON_NAME] 數位行銷公司的軟體工程師，處理來自客戶的大量半結構化數據，利用科技幫助客戶創造更多行銷價值。" at bounding box center [712, 356] width 1094 height 202
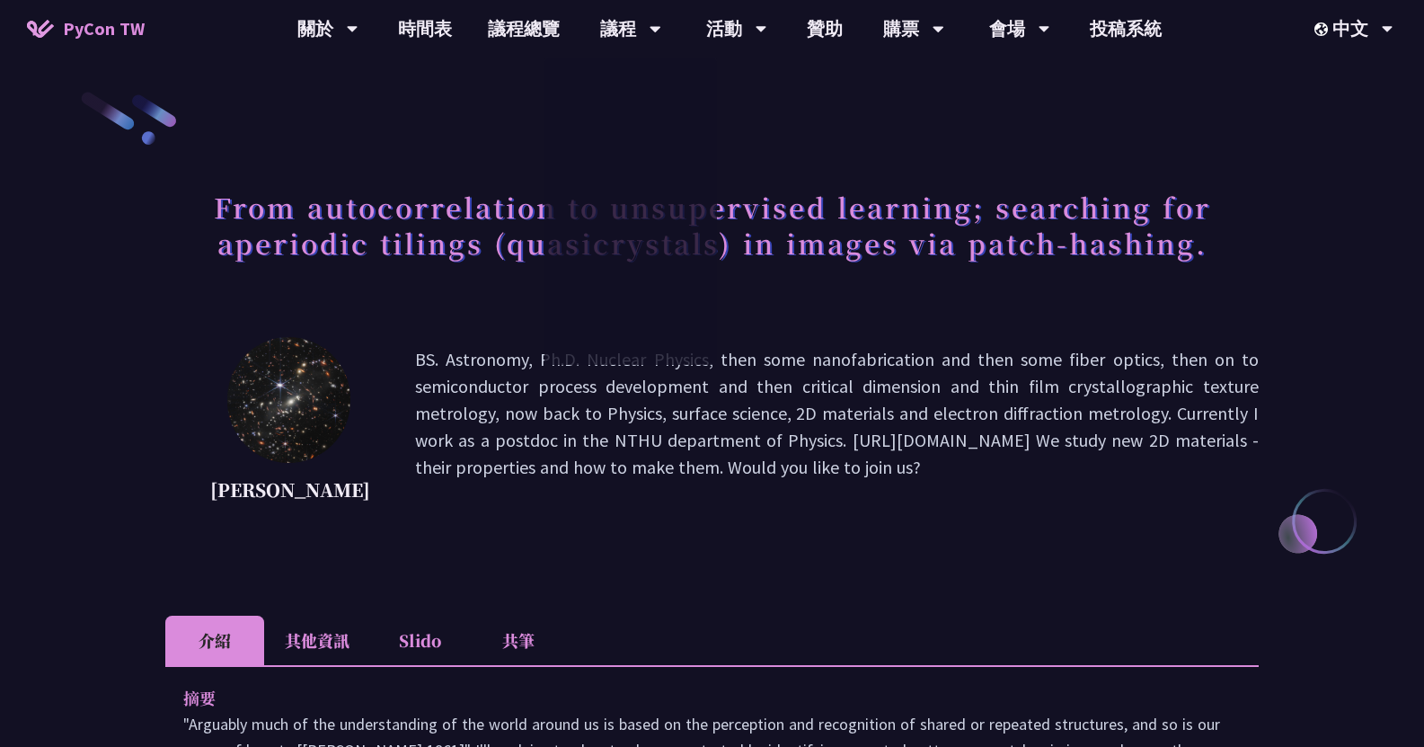
click at [821, 497] on p "BS. Astronomy, Ph.D. Nuclear Physics, then some nanofabrication and then some f…" at bounding box center [837, 427] width 844 height 162
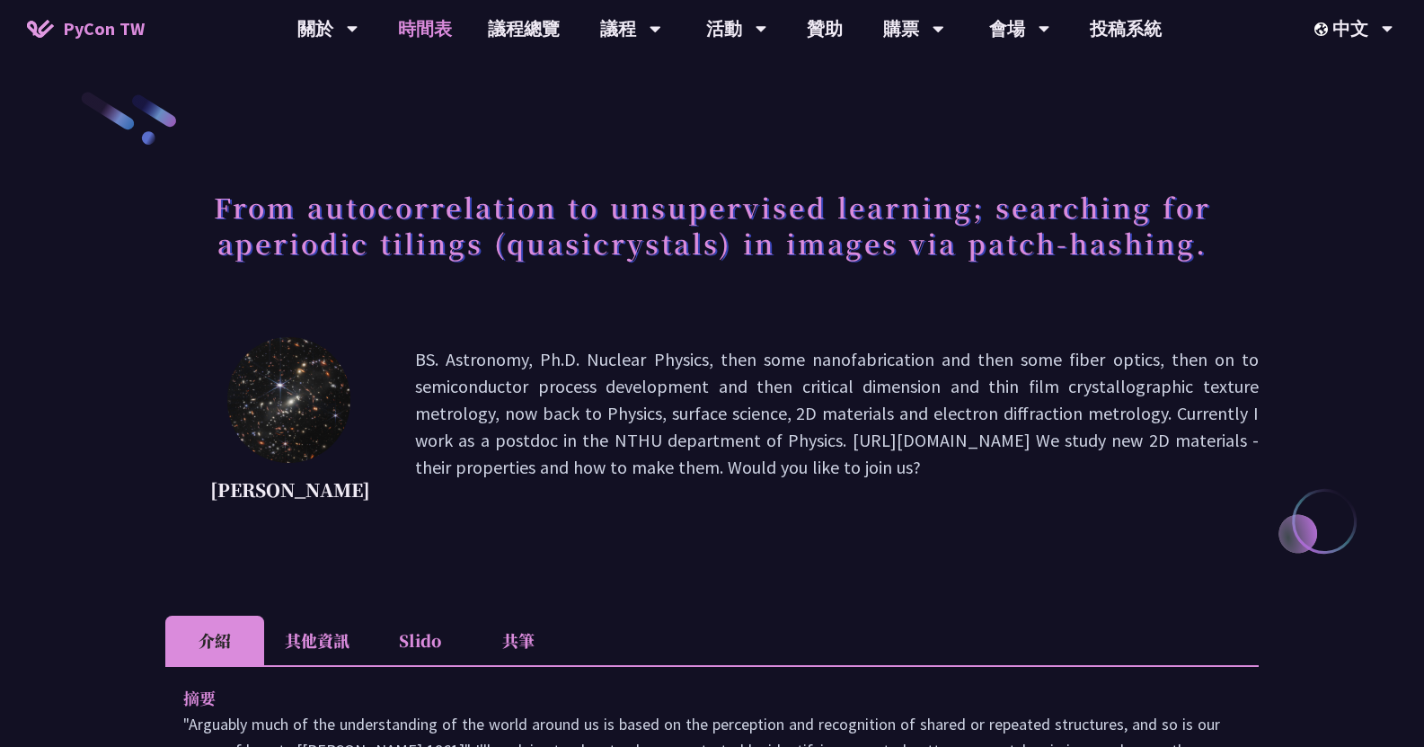
click at [434, 45] on link "時間表" at bounding box center [425, 29] width 90 height 58
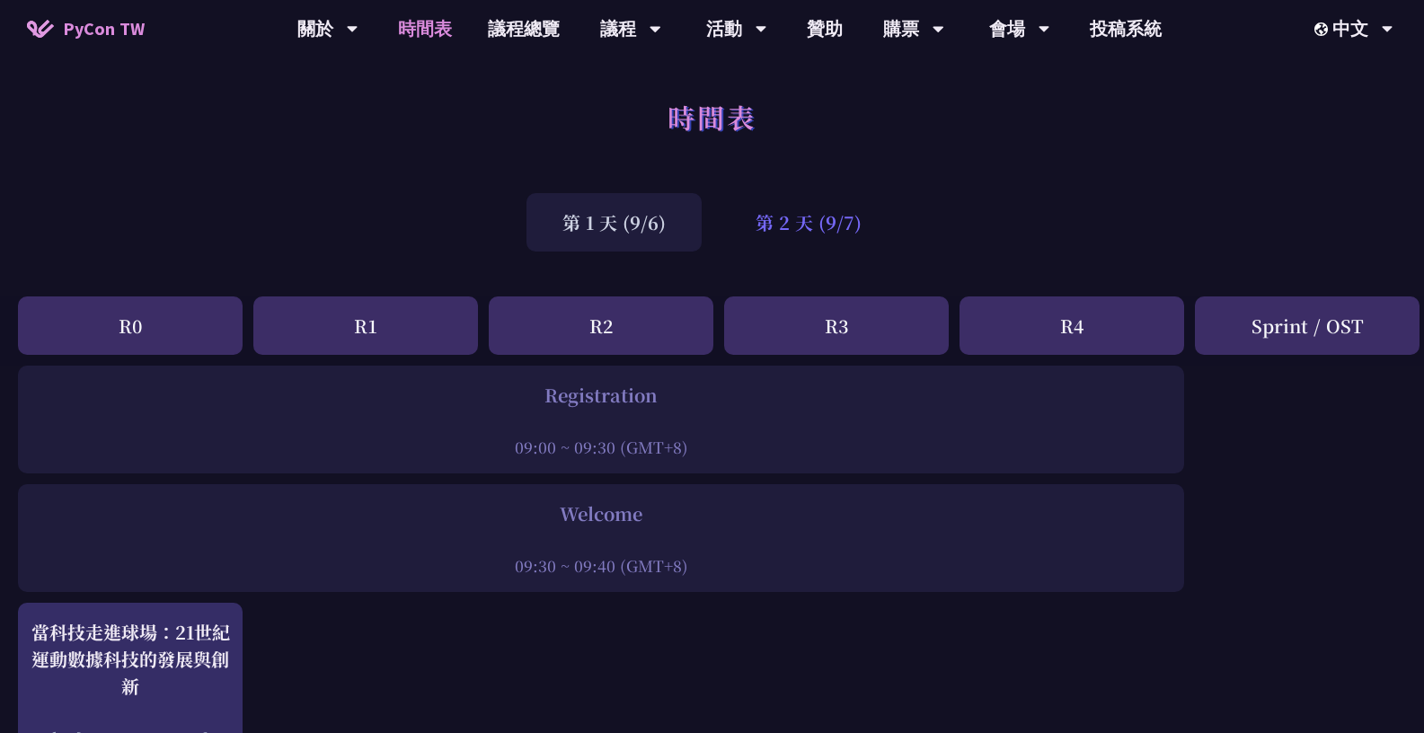
click at [841, 243] on div "第 2 天 (9/7)" at bounding box center [809, 222] width 178 height 58
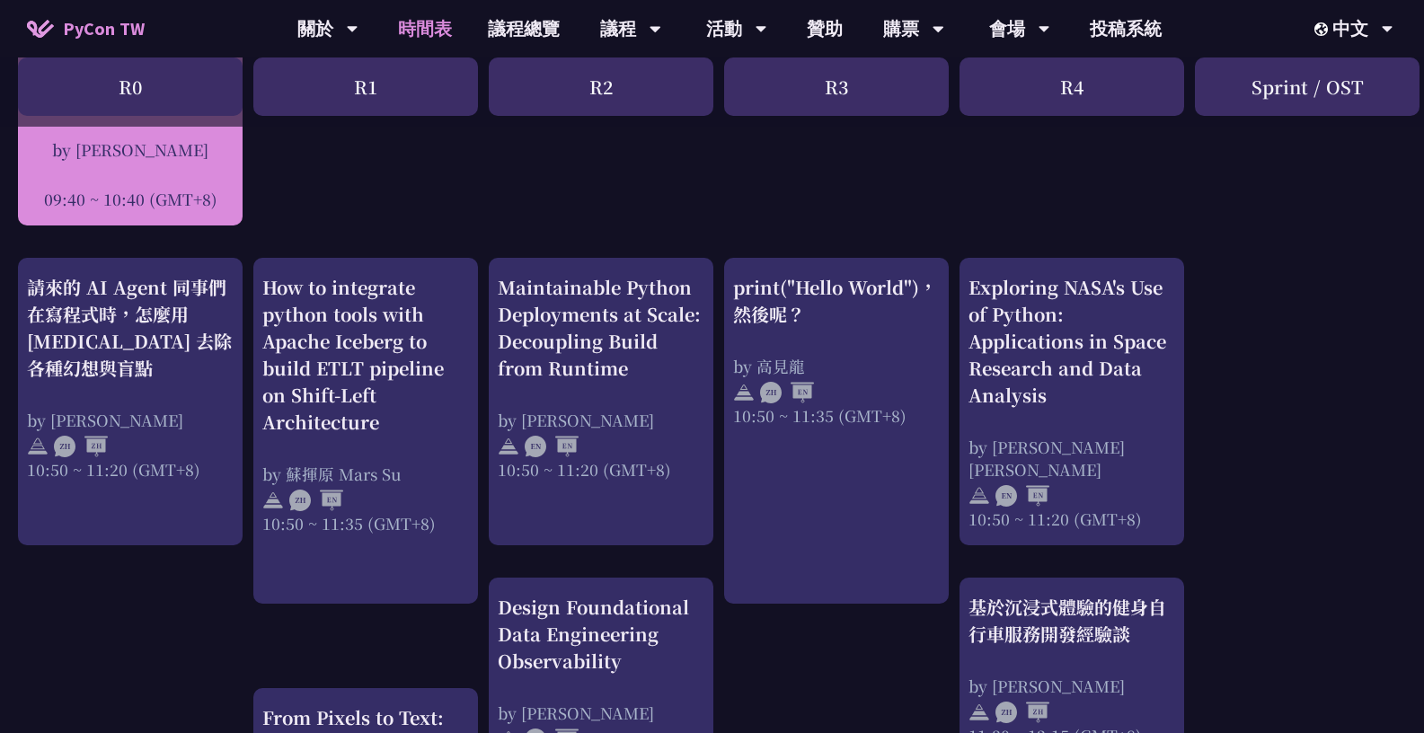
scroll to position [564, 0]
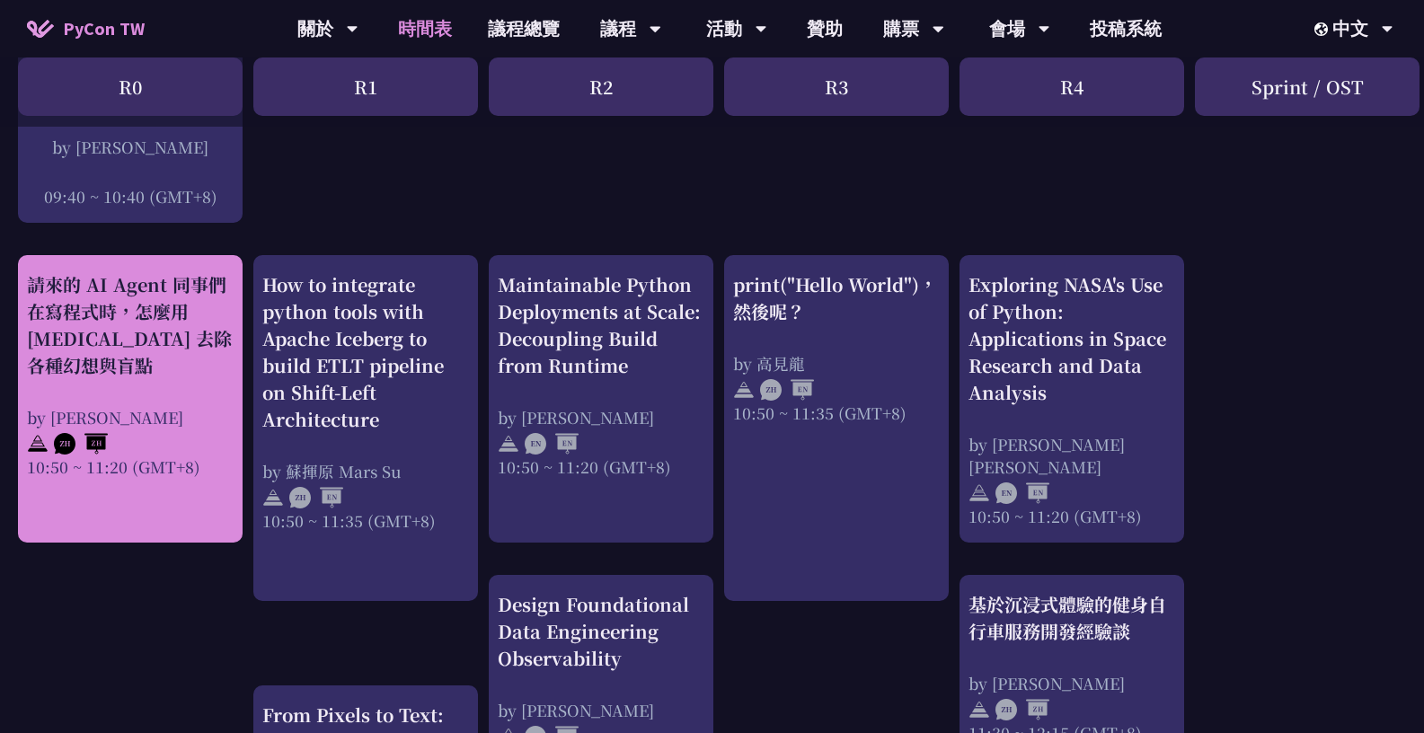
click at [231, 350] on div "請來的 AI Agent 同事們在寫程式時，怎麼用 [MEDICAL_DATA] 去除各種幻想與盲點" at bounding box center [130, 325] width 207 height 108
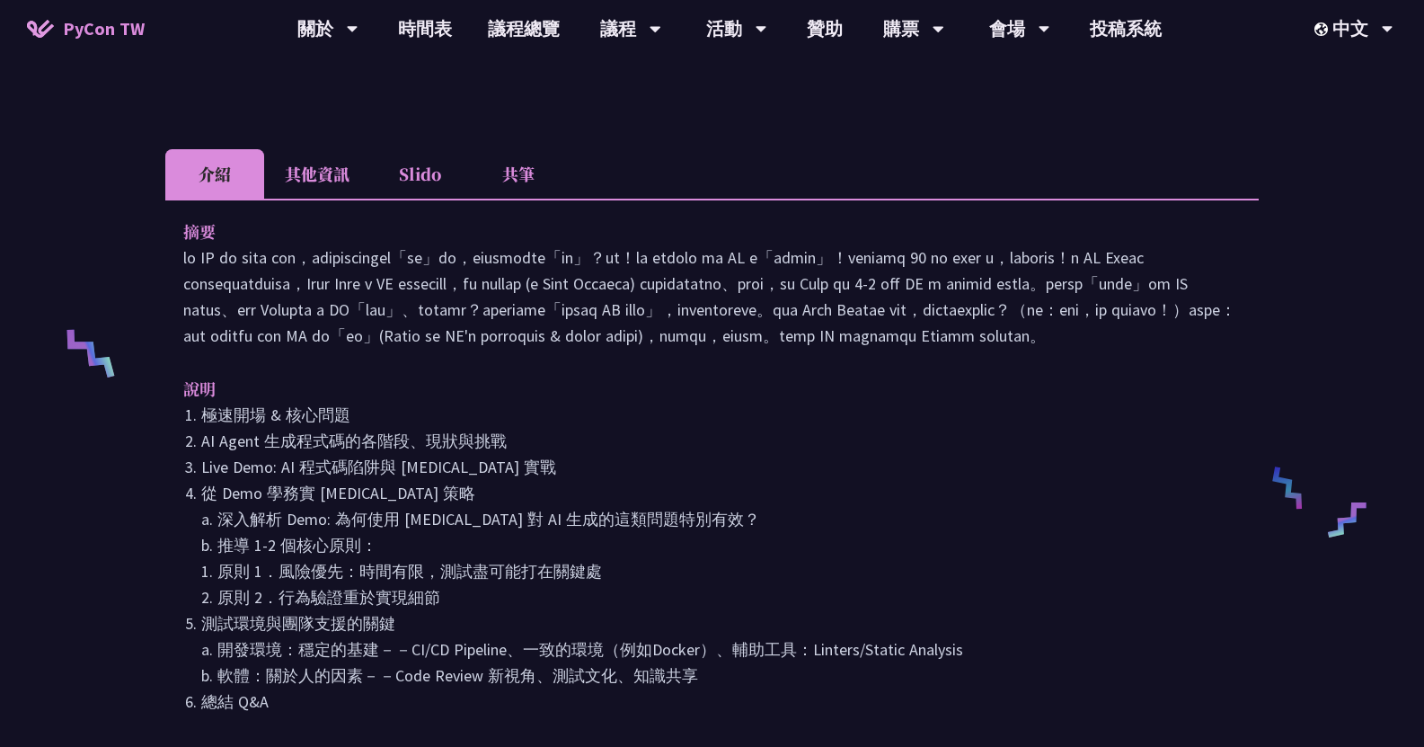
scroll to position [548, 0]
click at [774, 244] on p at bounding box center [712, 296] width 1058 height 104
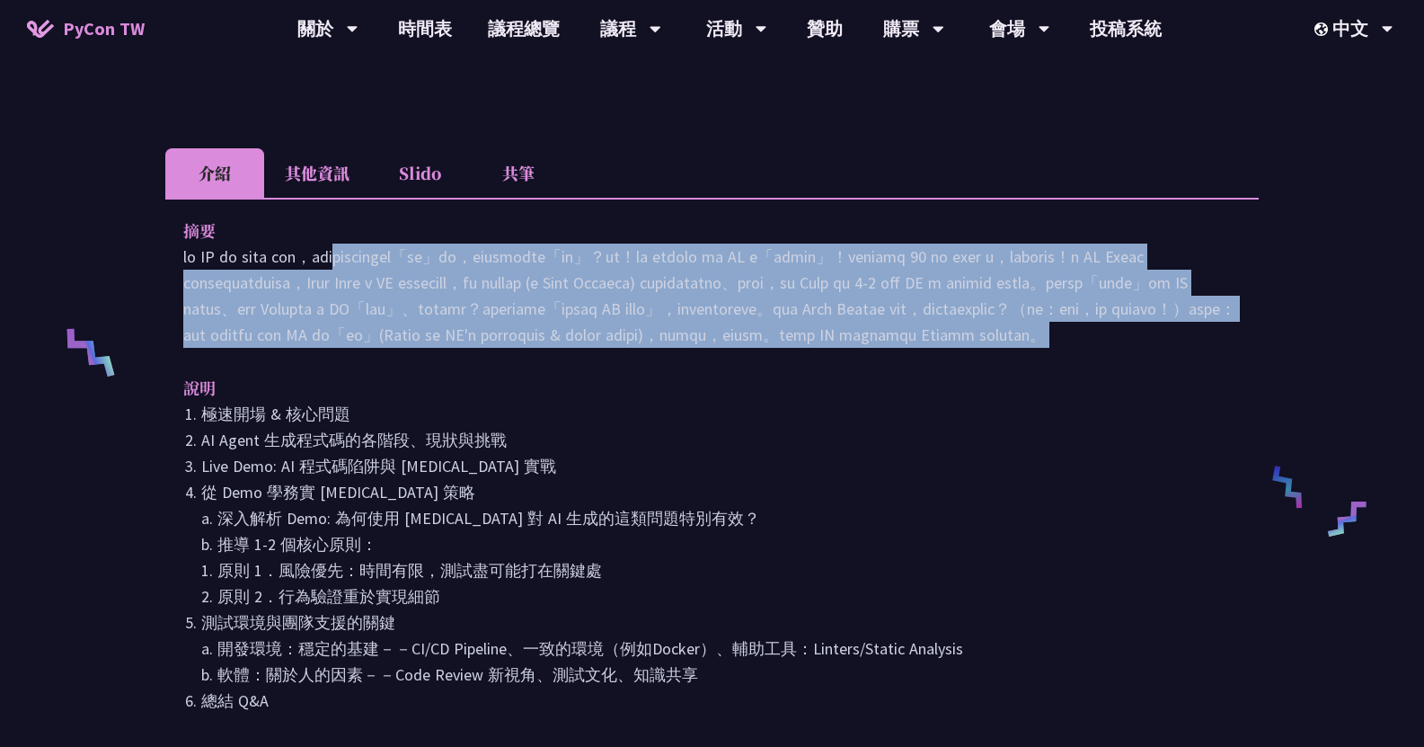
click at [774, 244] on p at bounding box center [712, 296] width 1058 height 104
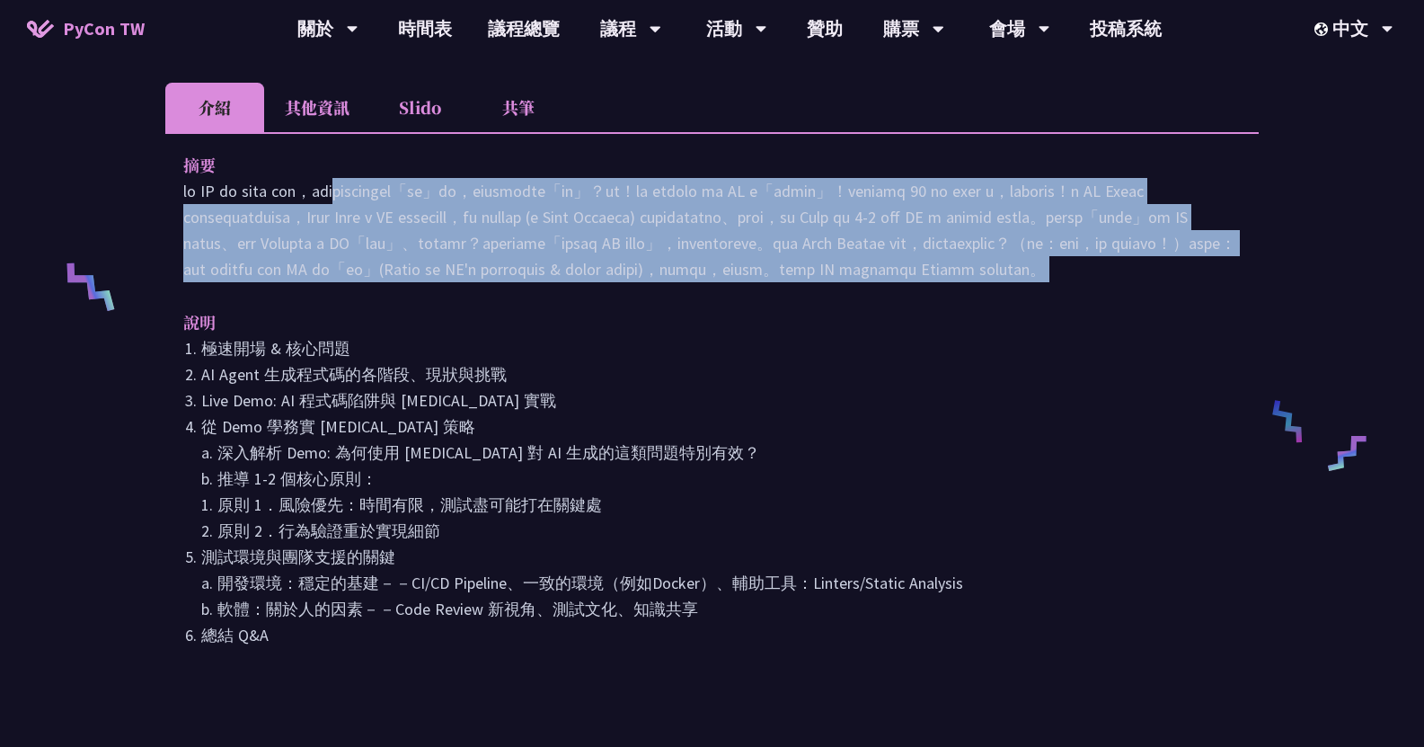
scroll to position [615, 0]
click at [774, 224] on p at bounding box center [712, 229] width 1058 height 104
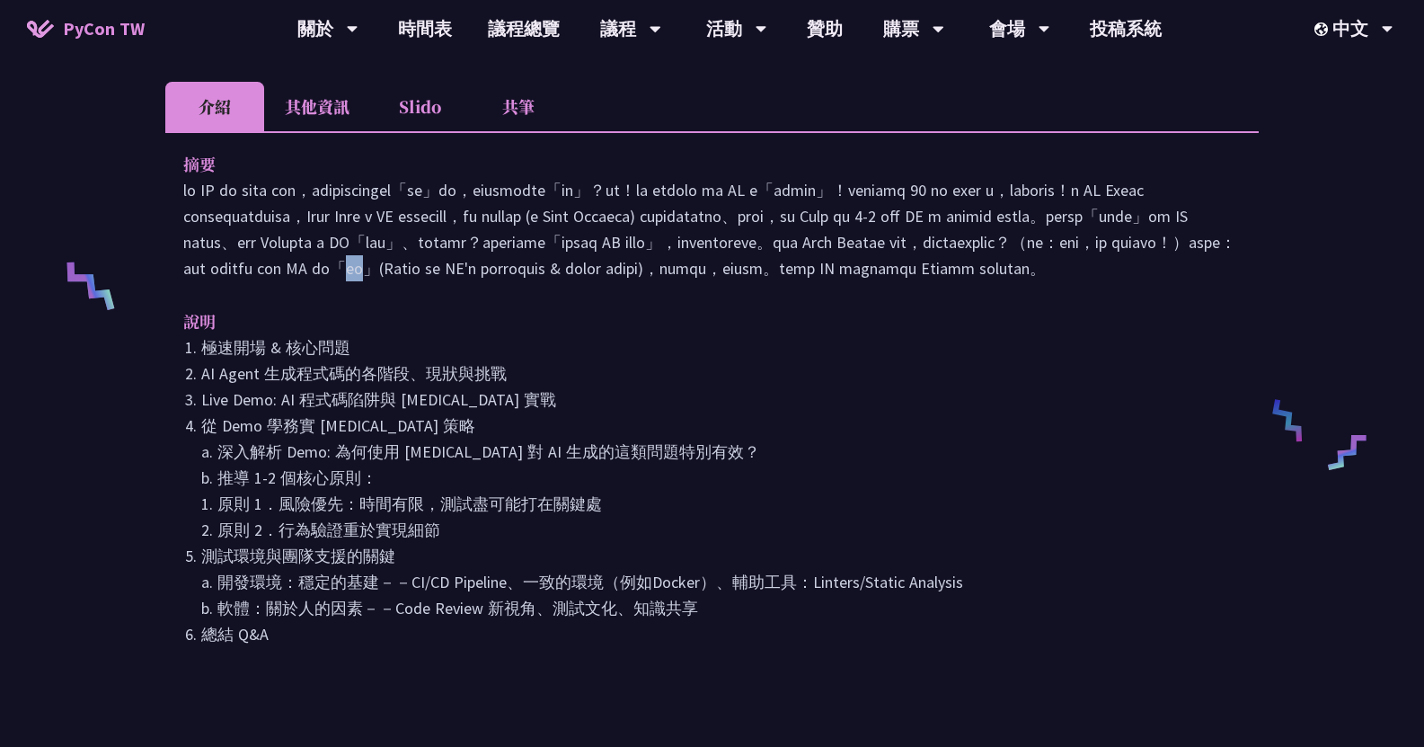
click at [774, 224] on p at bounding box center [712, 229] width 1058 height 104
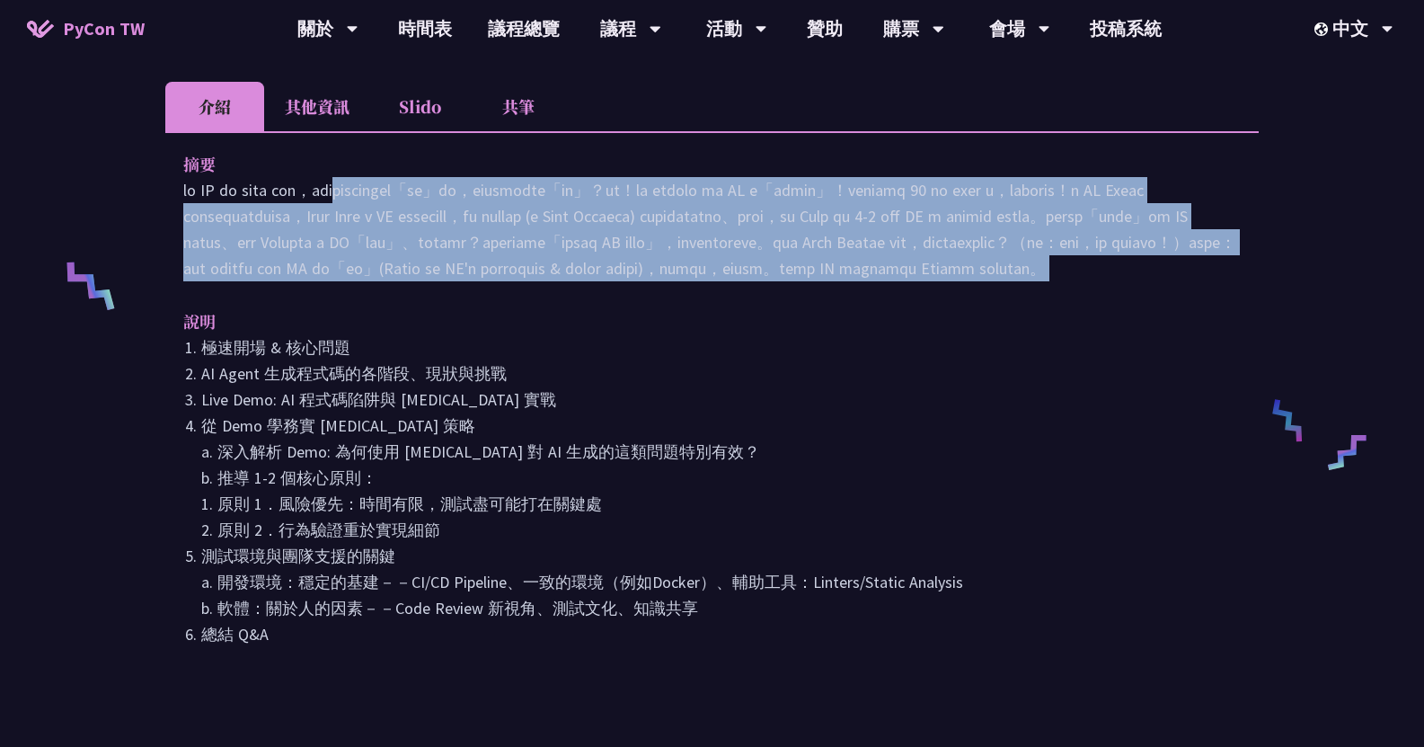
click at [774, 224] on p at bounding box center [712, 229] width 1058 height 104
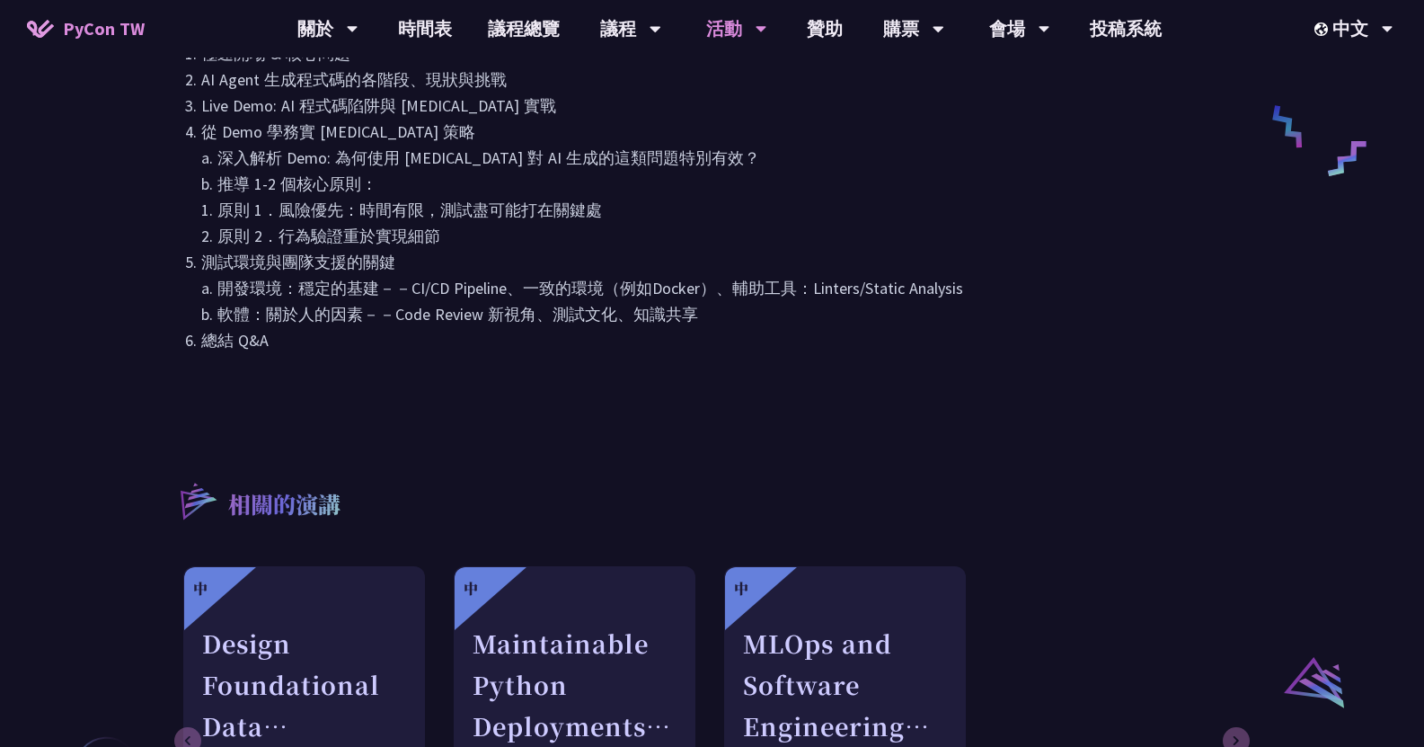
scroll to position [915, 0]
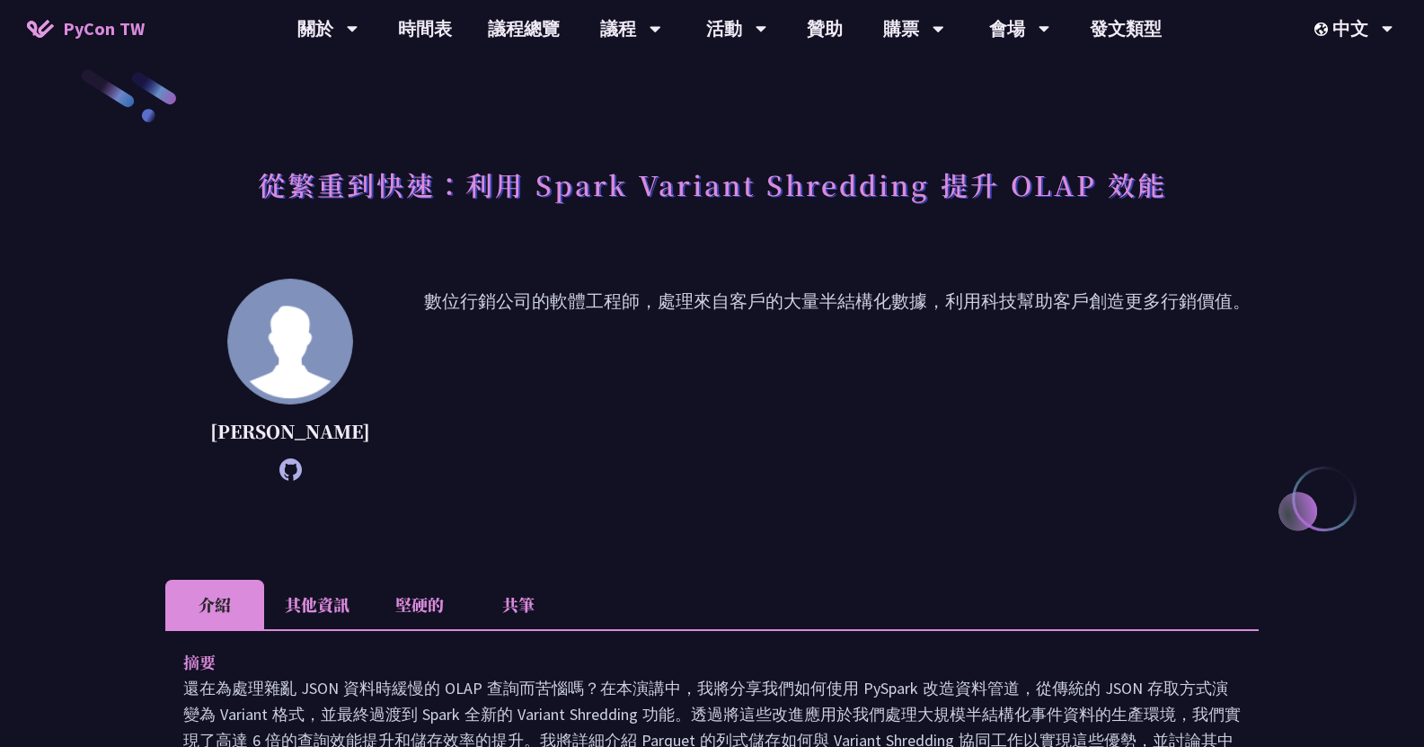
scroll to position [29, 0]
